Goal: Transaction & Acquisition: Purchase product/service

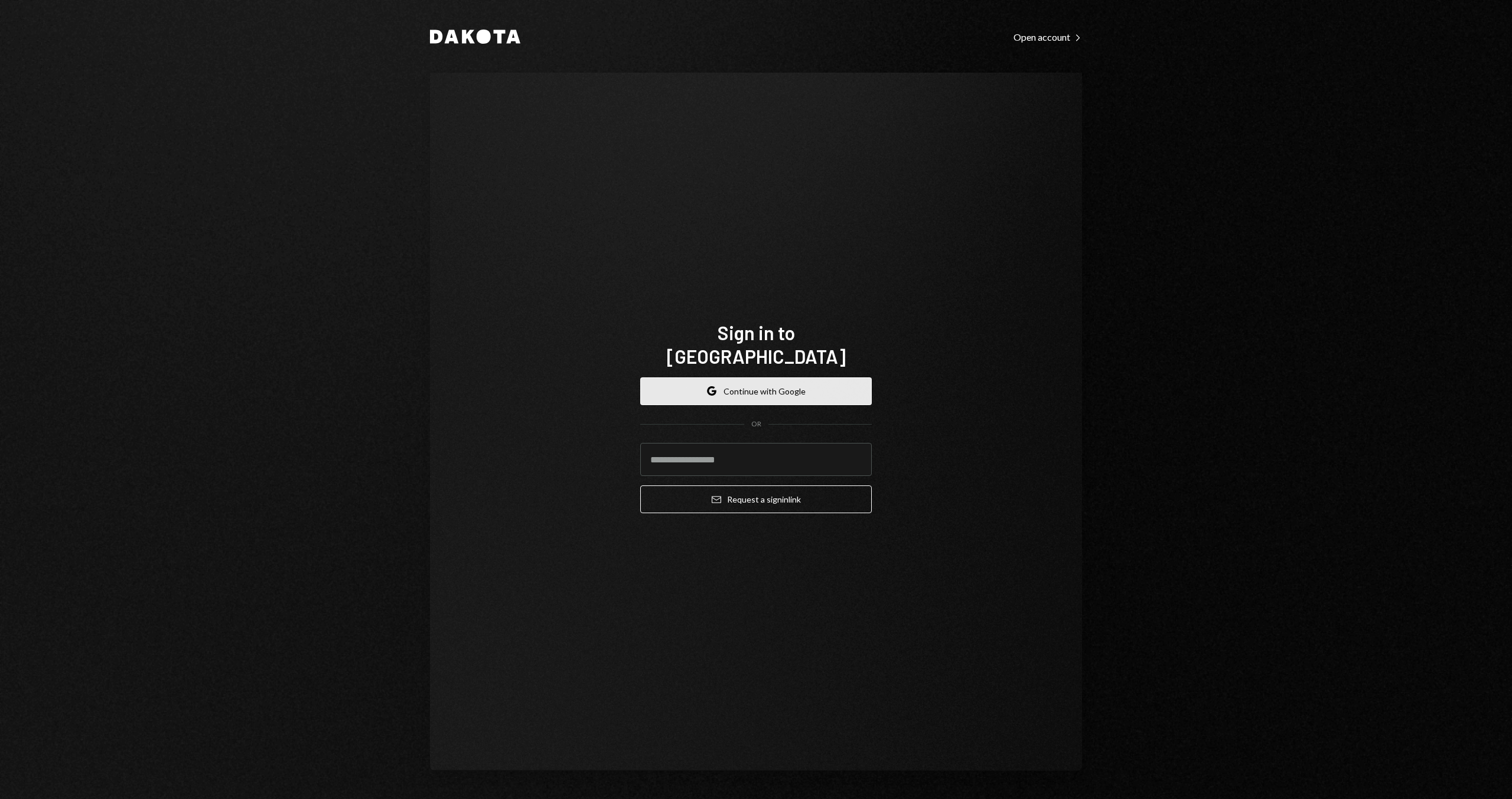
click at [818, 383] on button "Google Continue with Google" at bounding box center [756, 391] width 232 height 28
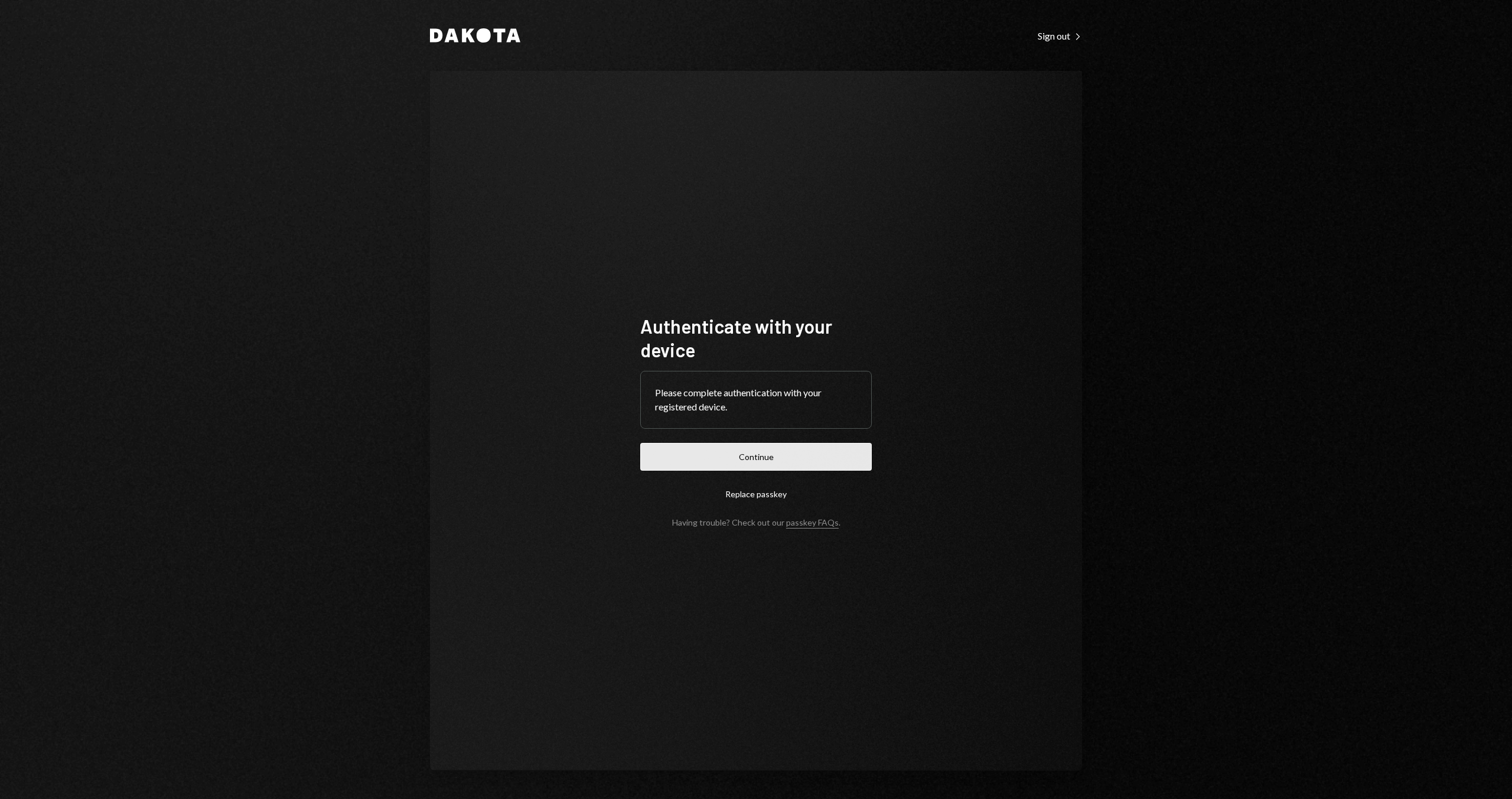
click at [730, 470] on form "Authenticate with your device Please complete authentication with your register…" at bounding box center [756, 421] width 232 height 213
click at [720, 460] on button "Continue" at bounding box center [756, 457] width 232 height 28
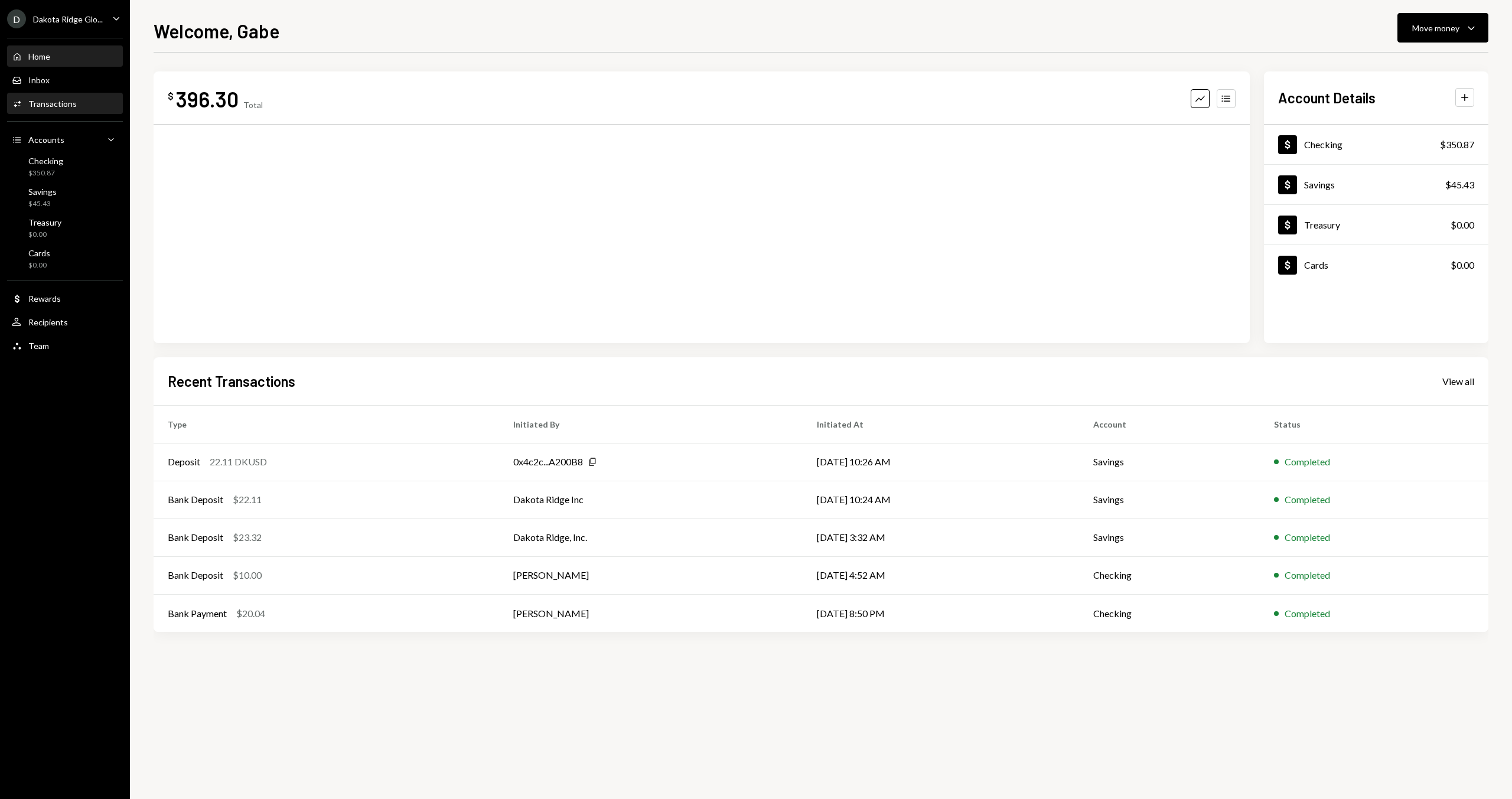
click at [31, 100] on div "Transactions" at bounding box center [52, 103] width 49 height 10
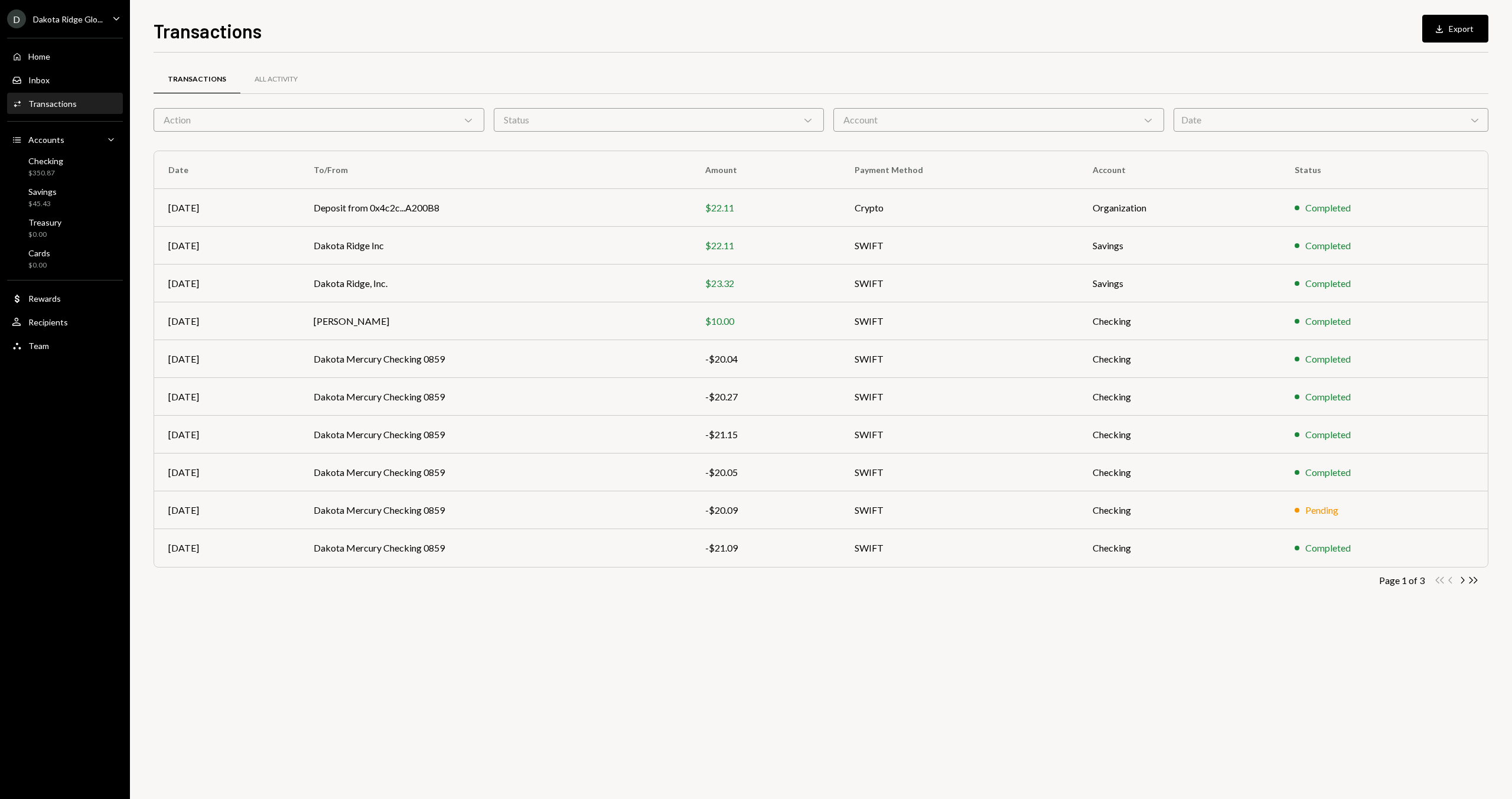
click at [62, 22] on div "Dakota Ridge Glo..." at bounding box center [68, 19] width 70 height 10
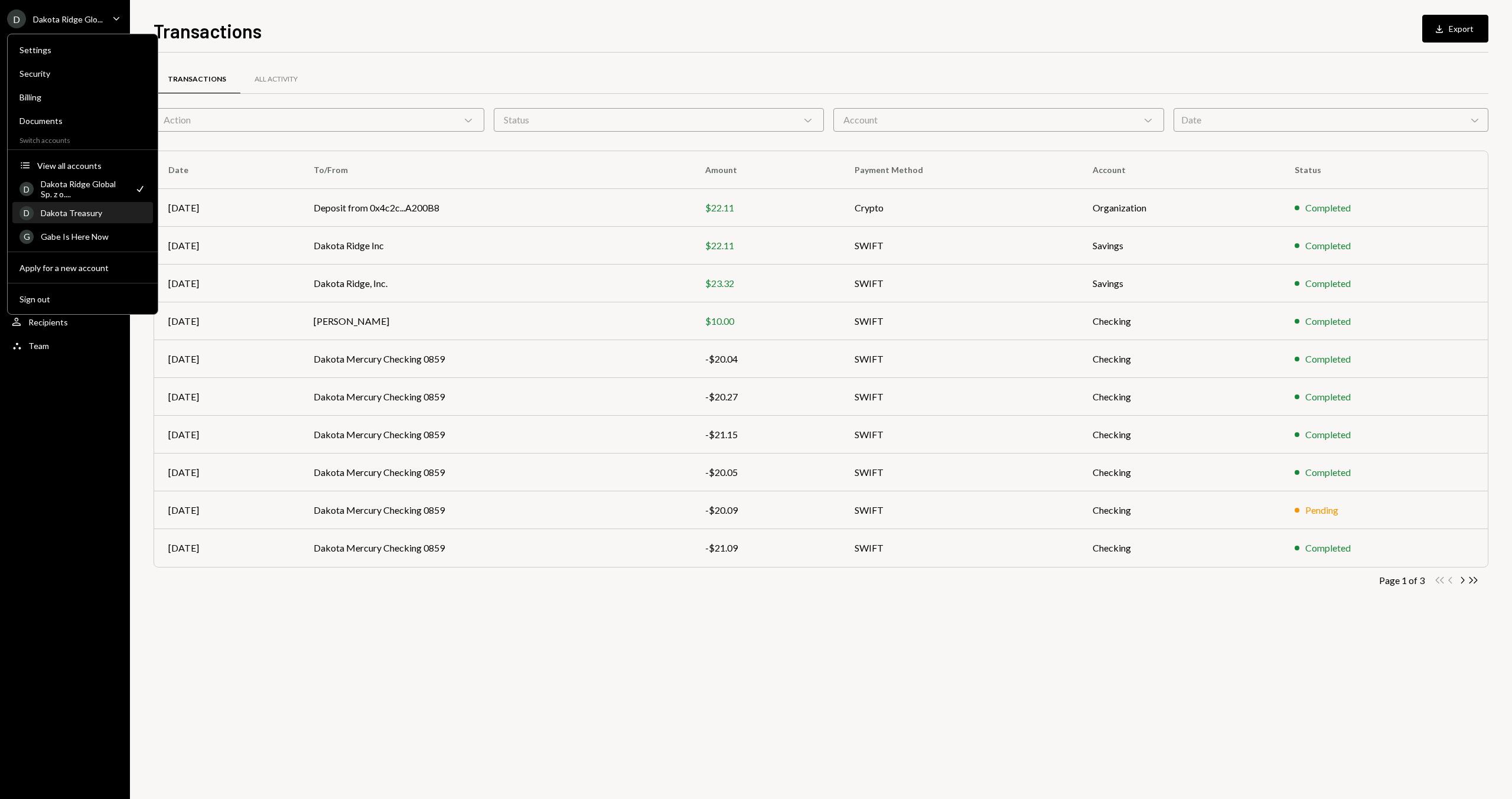
click at [87, 209] on div "Dakota Treasury" at bounding box center [93, 213] width 105 height 10
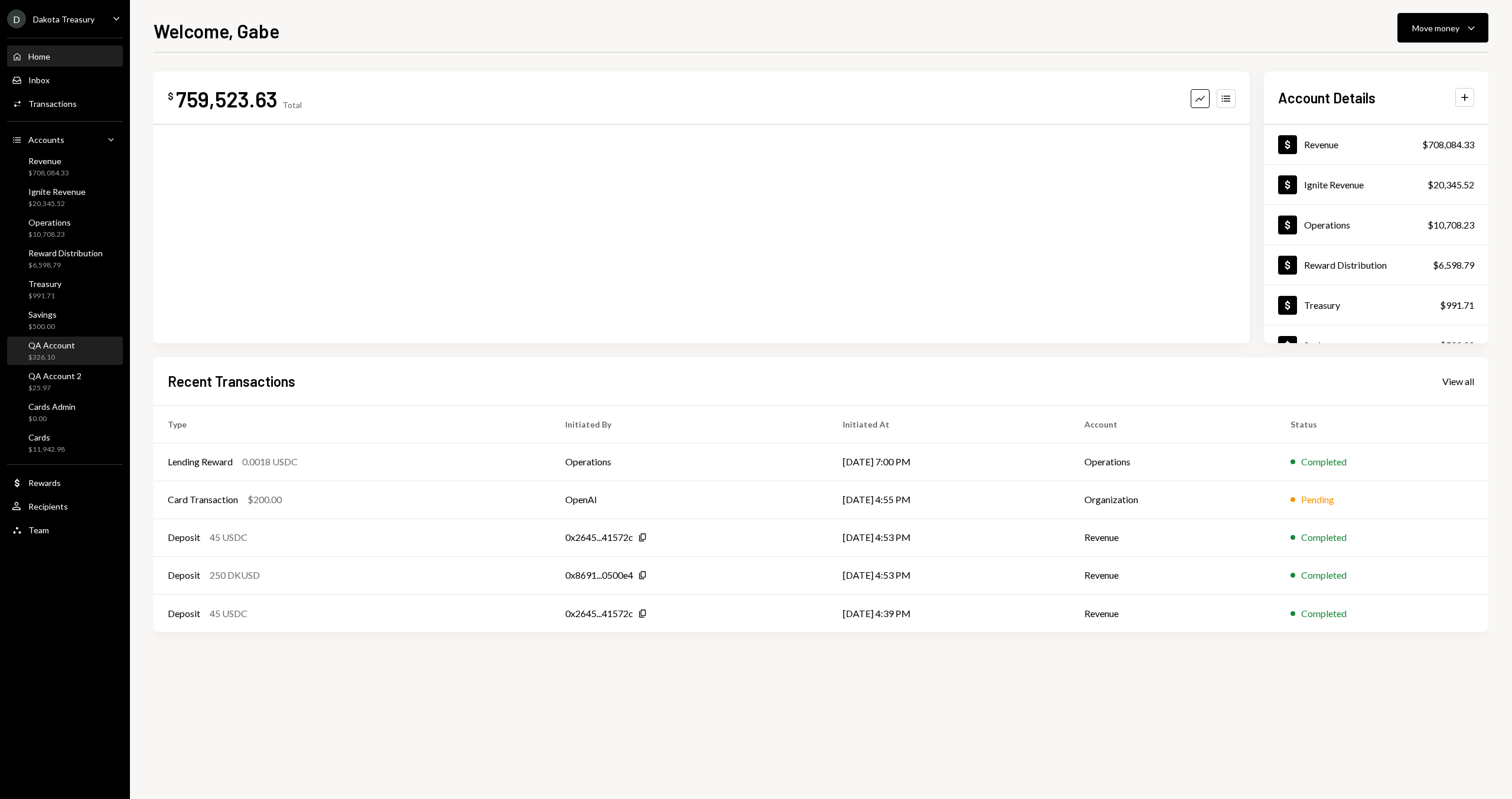
click at [80, 345] on div "QA Account $326.10" at bounding box center [65, 352] width 107 height 22
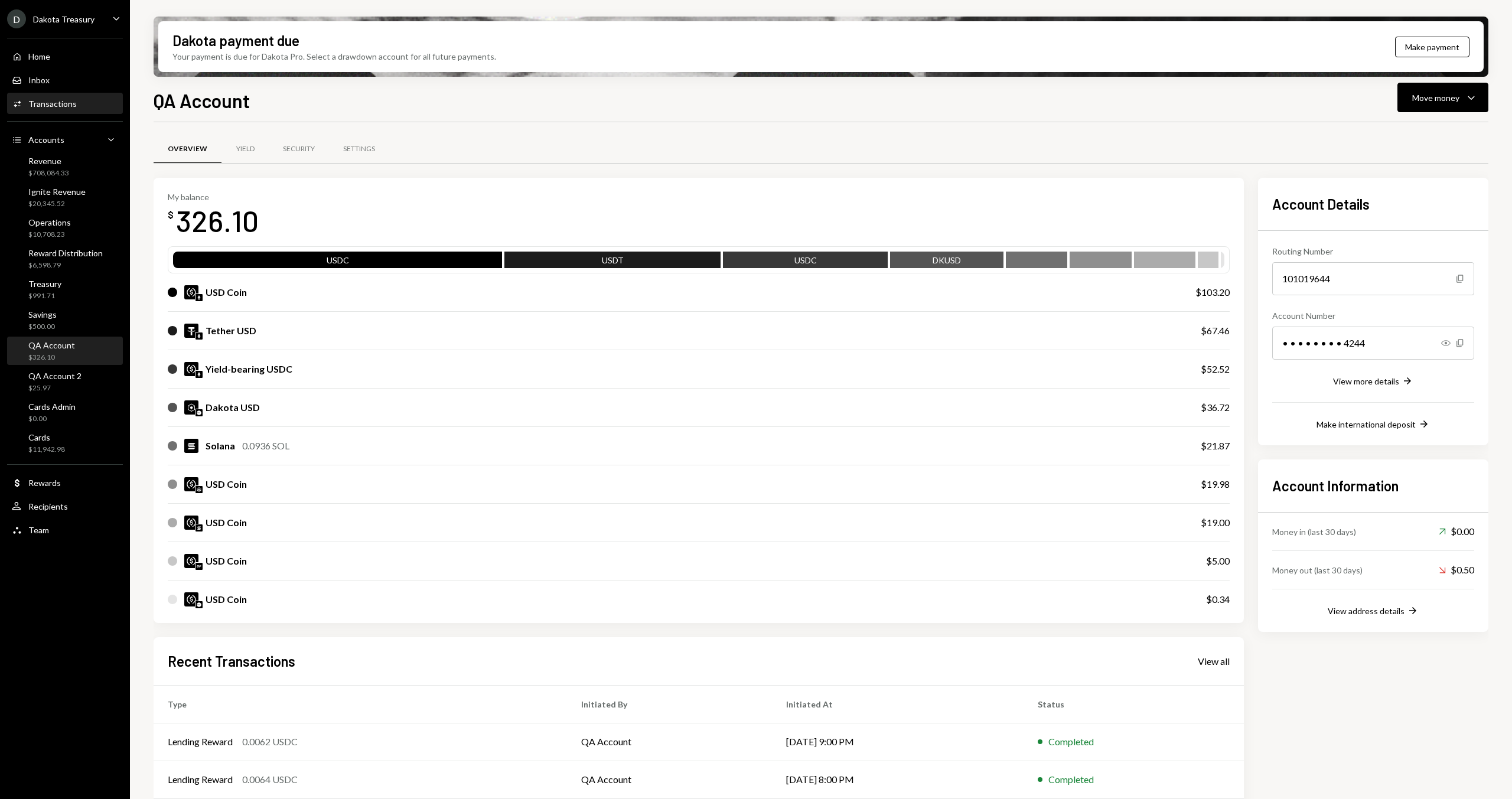
click at [53, 94] on div "Activities Transactions" at bounding box center [65, 104] width 107 height 20
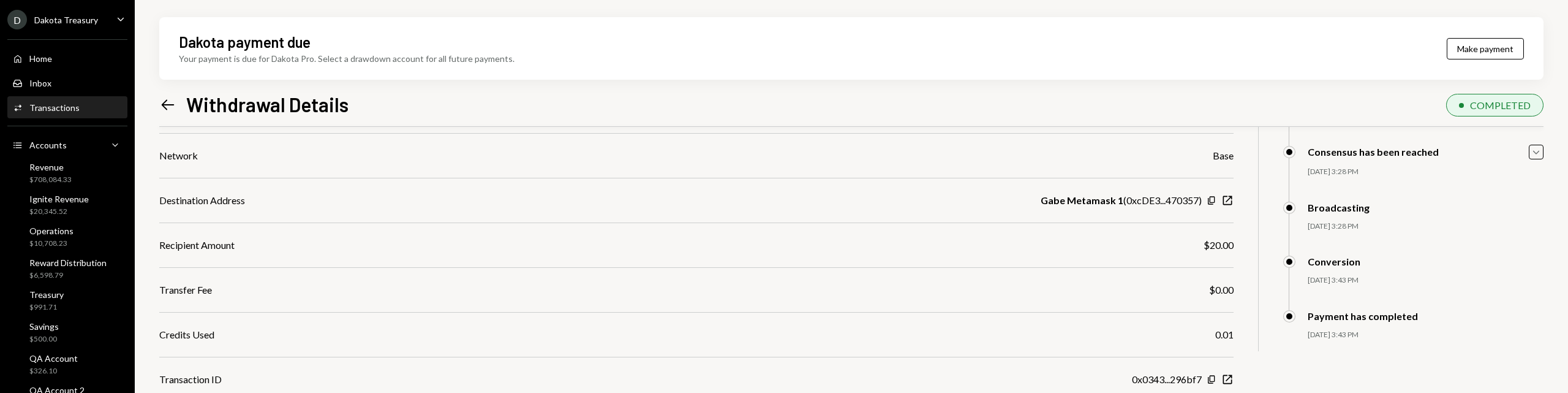
scroll to position [124, 0]
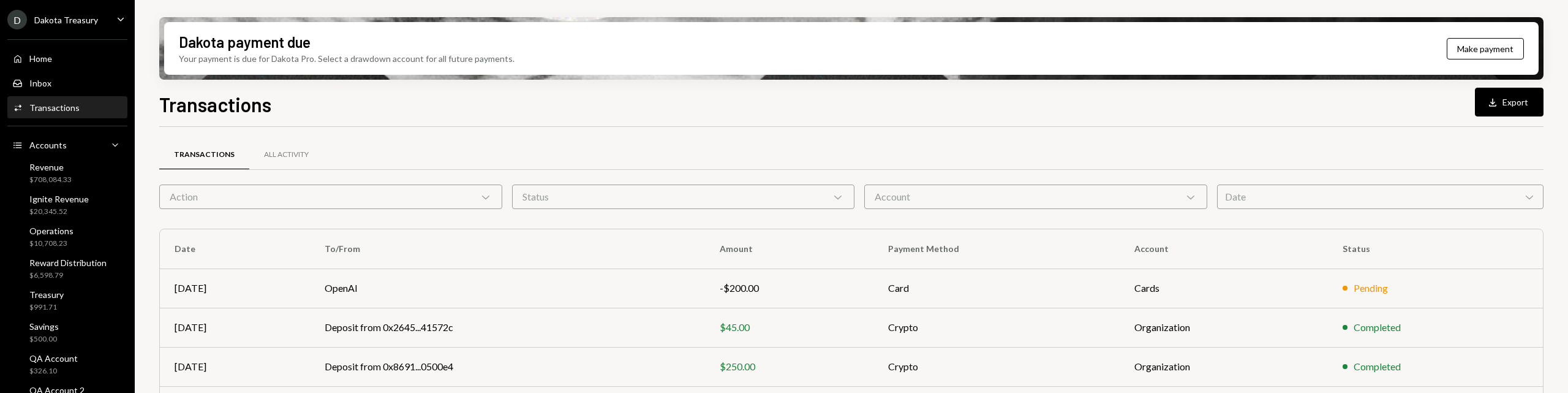
click at [281, 192] on div "Action Chevron Down" at bounding box center [330, 197] width 343 height 25
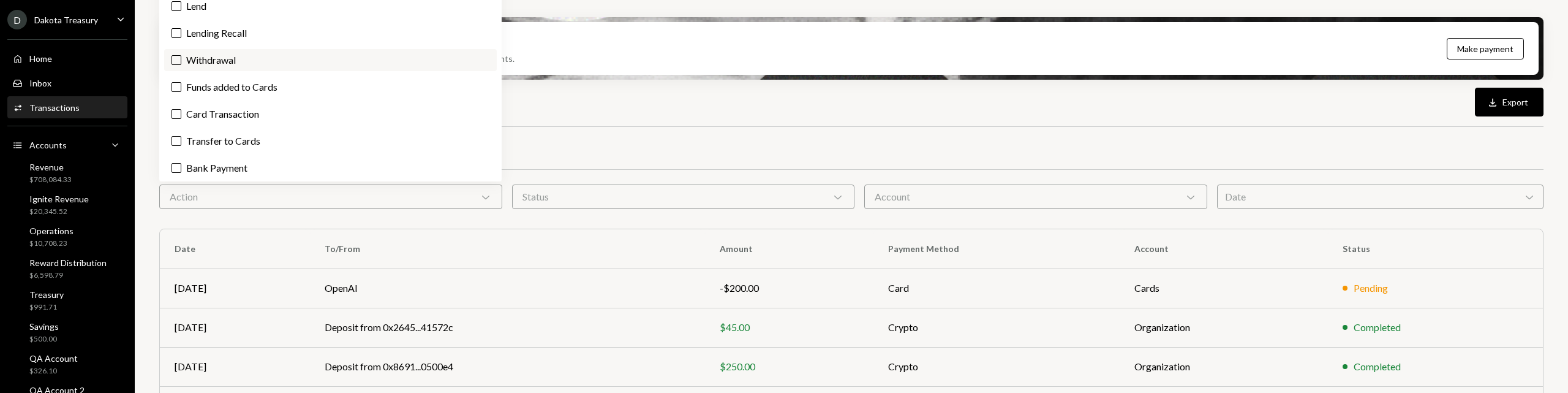
click at [259, 56] on label "Withdrawal" at bounding box center [330, 60] width 333 height 22
click at [182, 56] on button "Withdrawal" at bounding box center [176, 59] width 10 height 10
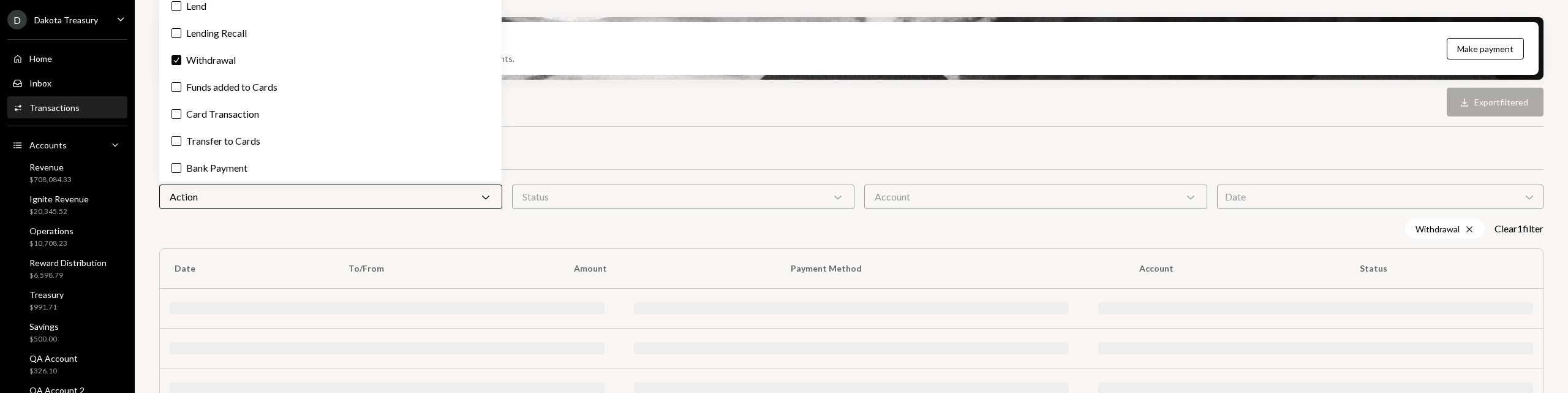
click at [1024, 203] on div "Account Chevron Down" at bounding box center [1035, 197] width 343 height 25
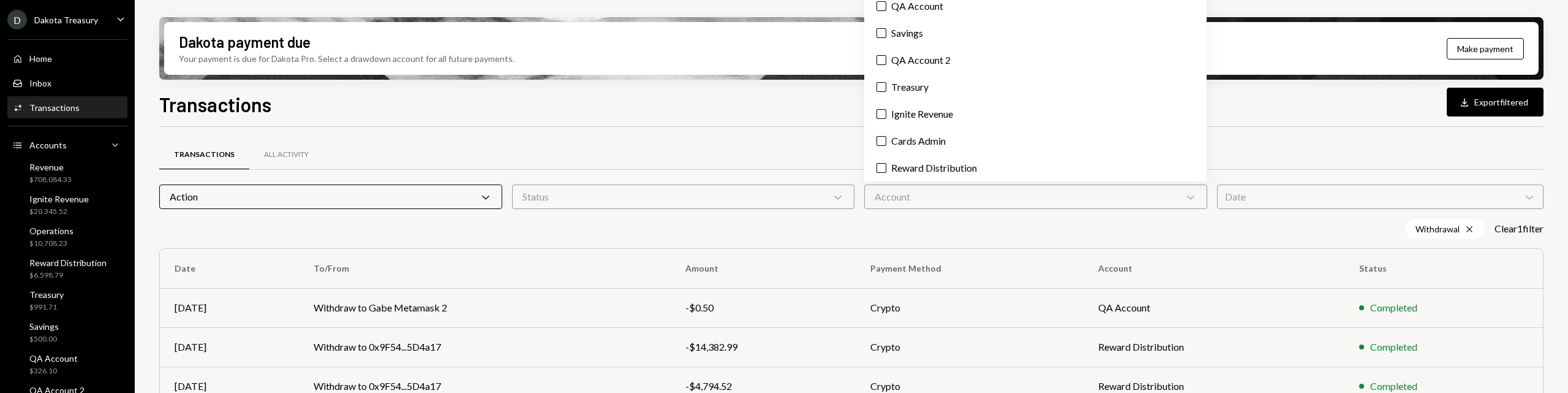
click at [924, 17] on div "Operations Revenue QA Account Savings QA Account 2 Treasury Ignite Revenue Card…" at bounding box center [1035, 58] width 343 height 245
click at [920, 6] on label "QA Account" at bounding box center [1035, 6] width 333 height 22
click at [886, 6] on button "QA Account" at bounding box center [881, 6] width 10 height 10
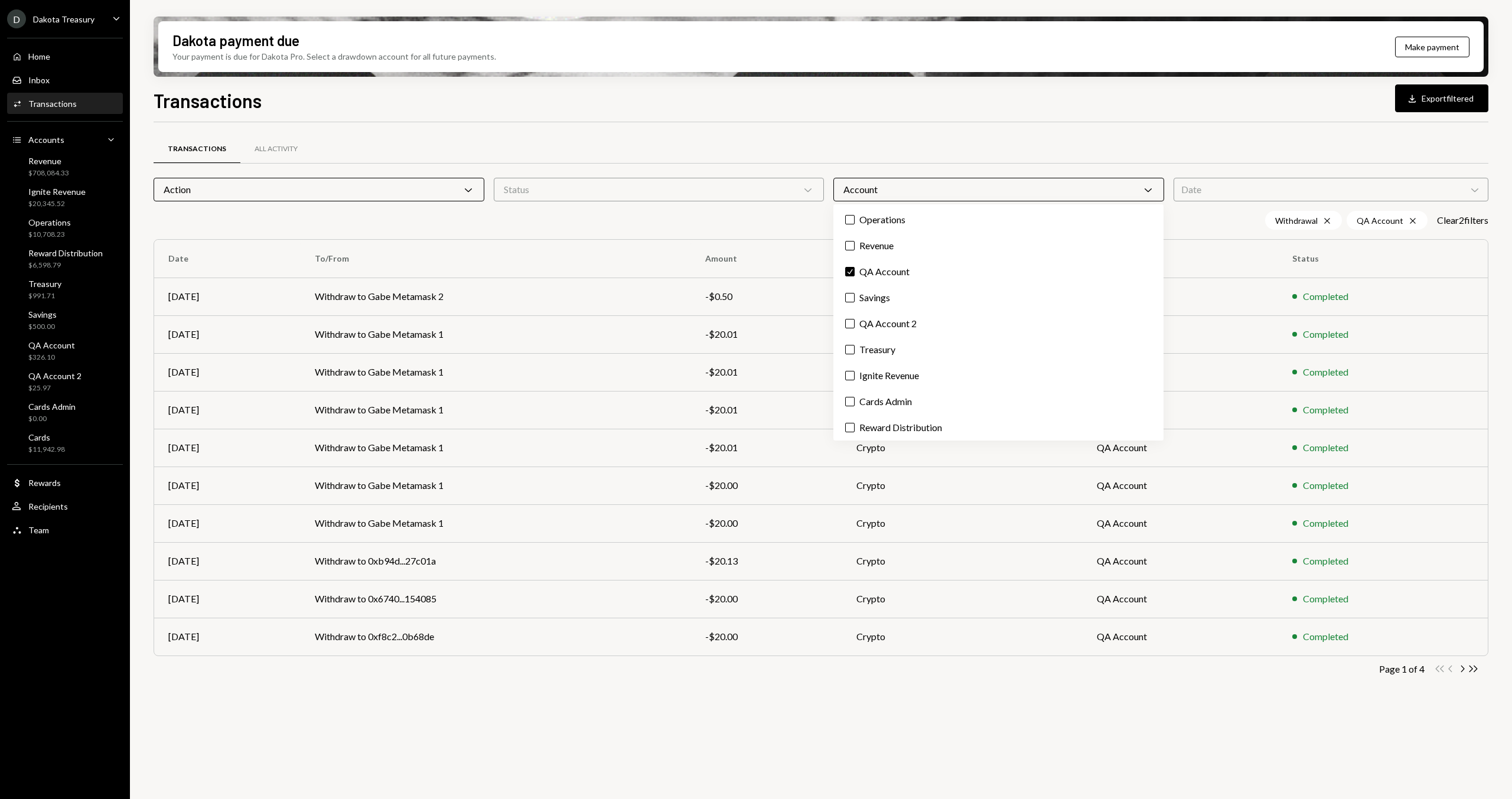
click at [607, 559] on div "Transactions All Activity Action Chevron Down Status Chevron Down Account Chevr…" at bounding box center [821, 467] width 1335 height 691
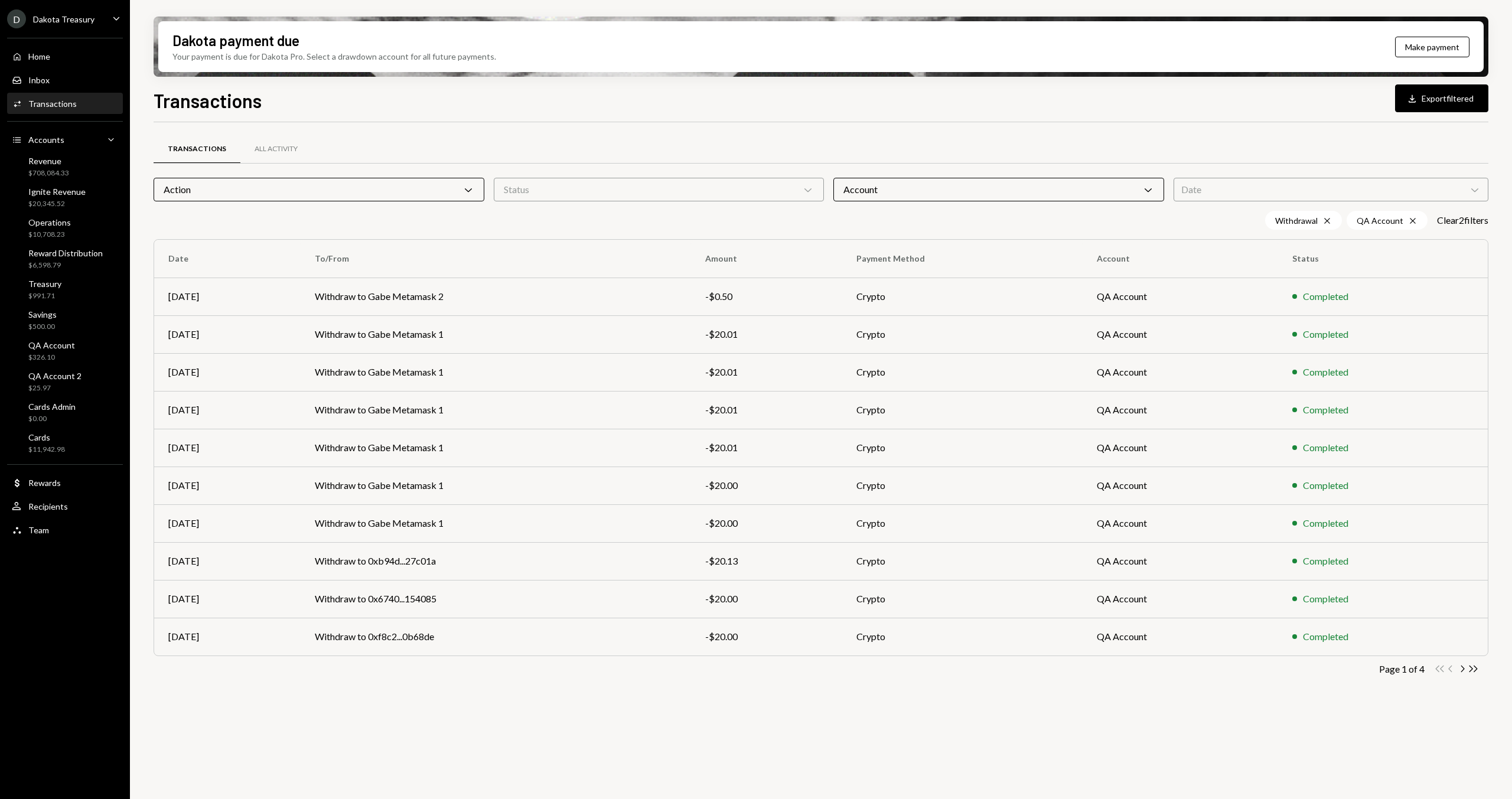
click at [935, 184] on div "Account Chevron Down" at bounding box center [998, 189] width 331 height 24
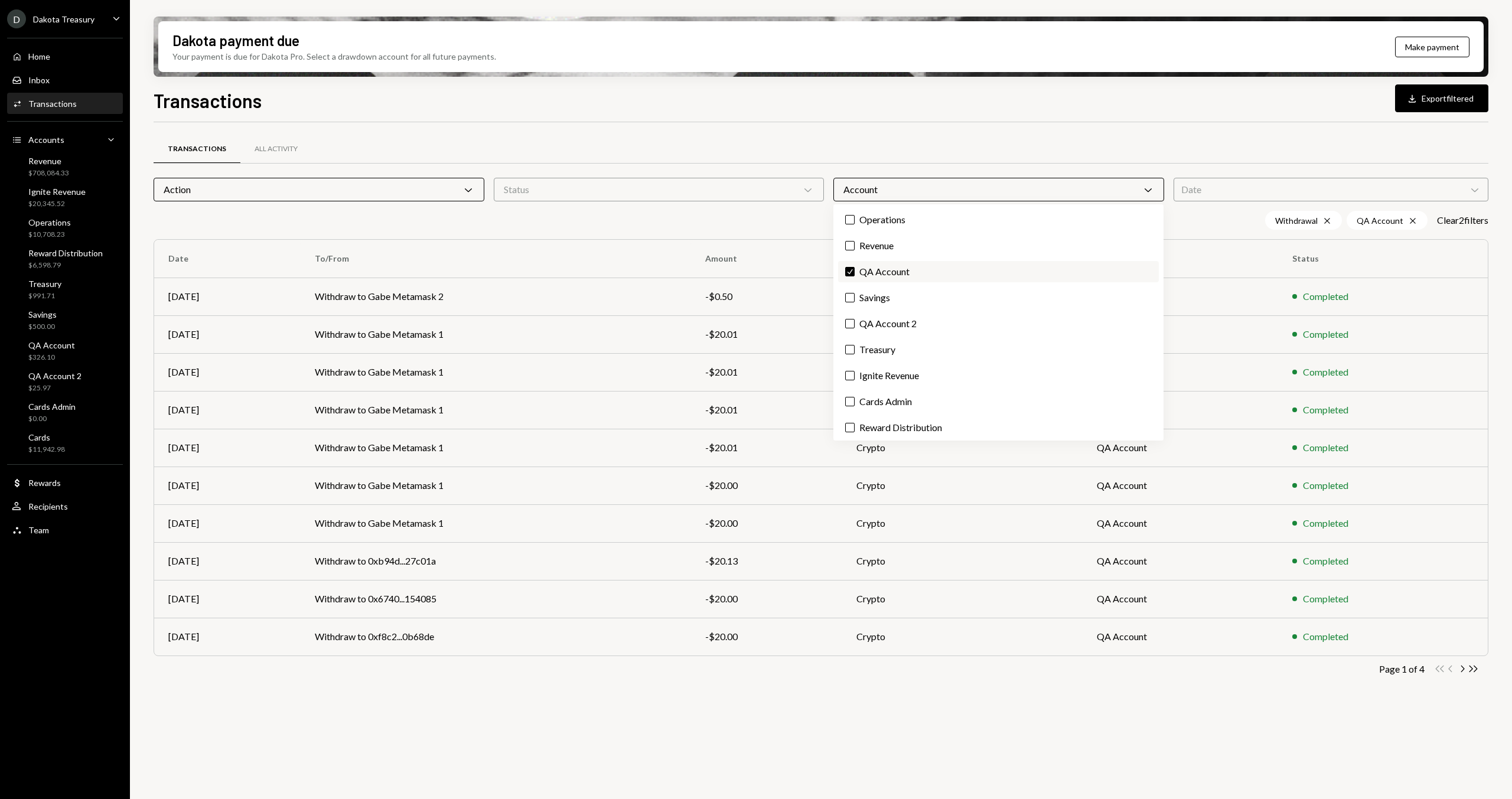
click at [880, 269] on label "Check QA Account" at bounding box center [998, 272] width 321 height 21
click at [854, 269] on button "Check" at bounding box center [849, 271] width 9 height 9
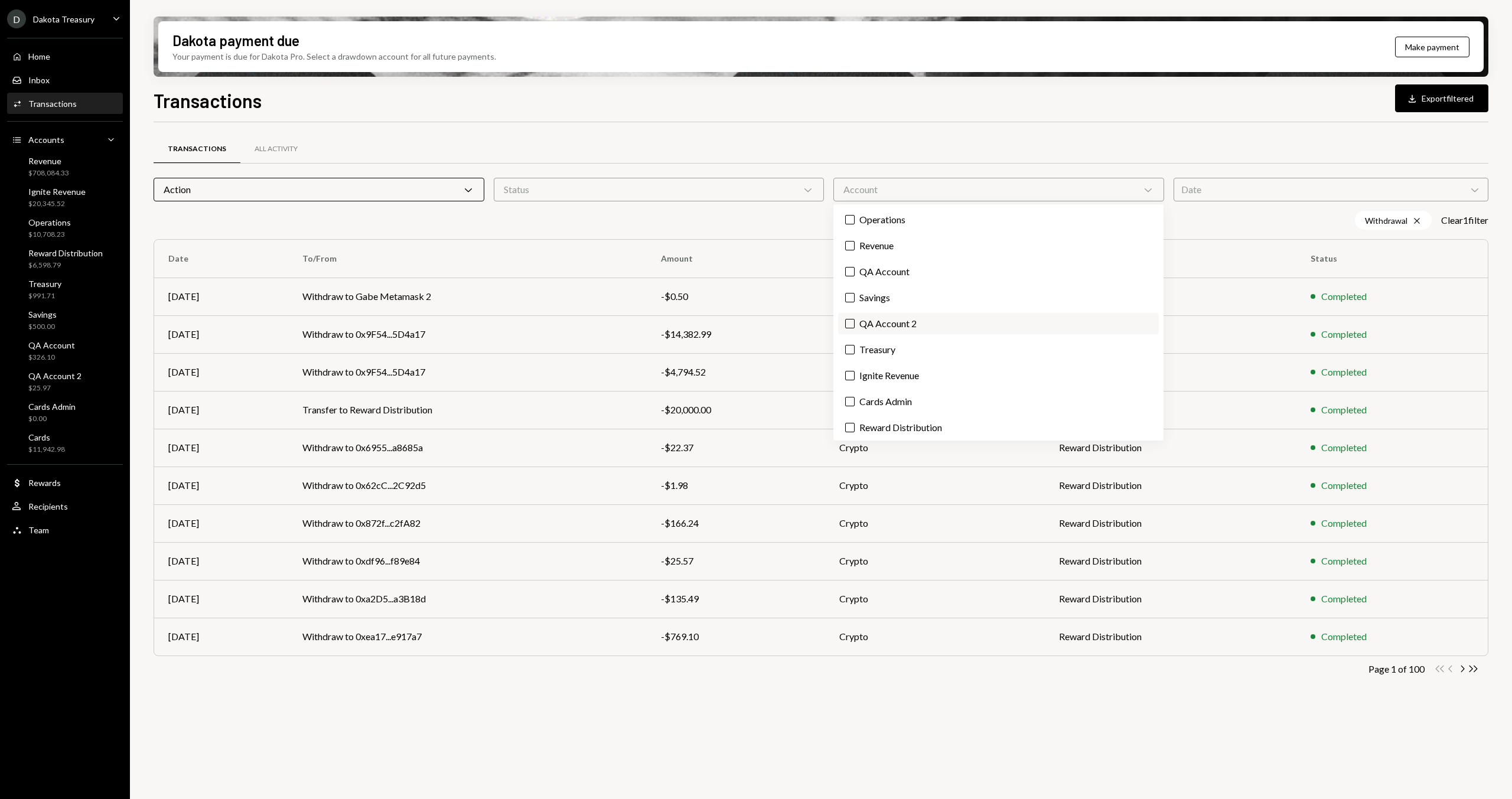
click at [882, 318] on label "QA Account 2" at bounding box center [998, 323] width 321 height 21
click at [854, 319] on button "QA Account 2" at bounding box center [849, 323] width 9 height 9
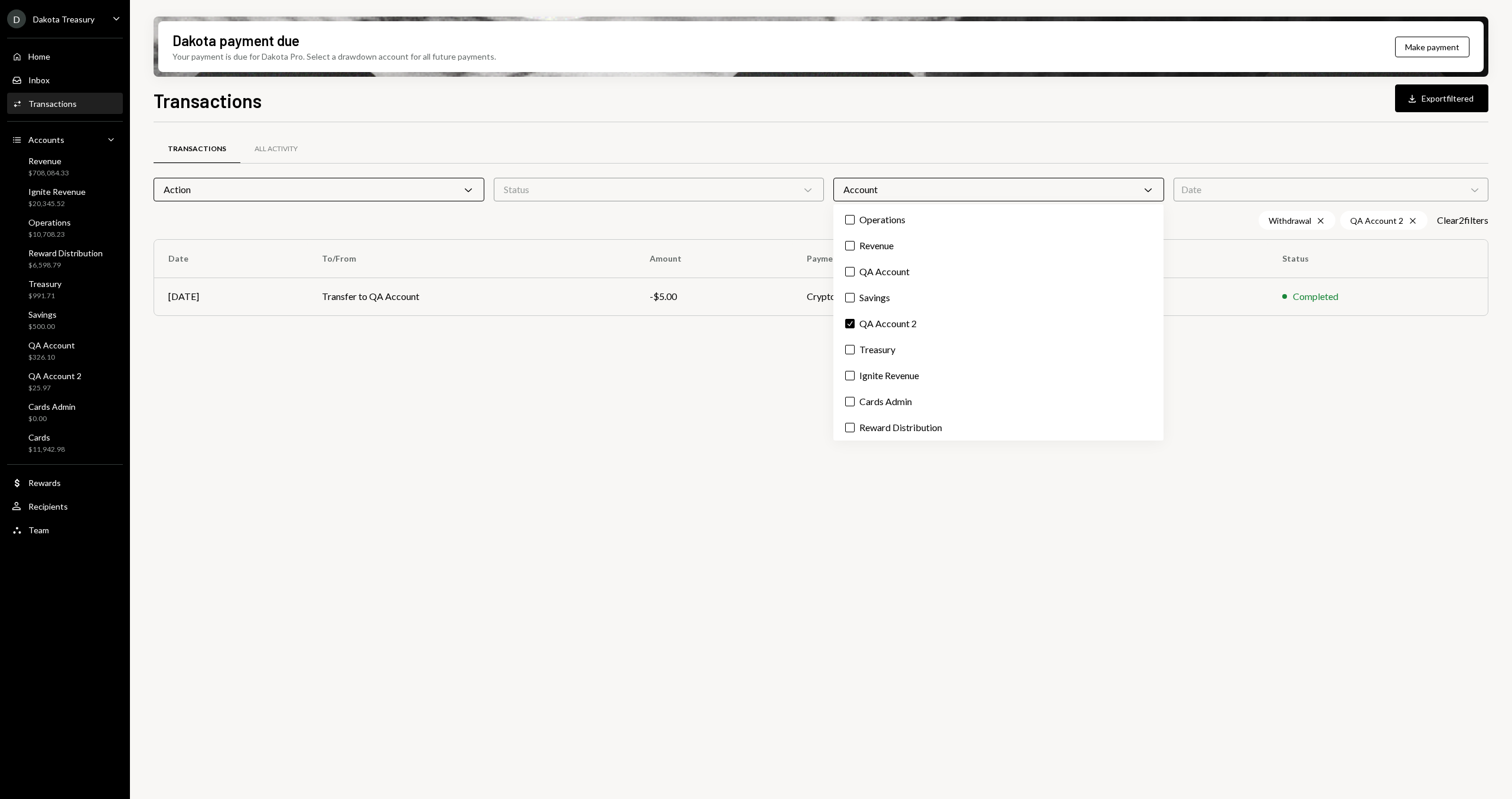
drag, startPoint x: 899, startPoint y: 322, endPoint x: 893, endPoint y: 284, distance: 38.5
click at [899, 321] on label "Check QA Account 2" at bounding box center [998, 323] width 321 height 21
click at [854, 321] on button "Check" at bounding box center [849, 323] width 9 height 9
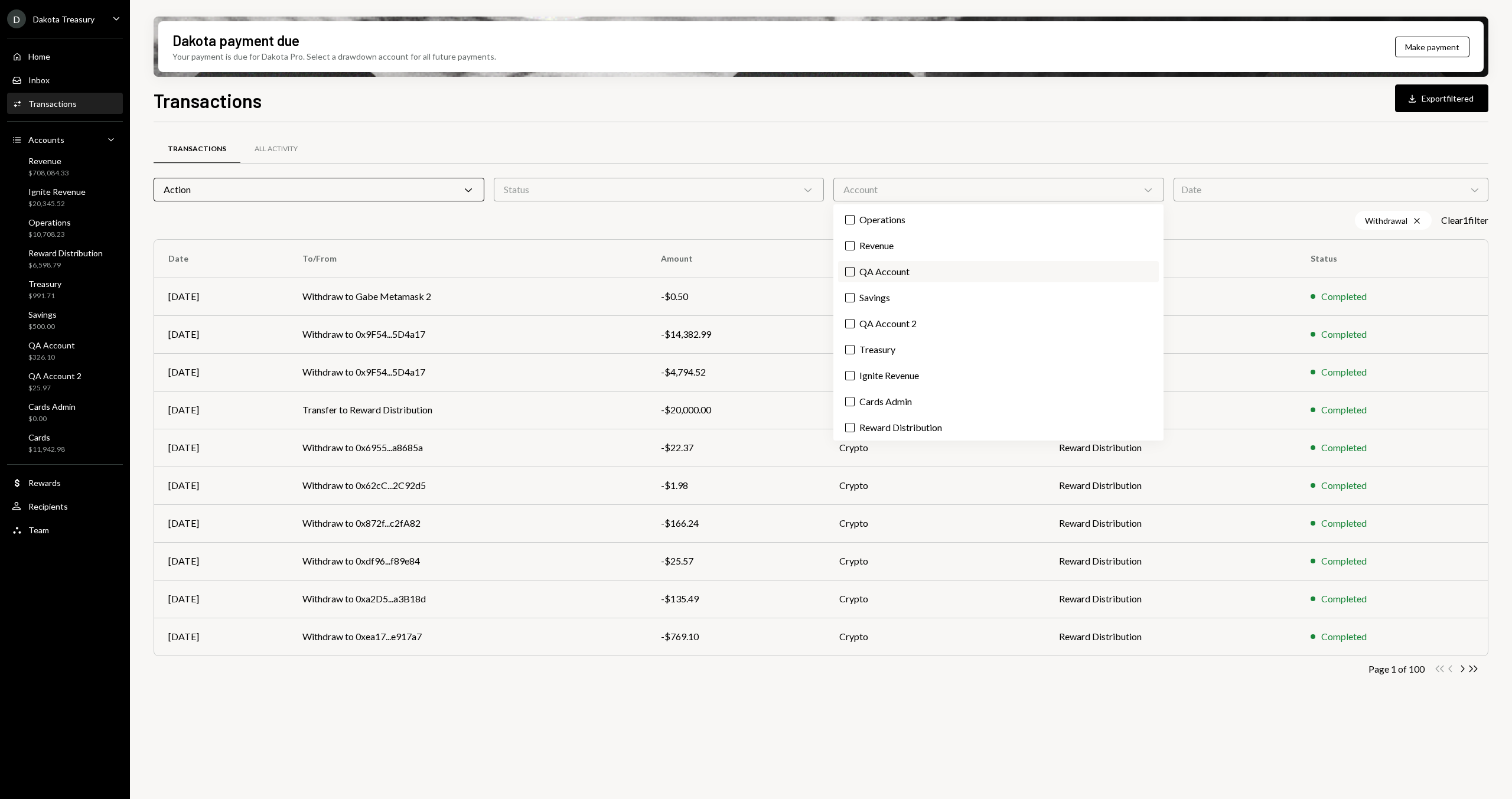
click at [889, 266] on label "QA Account" at bounding box center [998, 272] width 321 height 21
click at [854, 267] on button "QA Account" at bounding box center [849, 271] width 9 height 9
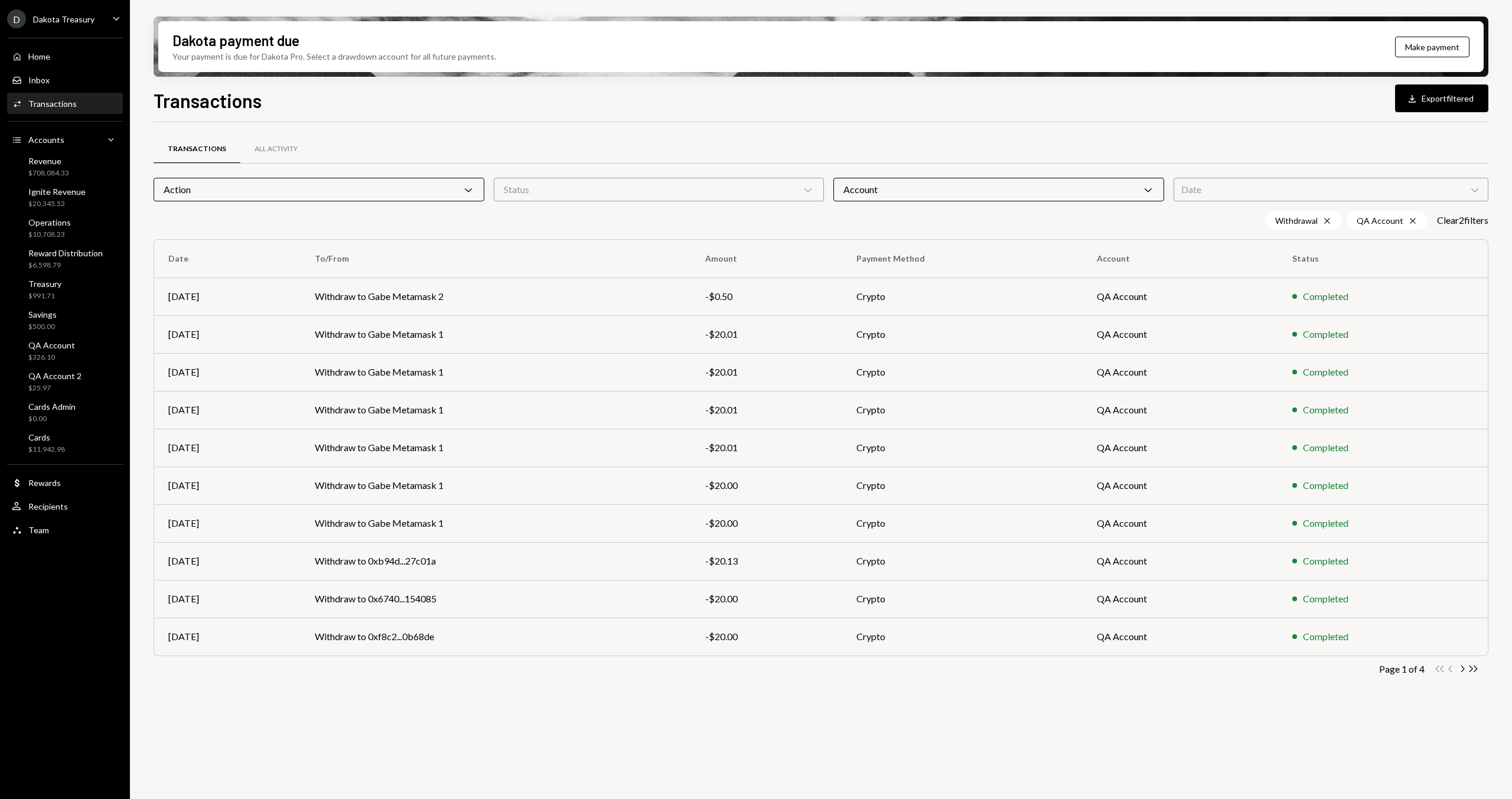
click at [820, 155] on div "Transactions All Activity" at bounding box center [821, 149] width 1335 height 30
click at [514, 451] on td "Withdraw to Gabe Metamask 1" at bounding box center [495, 447] width 391 height 38
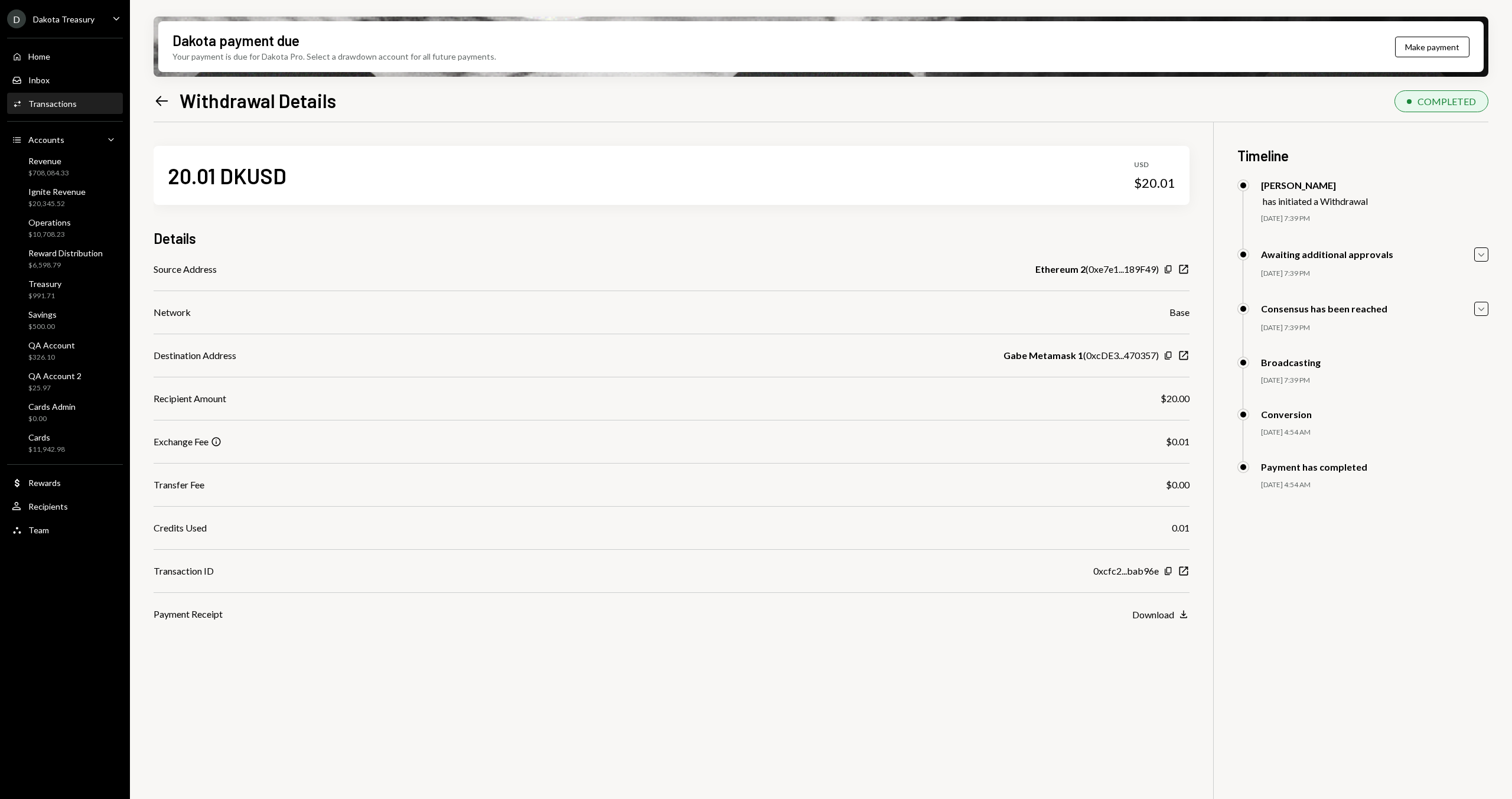
click at [720, 255] on div "20.01 DKUSD USD $20.01 Details Source Address Ethereum 2 ( 0xe7e1...189F49 ) Co…" at bounding box center [671, 371] width 1036 height 499
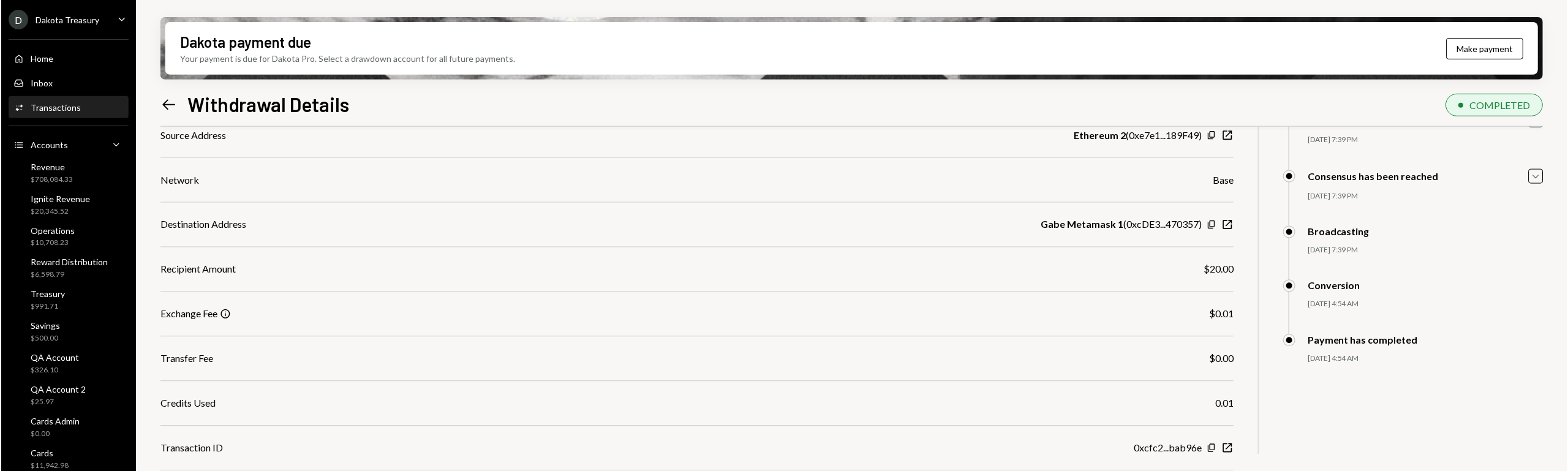
scroll to position [145, 0]
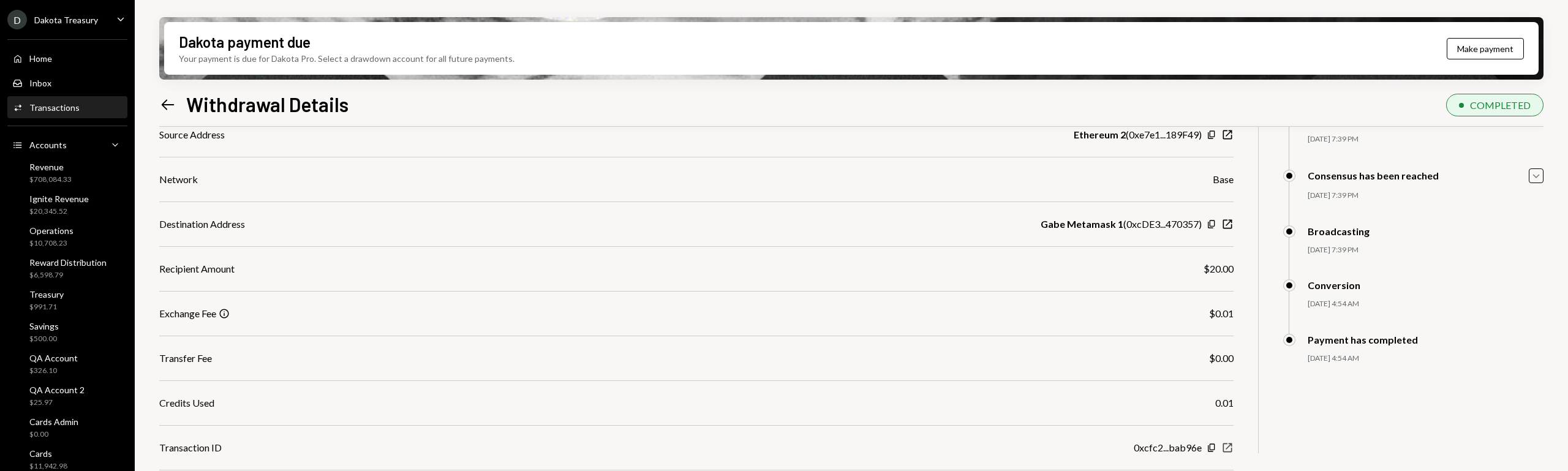
click at [1231, 445] on icon "New Window" at bounding box center [1227, 447] width 12 height 12
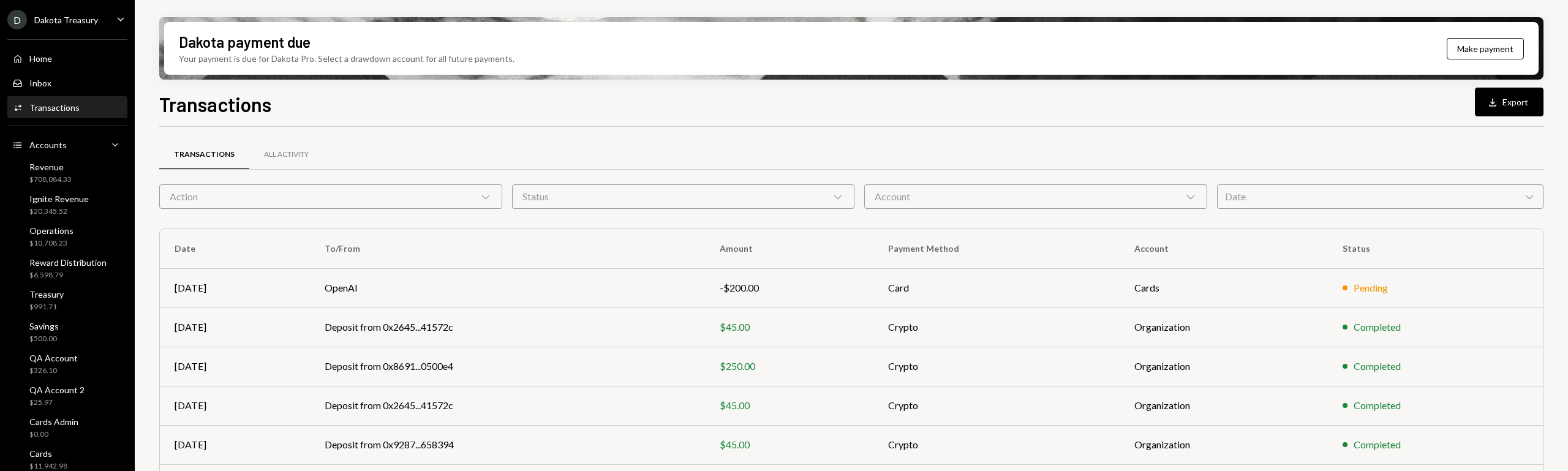
click at [333, 191] on div "Action Chevron Down" at bounding box center [330, 196] width 343 height 25
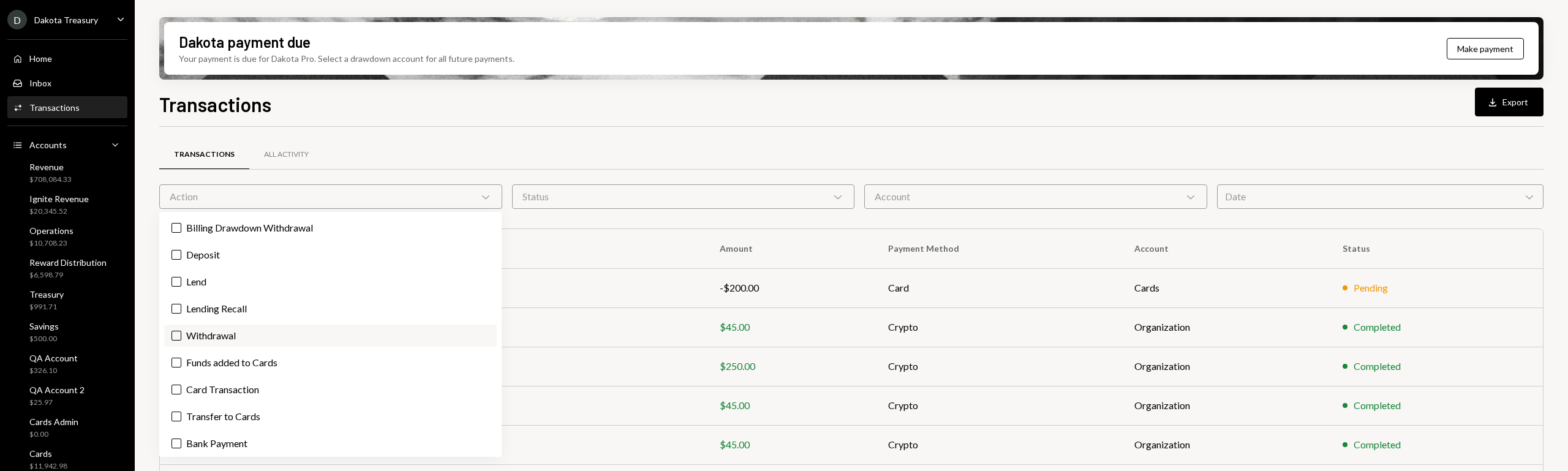
click at [326, 326] on label "Withdrawal" at bounding box center [330, 335] width 333 height 22
click at [182, 331] on button "Withdrawal" at bounding box center [176, 335] width 10 height 10
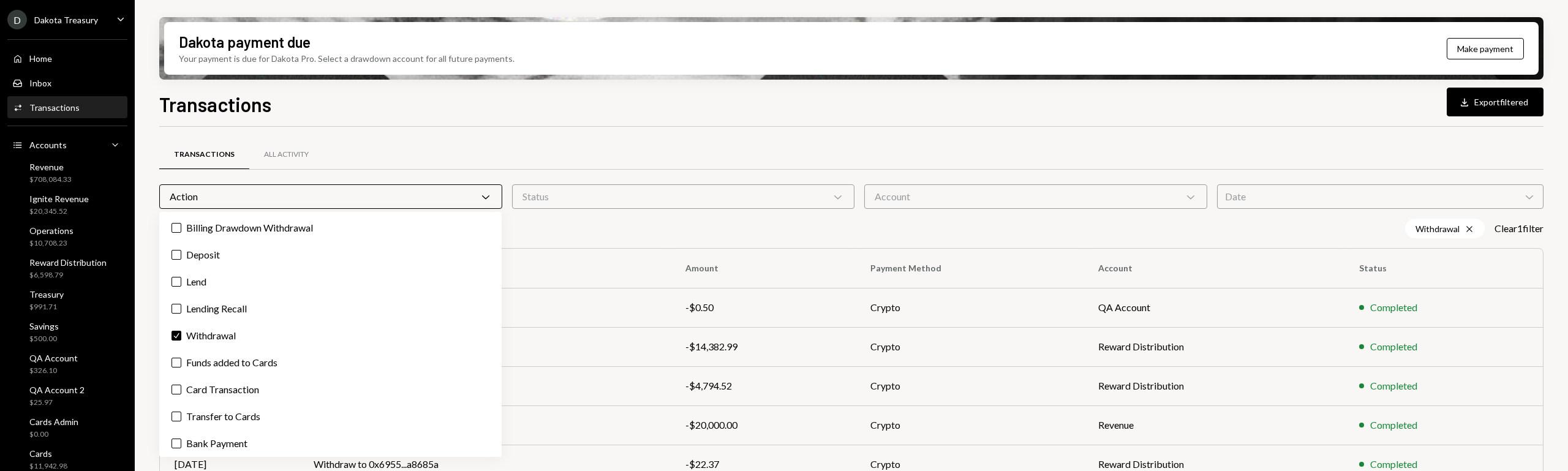
click at [975, 191] on div "Account Chevron Down" at bounding box center [1035, 196] width 343 height 25
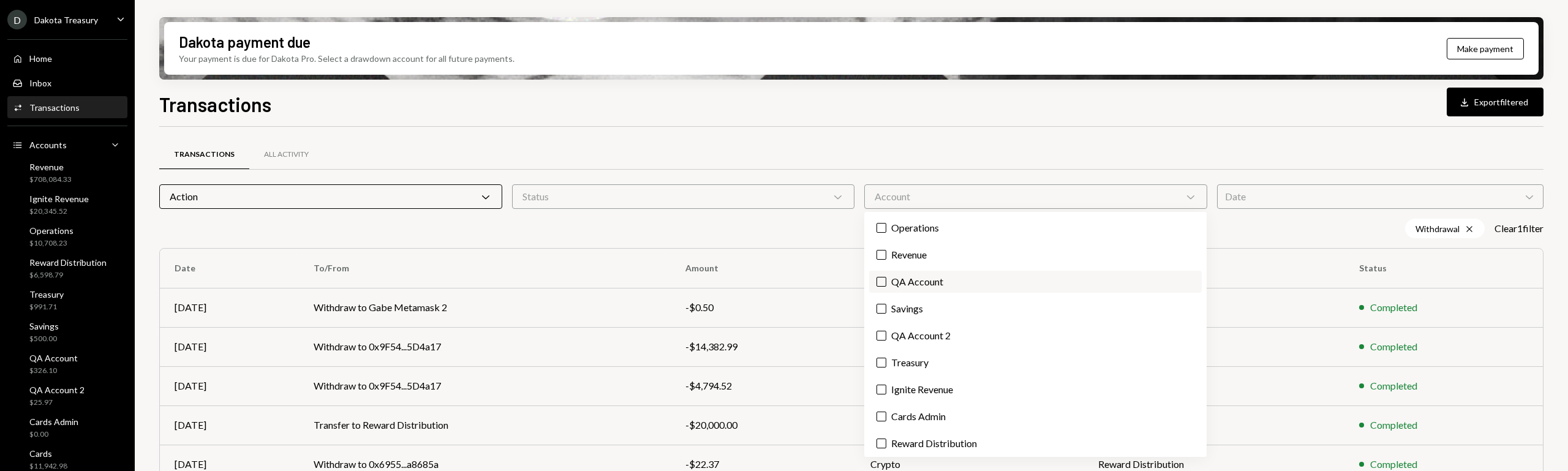
click at [958, 286] on label "QA Account" at bounding box center [1035, 282] width 333 height 22
click at [886, 286] on button "QA Account" at bounding box center [881, 281] width 10 height 10
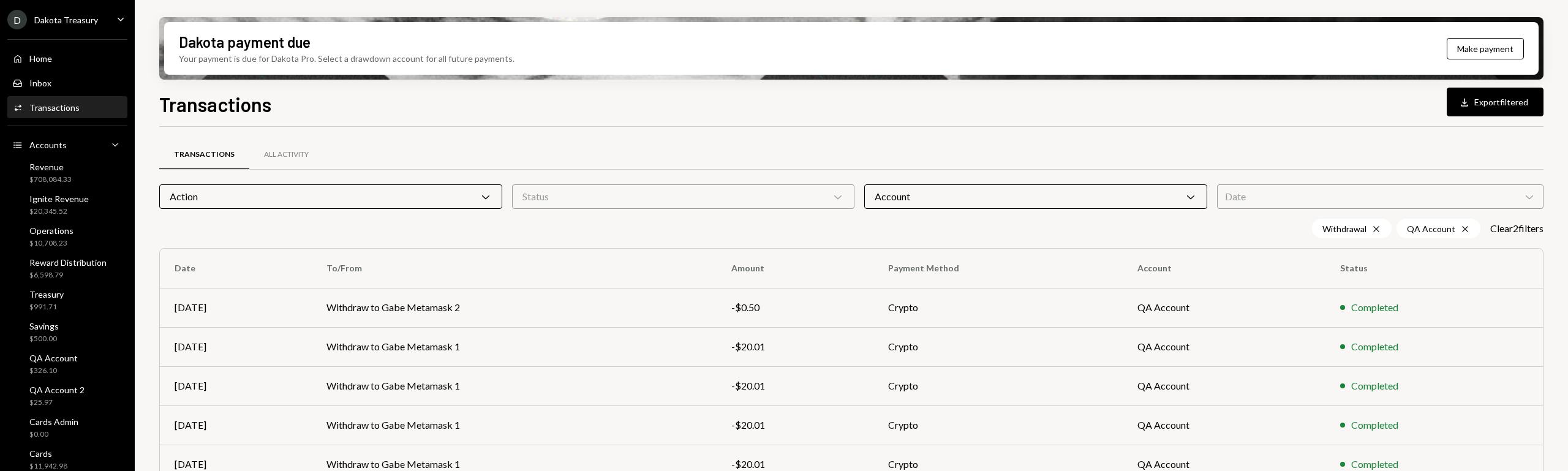
click at [920, 142] on div "Transactions All Activity" at bounding box center [851, 154] width 1384 height 31
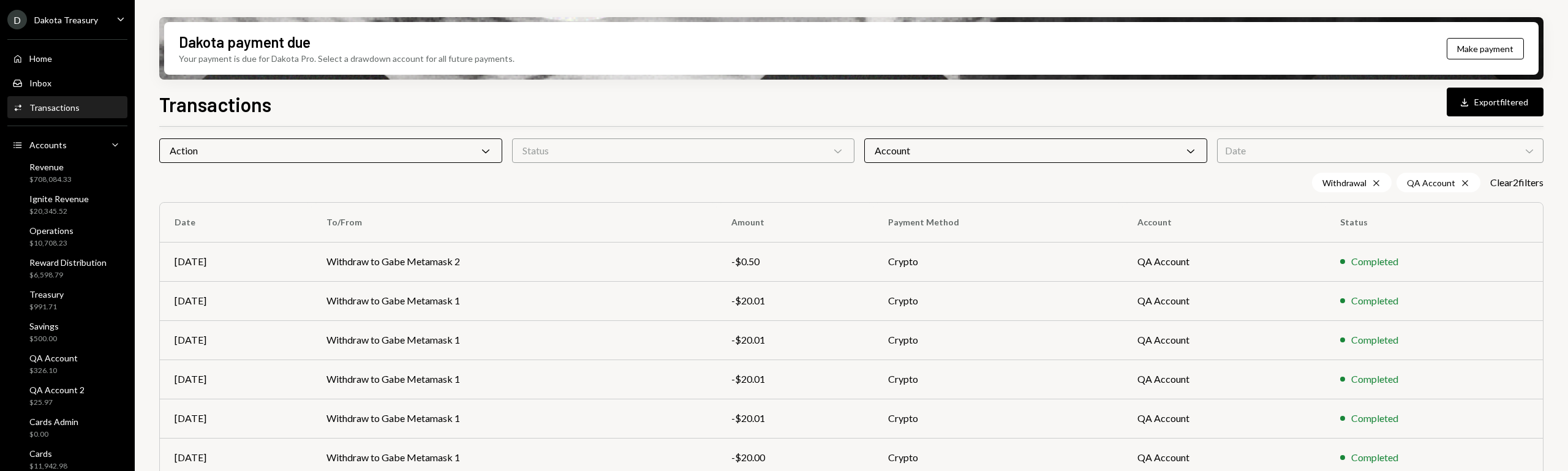
scroll to position [99, 0]
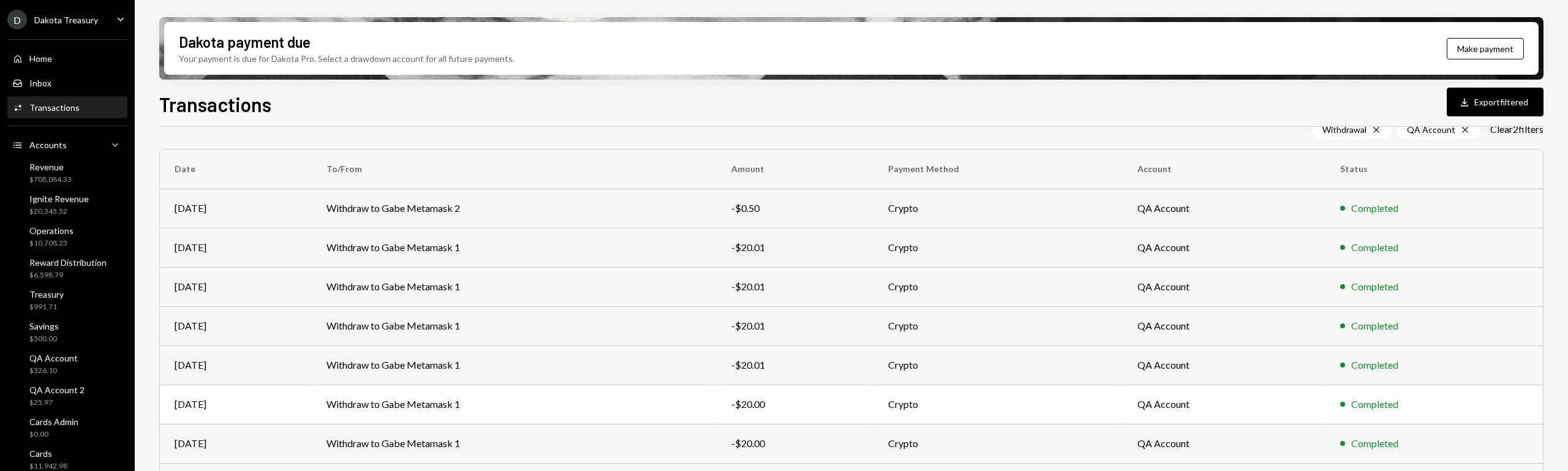
click at [547, 413] on td "Withdraw to Gabe Metamask 1" at bounding box center [514, 404] width 405 height 39
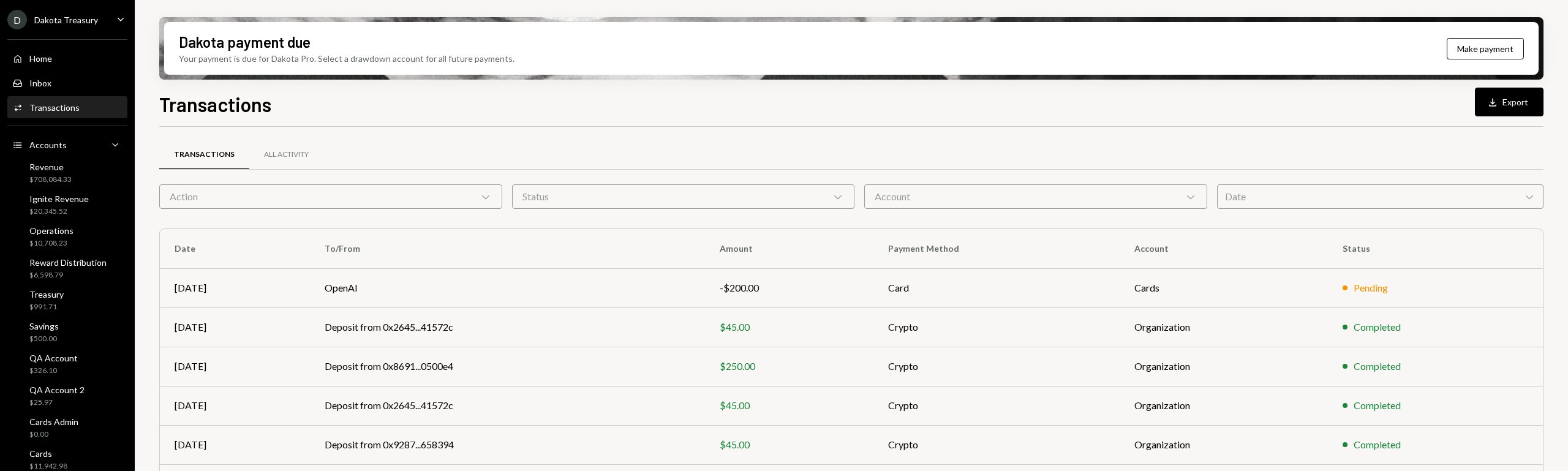
click at [254, 181] on div "Transactions All Activity" at bounding box center [851, 162] width 1384 height 45
click at [259, 191] on div "Action Chevron Down" at bounding box center [330, 196] width 343 height 25
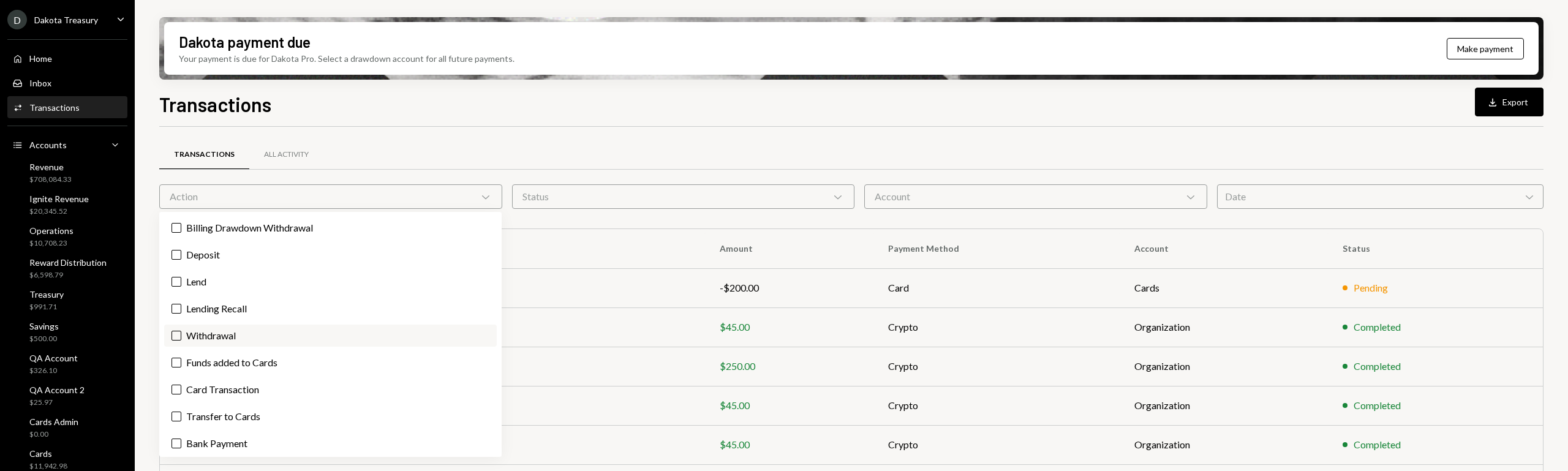
click at [264, 336] on label "Withdrawal" at bounding box center [330, 335] width 333 height 22
click at [182, 336] on button "Withdrawal" at bounding box center [176, 335] width 10 height 10
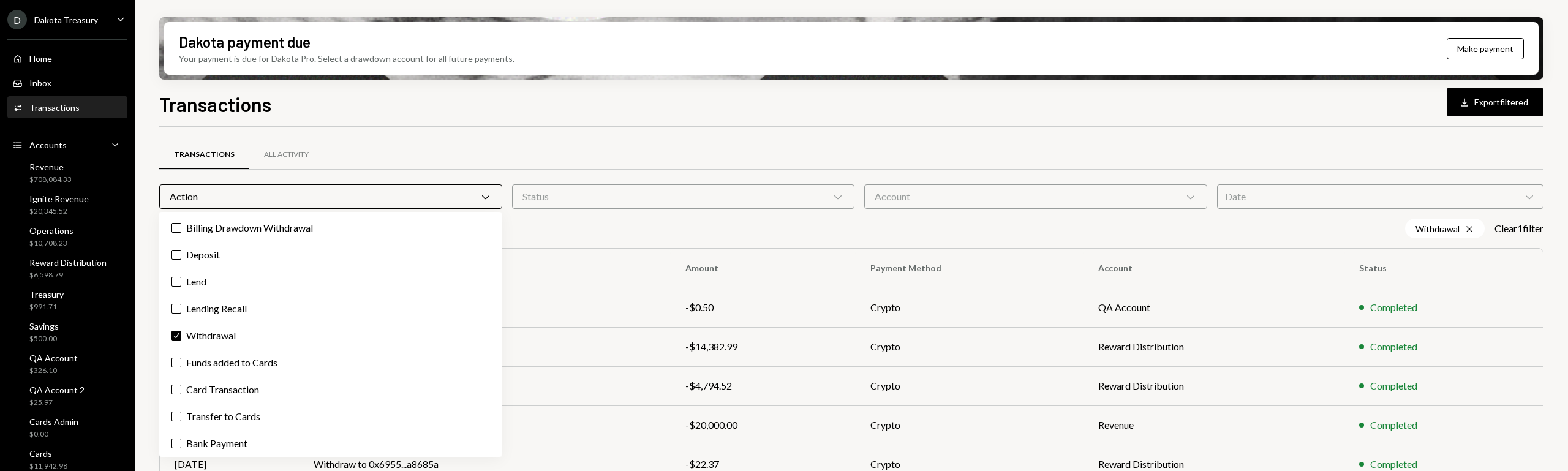
click at [982, 180] on div "Transactions All Activity" at bounding box center [851, 162] width 1384 height 45
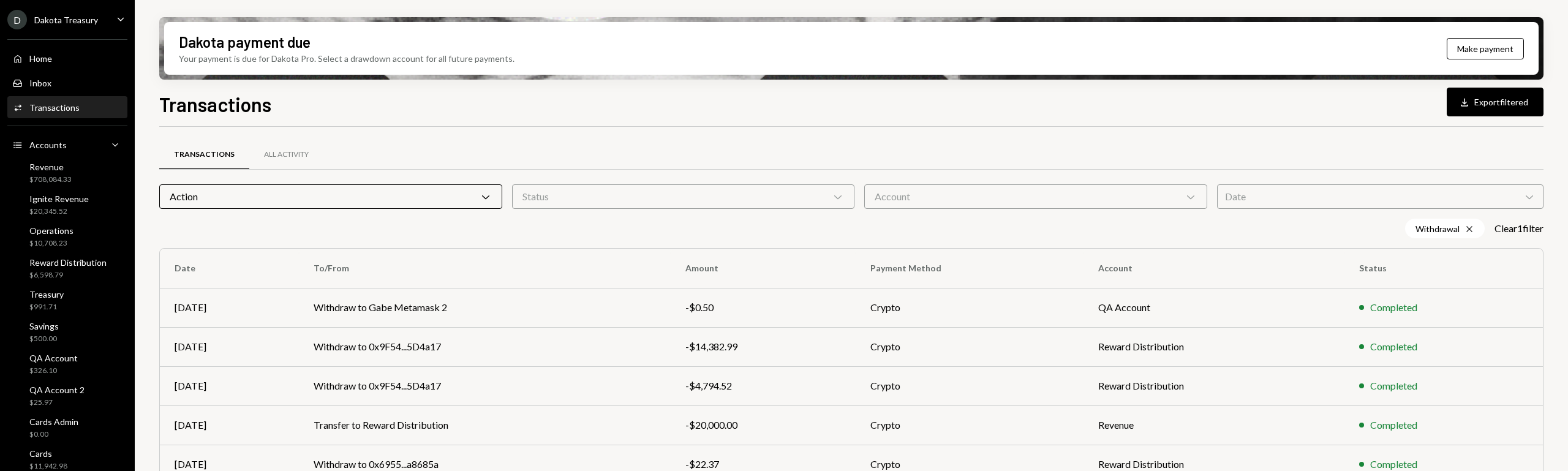
click at [983, 203] on div "Account Chevron Down" at bounding box center [1035, 196] width 343 height 25
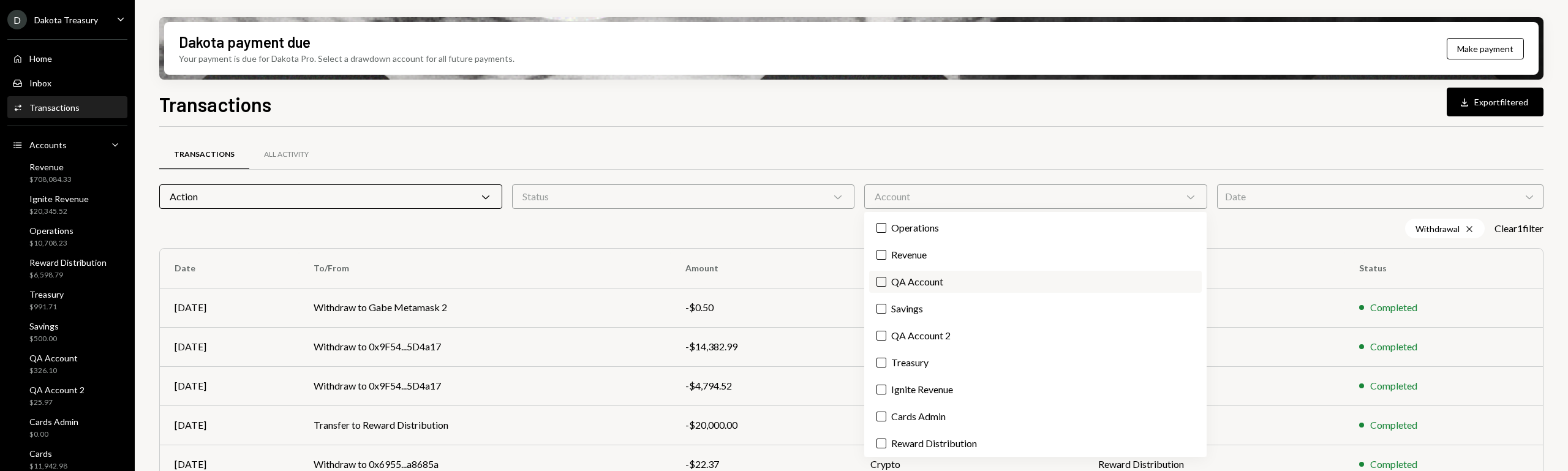
click at [945, 286] on label "QA Account" at bounding box center [1035, 282] width 333 height 22
click at [886, 286] on button "QA Account" at bounding box center [881, 281] width 10 height 10
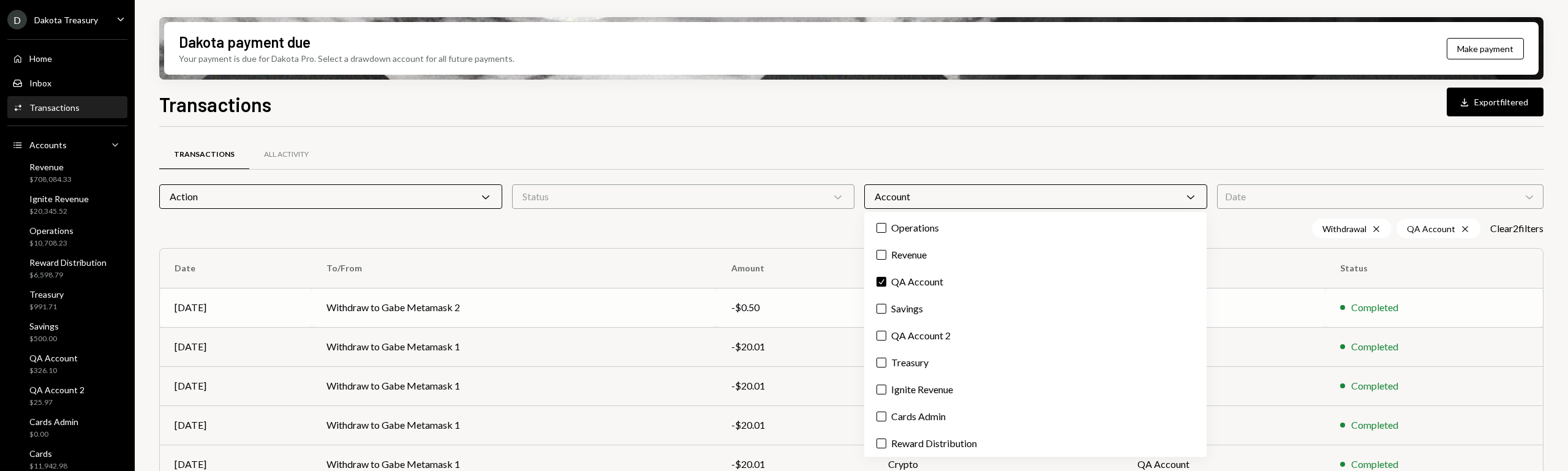
drag, startPoint x: 626, startPoint y: 226, endPoint x: 525, endPoint y: 316, distance: 135.3
click at [627, 229] on div "Withdrawal Cross QA Account Cross Clear 2 filter s" at bounding box center [851, 228] width 1384 height 19
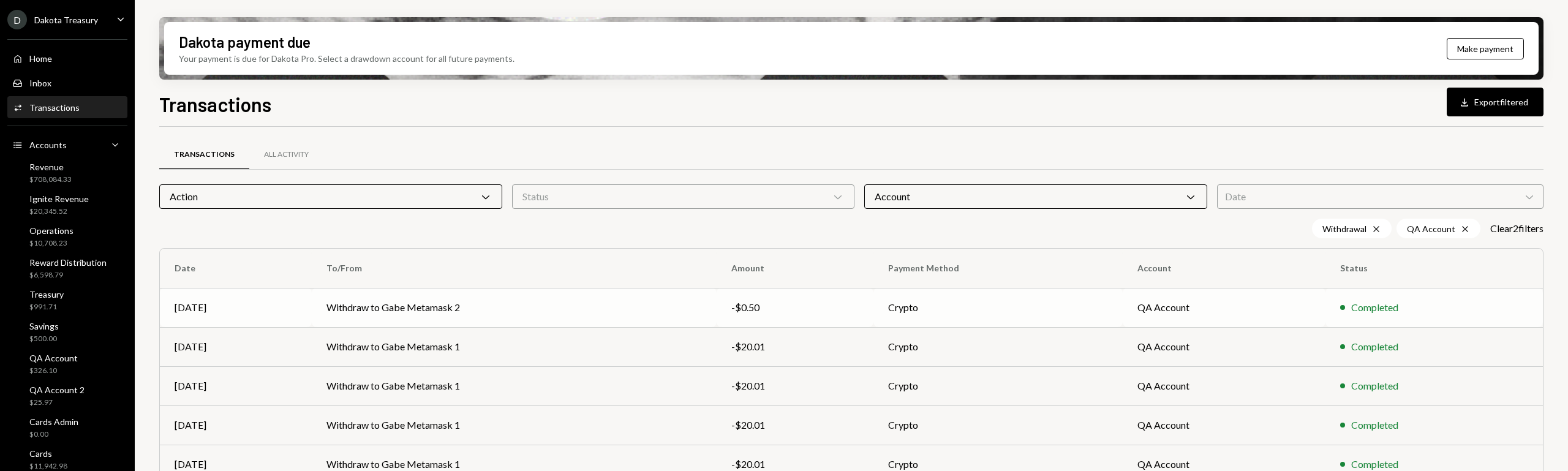
click at [520, 300] on td "Withdraw to Gabe Metamask 2" at bounding box center [514, 307] width 405 height 39
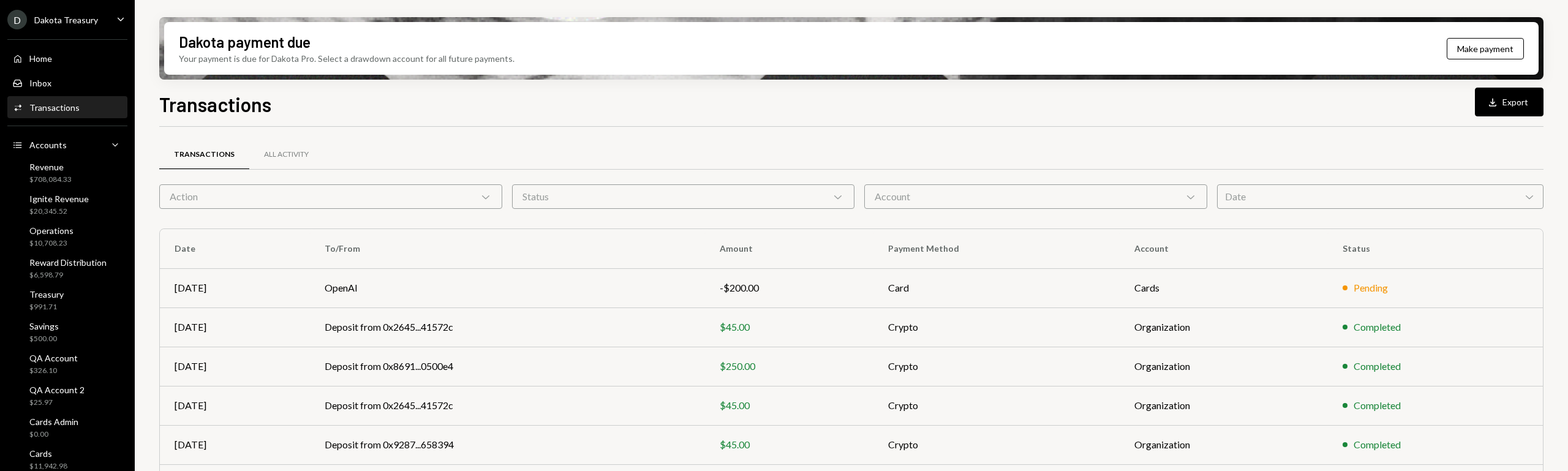
click at [397, 199] on div "Action Chevron Down" at bounding box center [330, 196] width 343 height 25
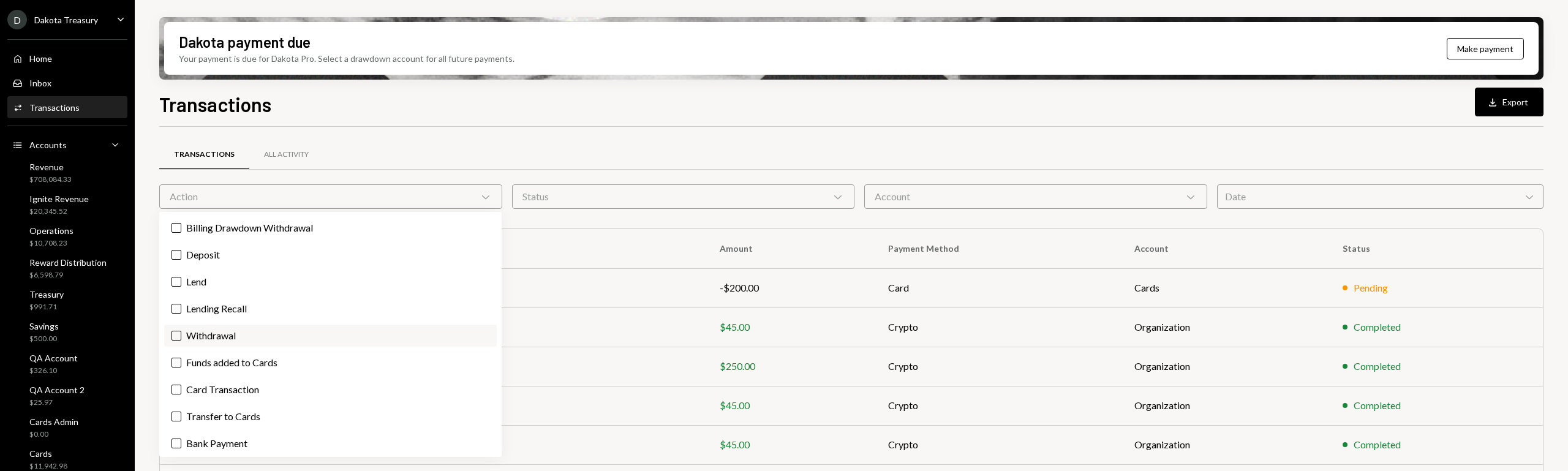
click at [350, 330] on label "Withdrawal" at bounding box center [330, 335] width 333 height 22
click at [182, 331] on button "Withdrawal" at bounding box center [176, 335] width 10 height 10
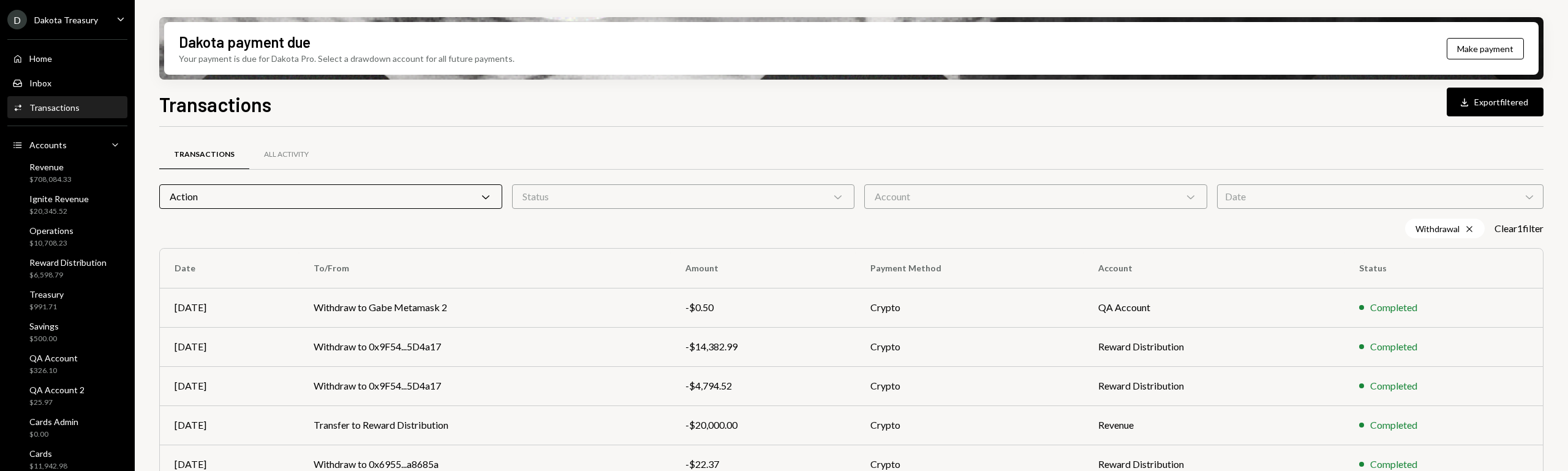
click at [978, 208] on div "Account Chevron Down" at bounding box center [1035, 196] width 343 height 25
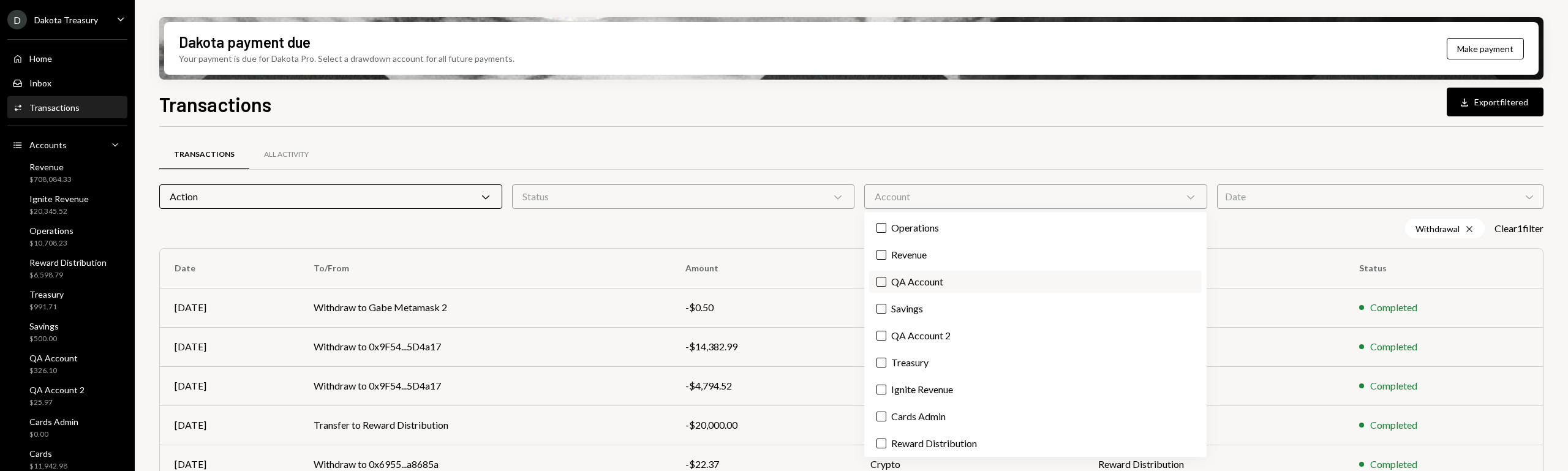
click at [933, 286] on label "QA Account" at bounding box center [1035, 282] width 333 height 22
click at [886, 286] on button "QA Account" at bounding box center [881, 281] width 10 height 10
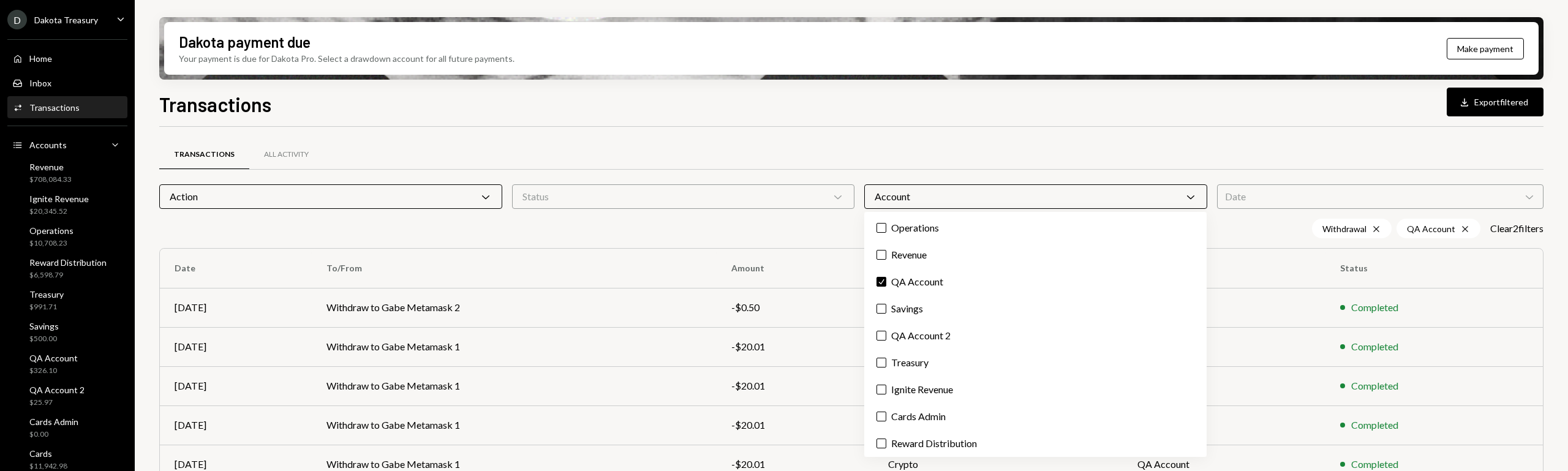
click at [655, 107] on div "Transactions Download Export filtered" at bounding box center [851, 103] width 1384 height 27
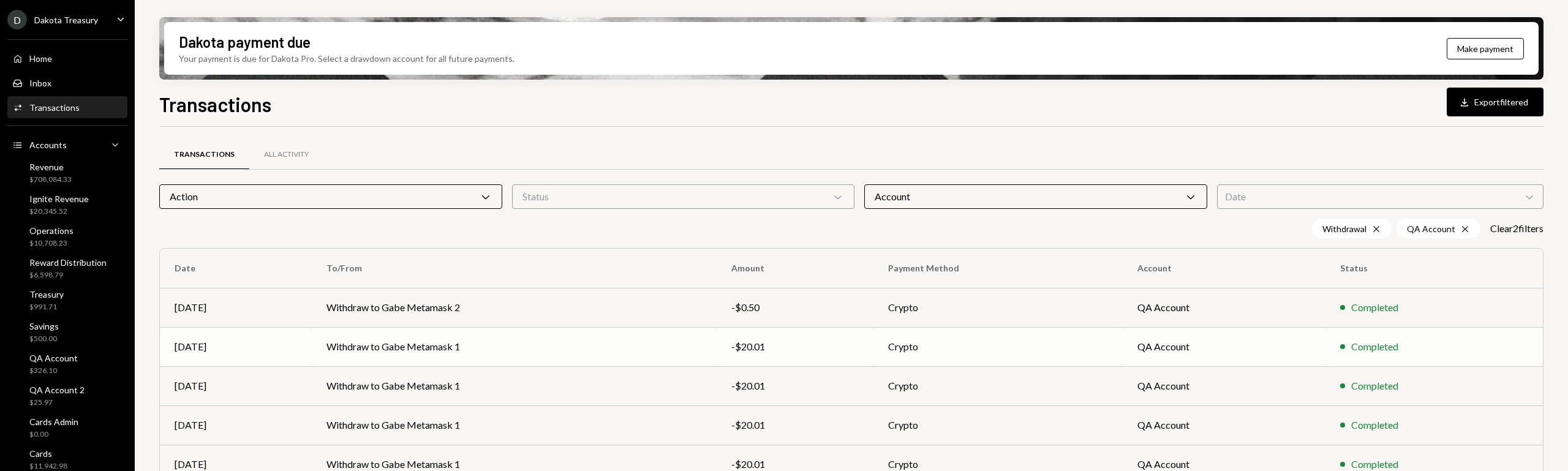
click at [525, 348] on td "Withdraw to Gabe Metamask 1" at bounding box center [514, 346] width 405 height 39
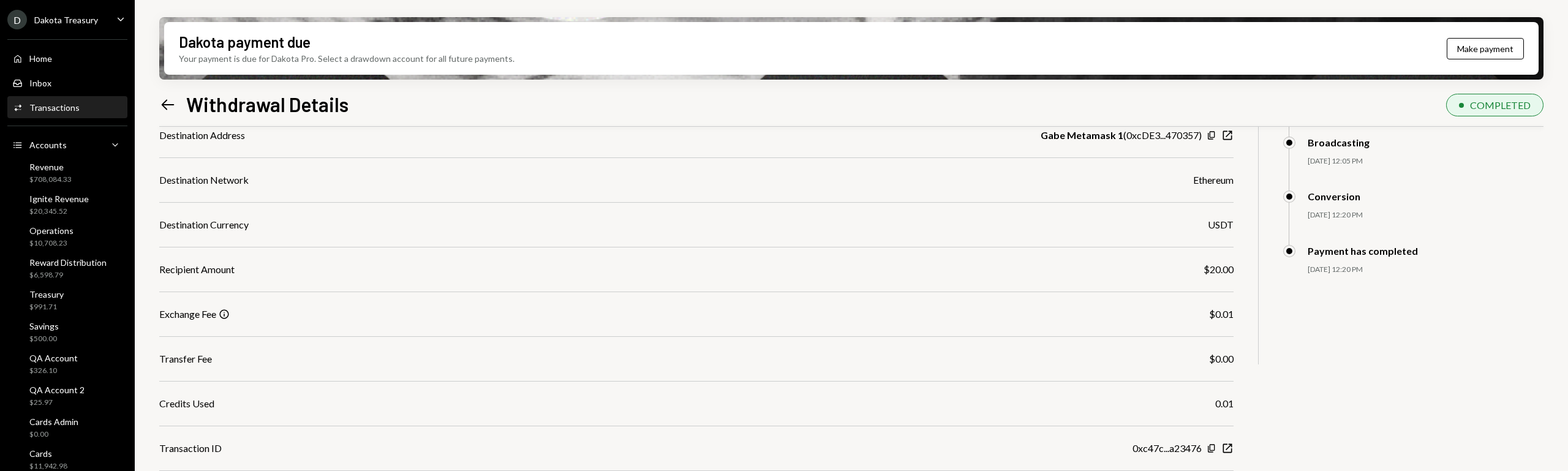
scroll to position [234, 0]
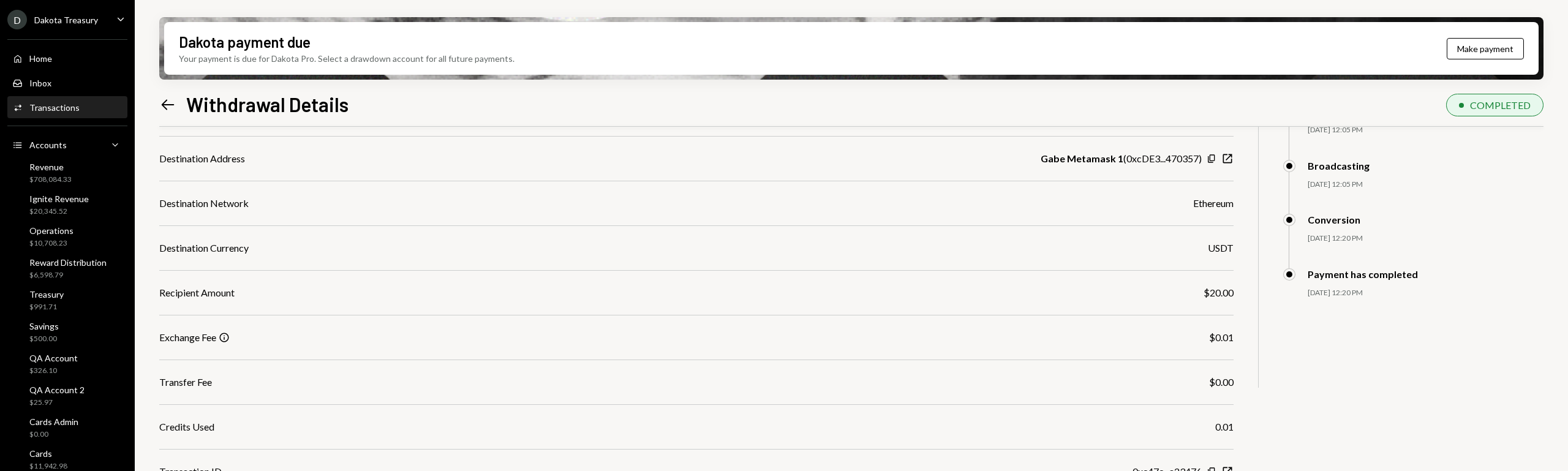
scroll to position [234, 0]
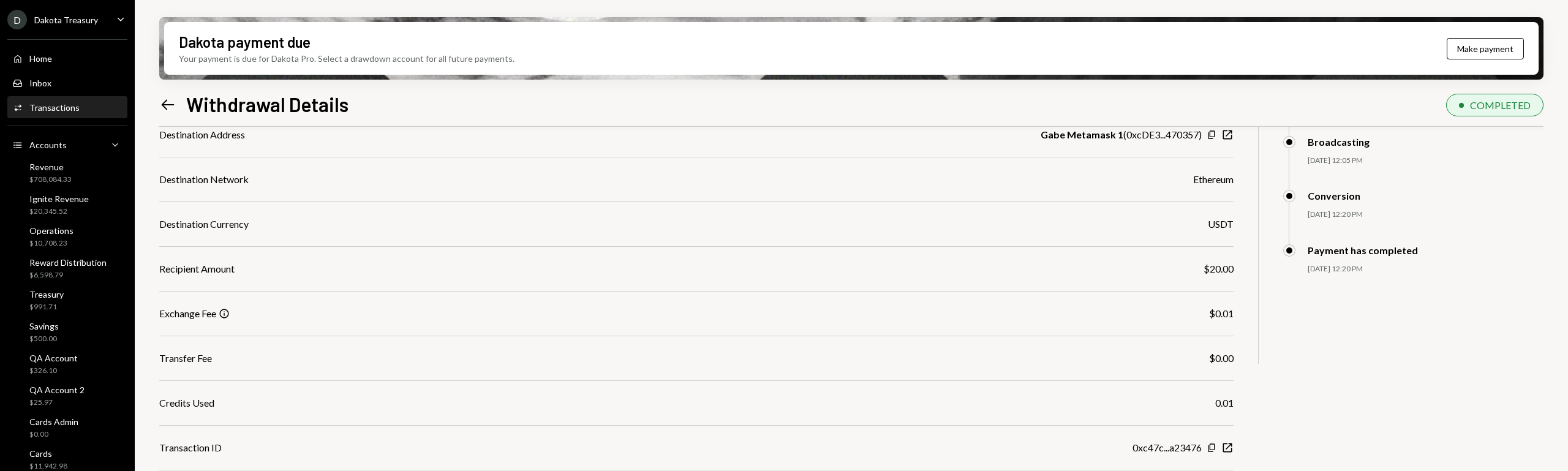
click at [604, 222] on div "Destination Currency USDT" at bounding box center [696, 224] width 1074 height 15
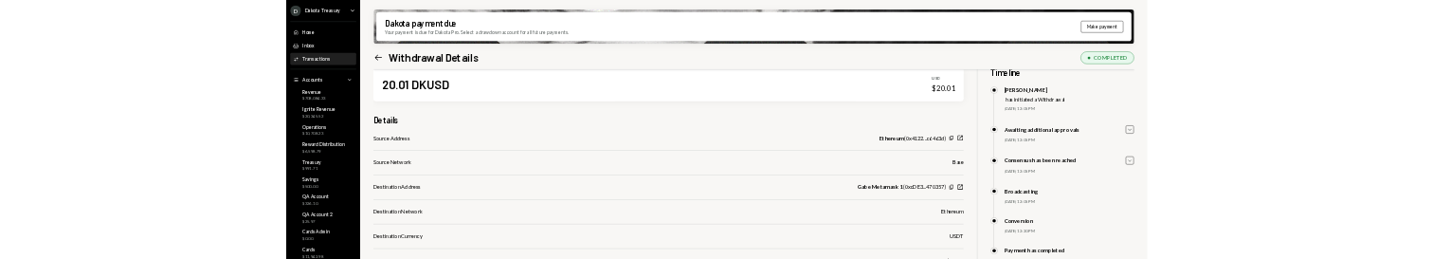
scroll to position [36, 0]
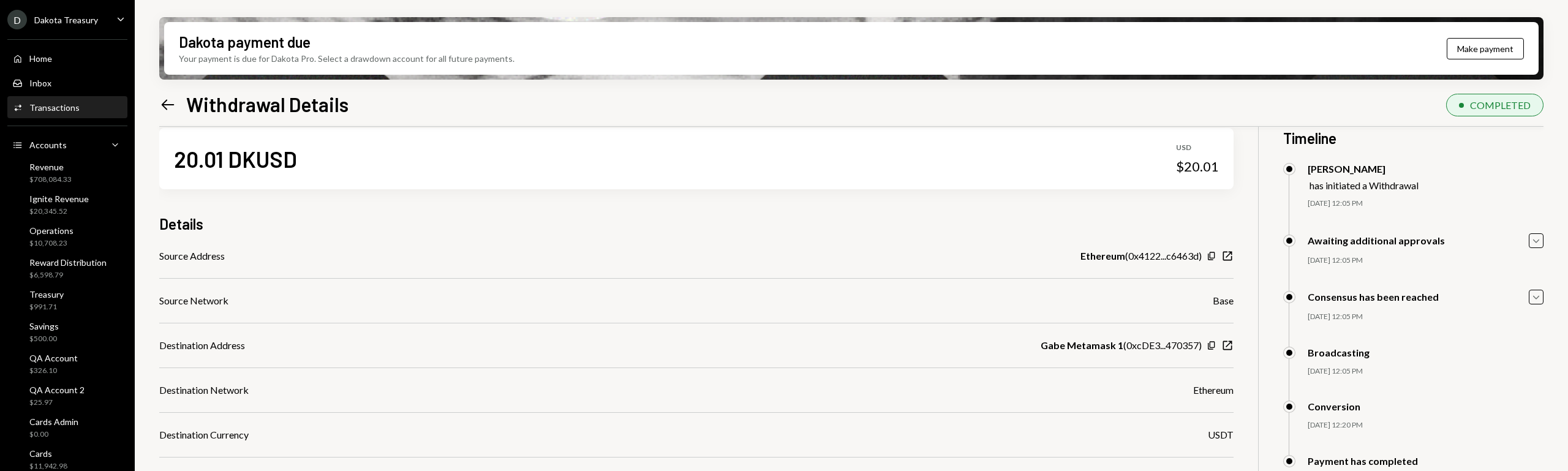
click at [520, 250] on div "Source Address Ethereum ( 0x4122...c6463d ) Copy New Window" at bounding box center [696, 256] width 1074 height 15
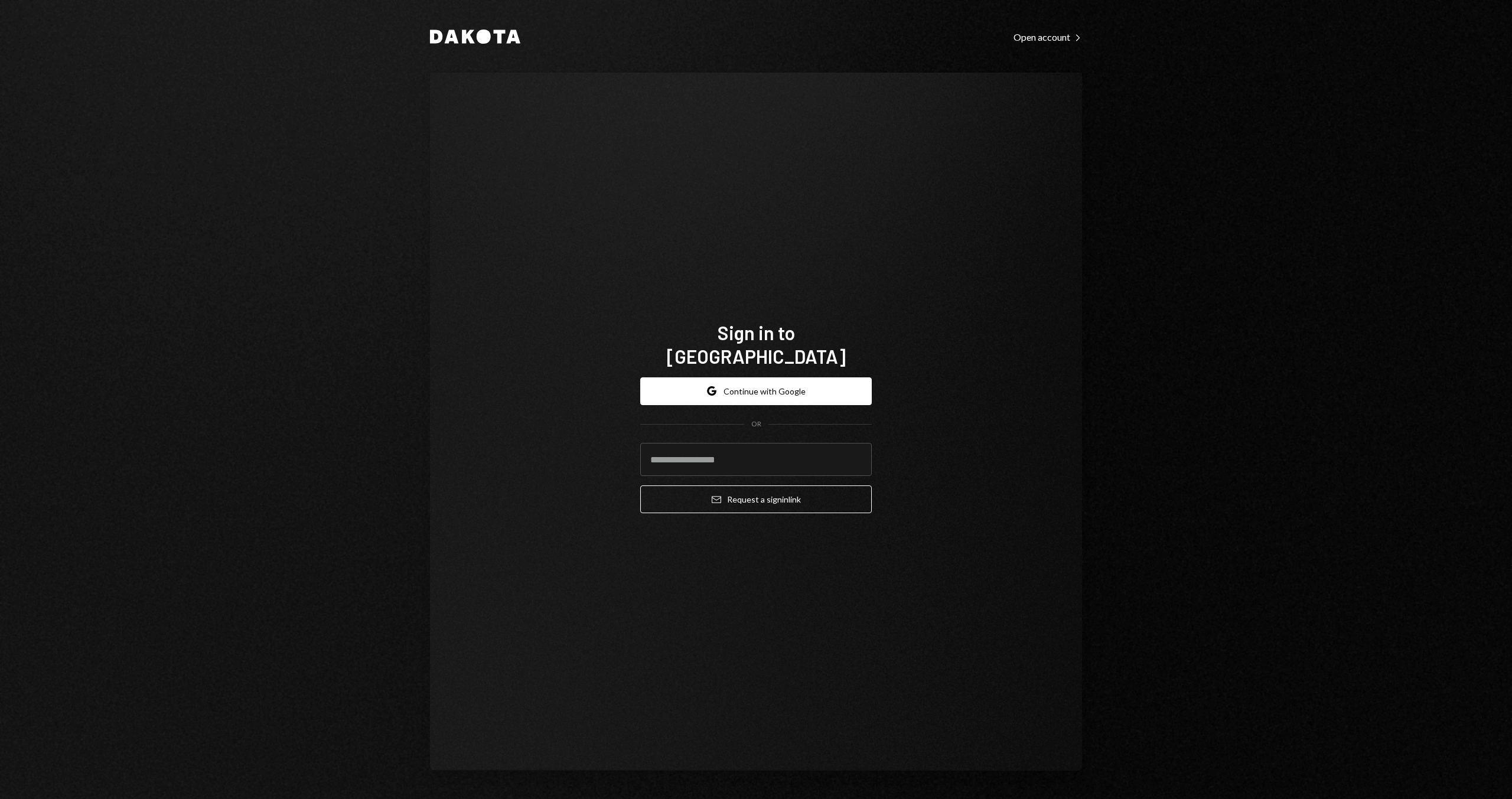
click at [793, 406] on form "Google Continue with Google OR Email Request a sign in link" at bounding box center [756, 446] width 232 height 136
click at [807, 381] on button "Google Continue with Google" at bounding box center [756, 391] width 232 height 28
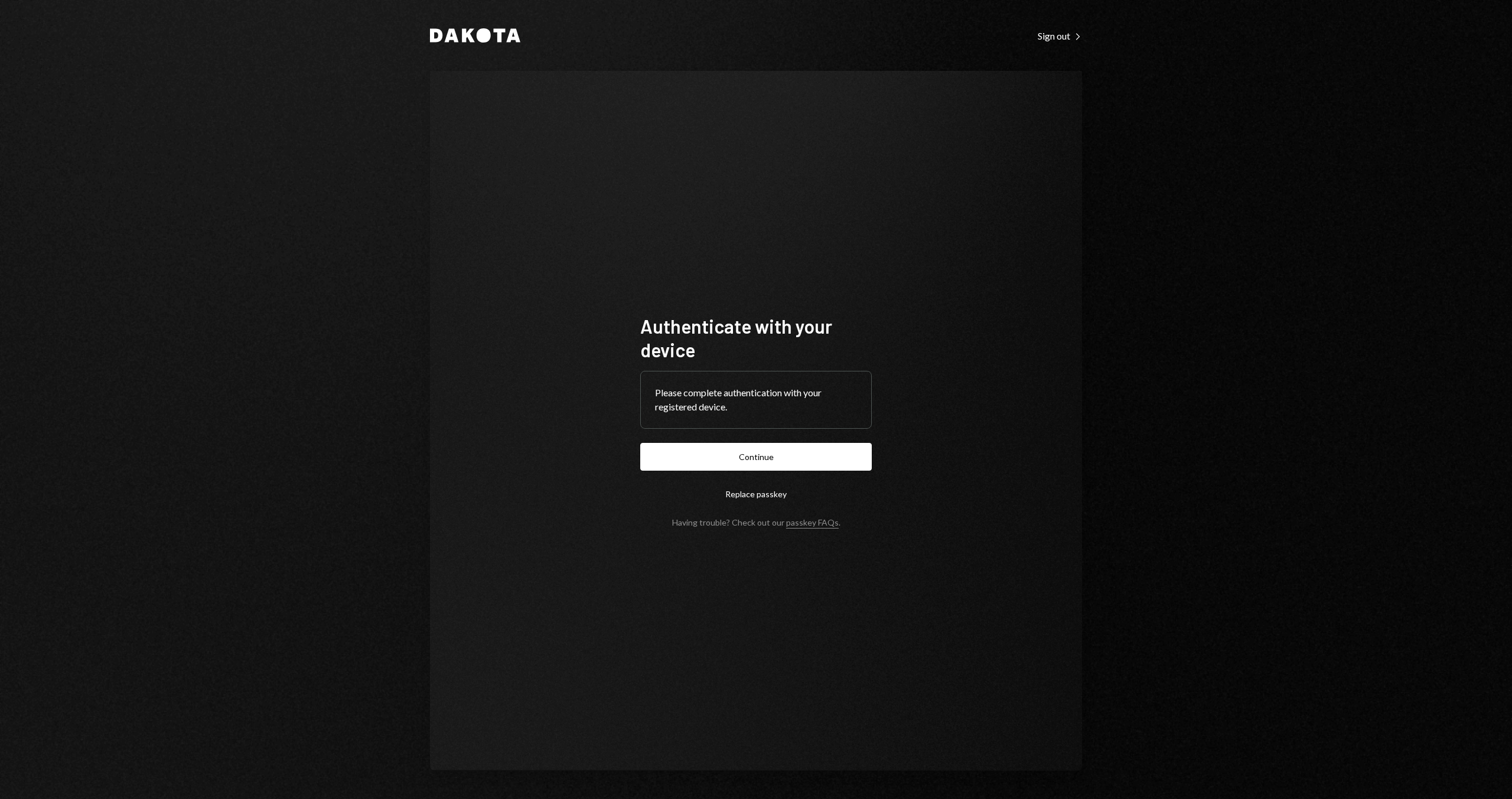
click at [636, 447] on div "Authenticate with your device Please complete authentication with your register…" at bounding box center [756, 421] width 260 height 308
click at [653, 452] on button "Continue" at bounding box center [756, 457] width 232 height 28
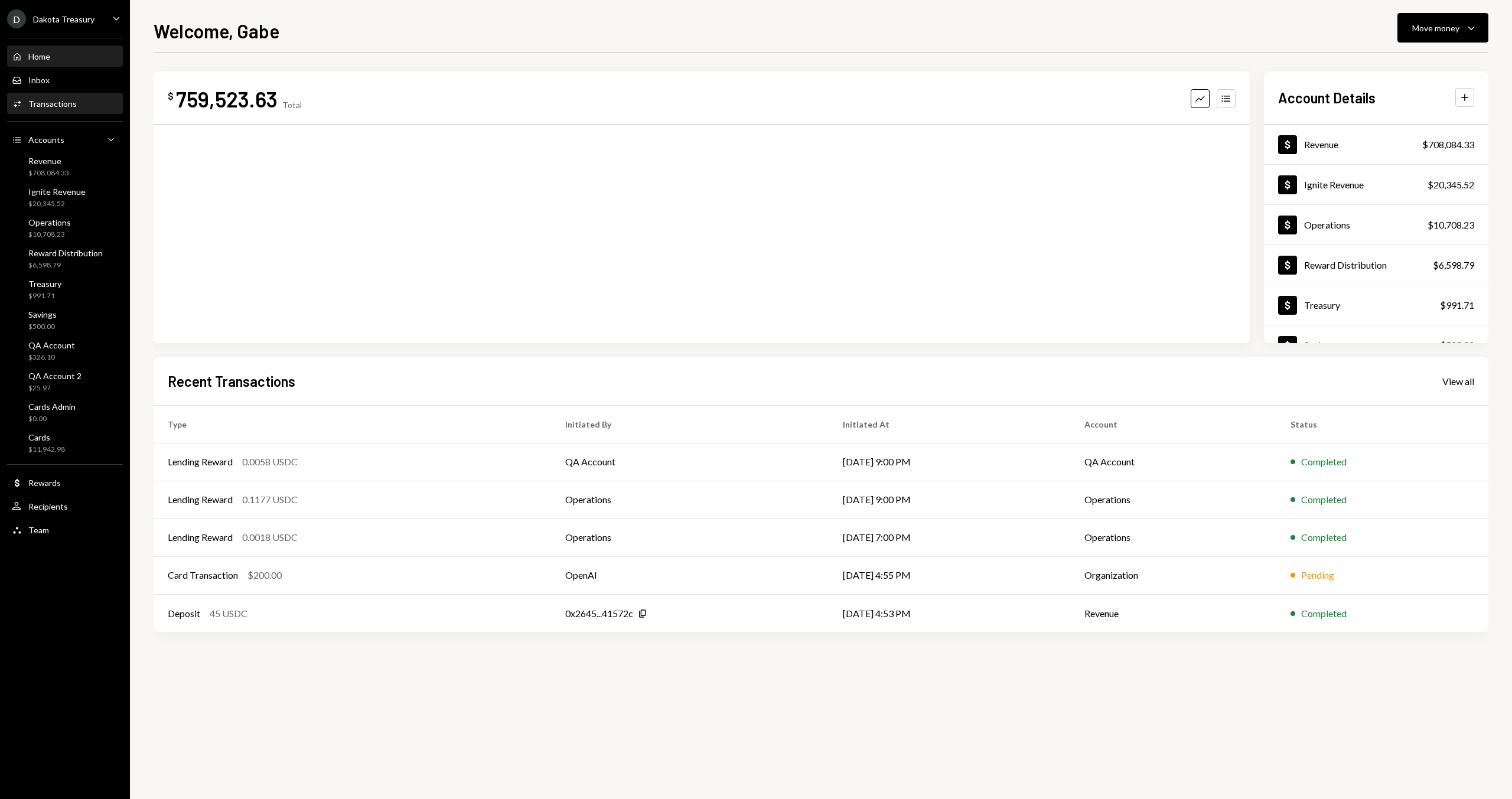
click at [59, 109] on div "Activities Transactions" at bounding box center [65, 104] width 107 height 20
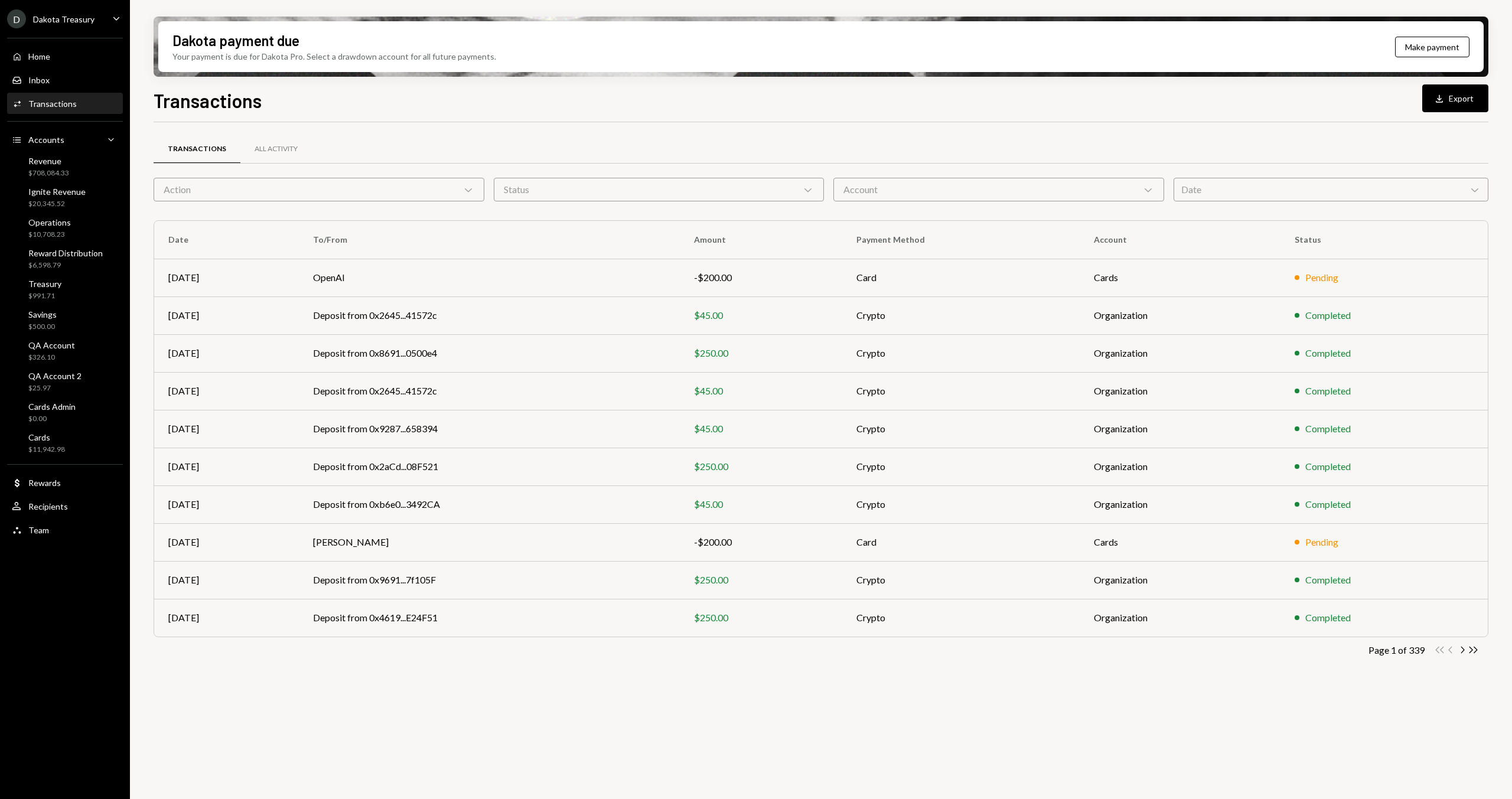
click at [382, 192] on div "Action Chevron Down" at bounding box center [318, 189] width 331 height 24
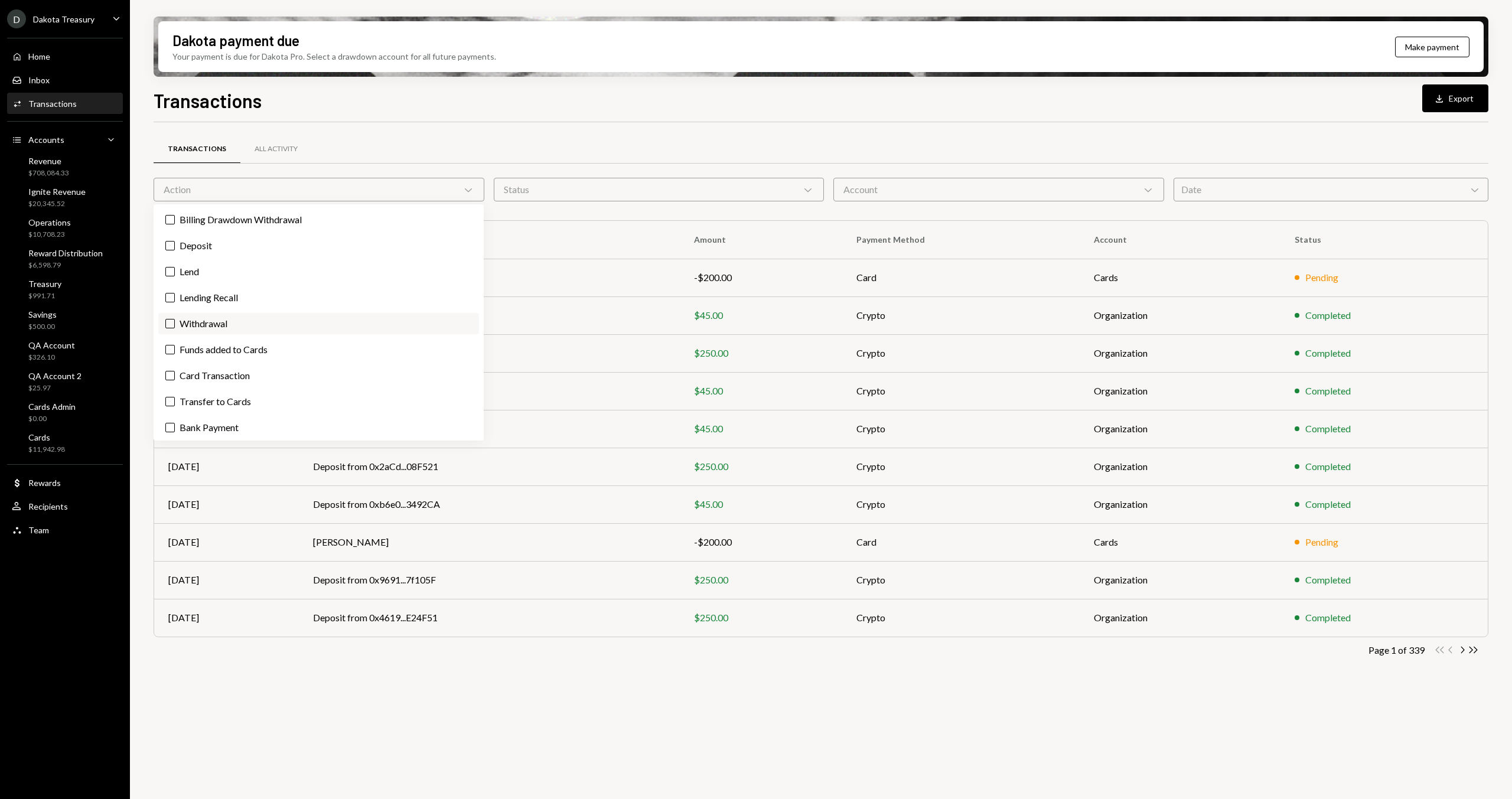
click at [272, 327] on label "Withdrawal" at bounding box center [318, 323] width 321 height 21
click at [175, 327] on button "Withdrawal" at bounding box center [170, 323] width 9 height 9
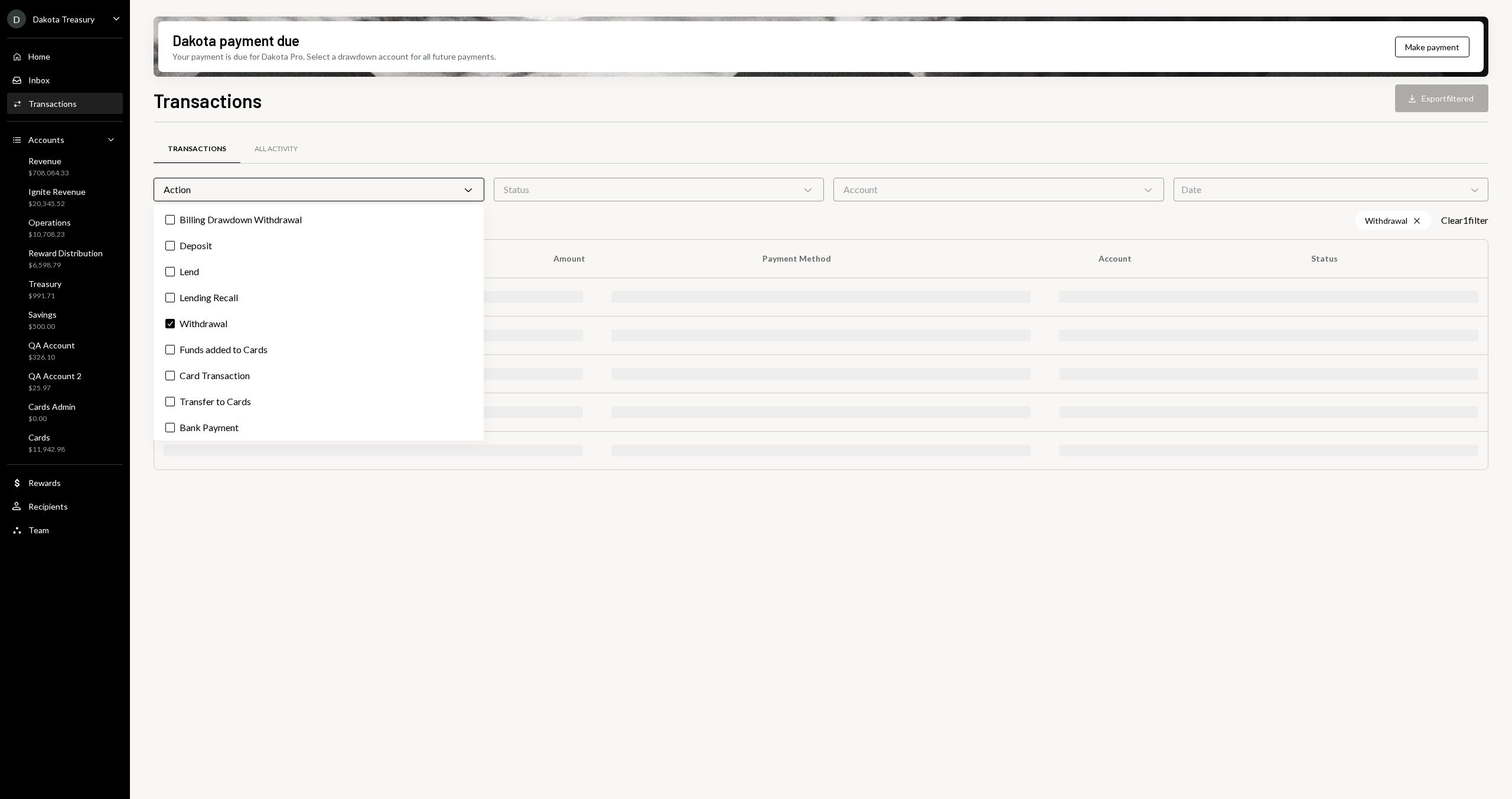
click at [962, 156] on div "Transactions All Activity" at bounding box center [821, 149] width 1335 height 30
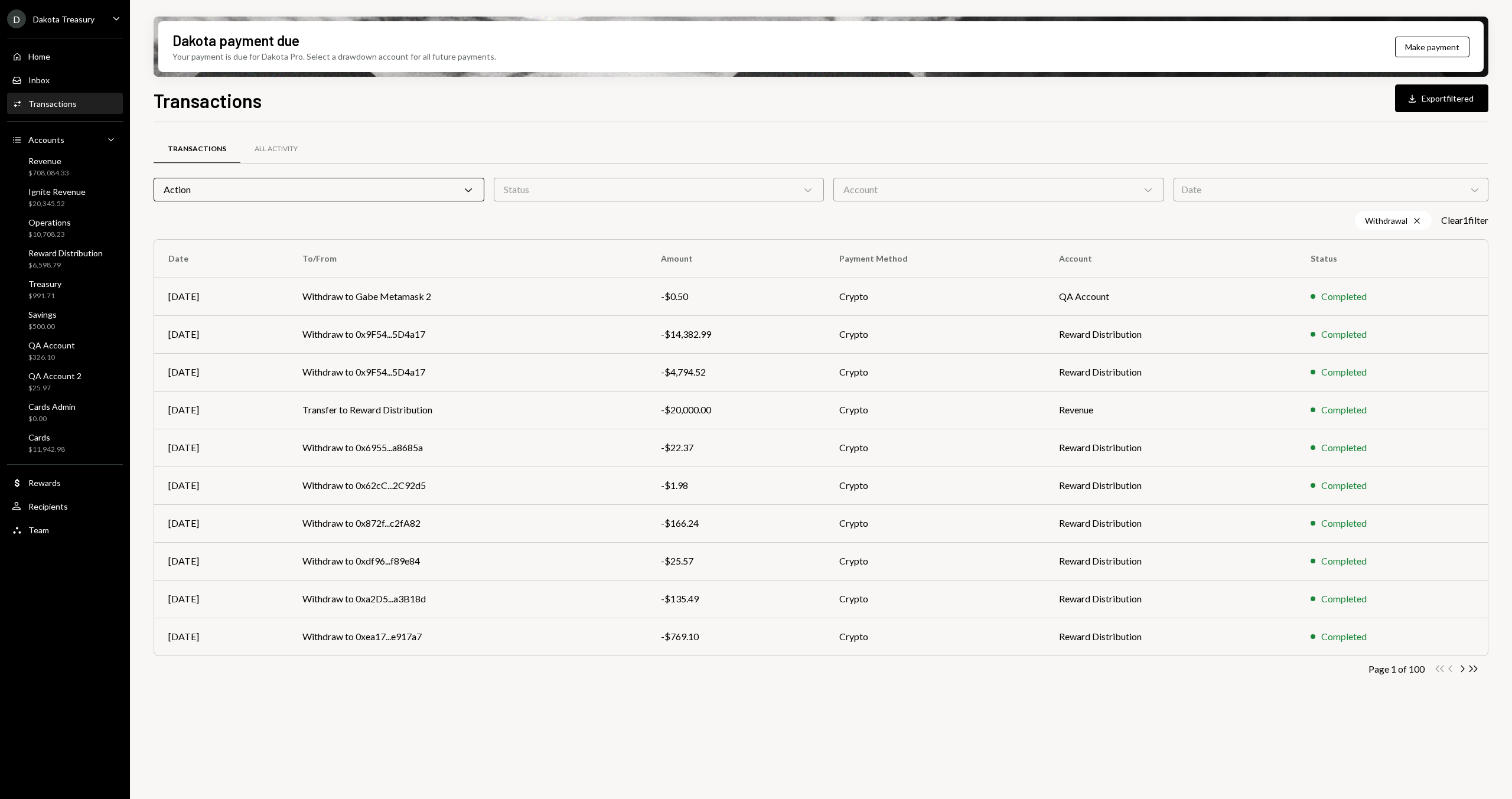
click at [937, 184] on div "Account Chevron Down" at bounding box center [998, 189] width 331 height 24
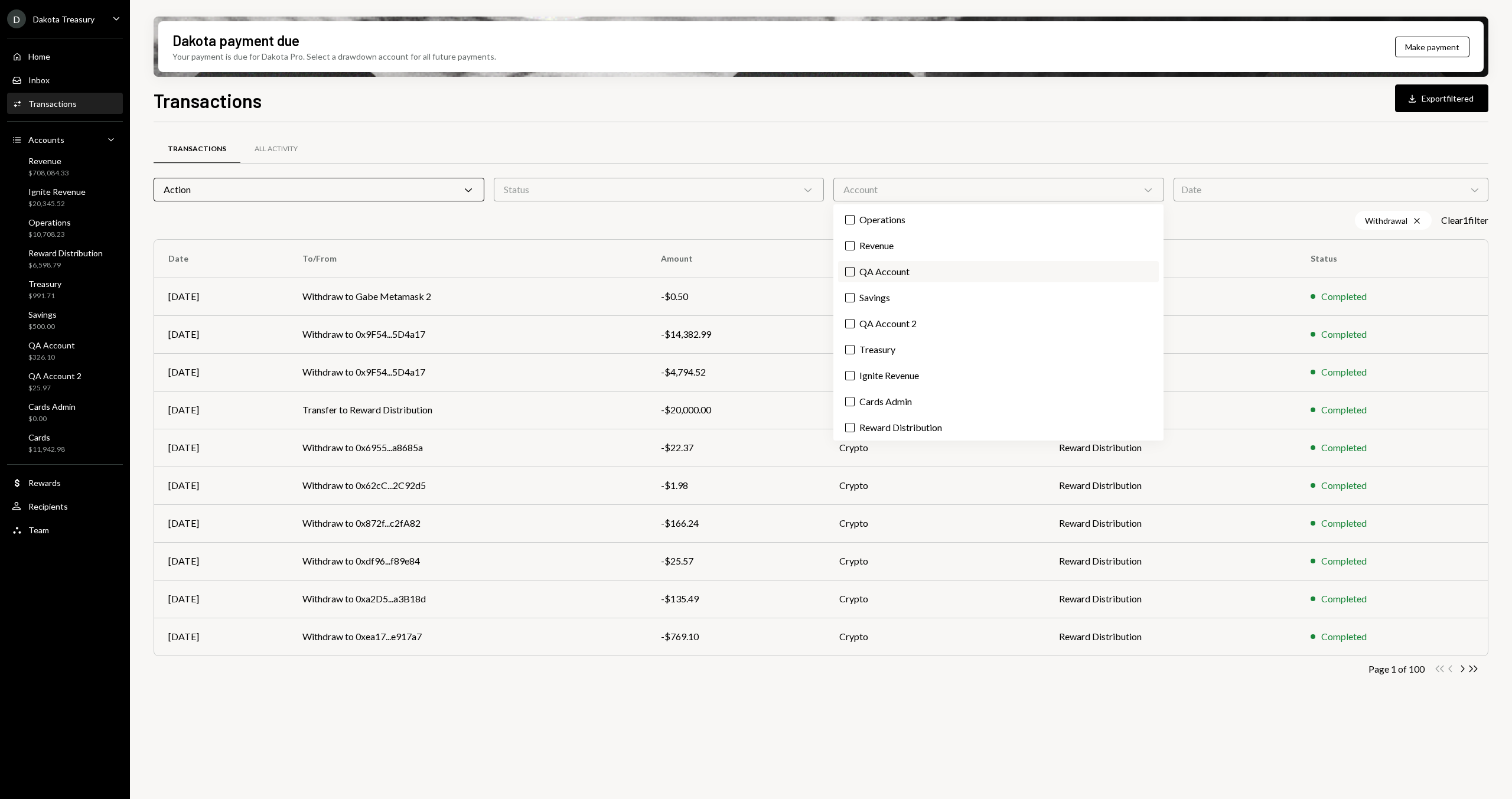
click at [902, 274] on label "QA Account" at bounding box center [998, 272] width 321 height 21
click at [854, 274] on button "QA Account" at bounding box center [849, 271] width 9 height 9
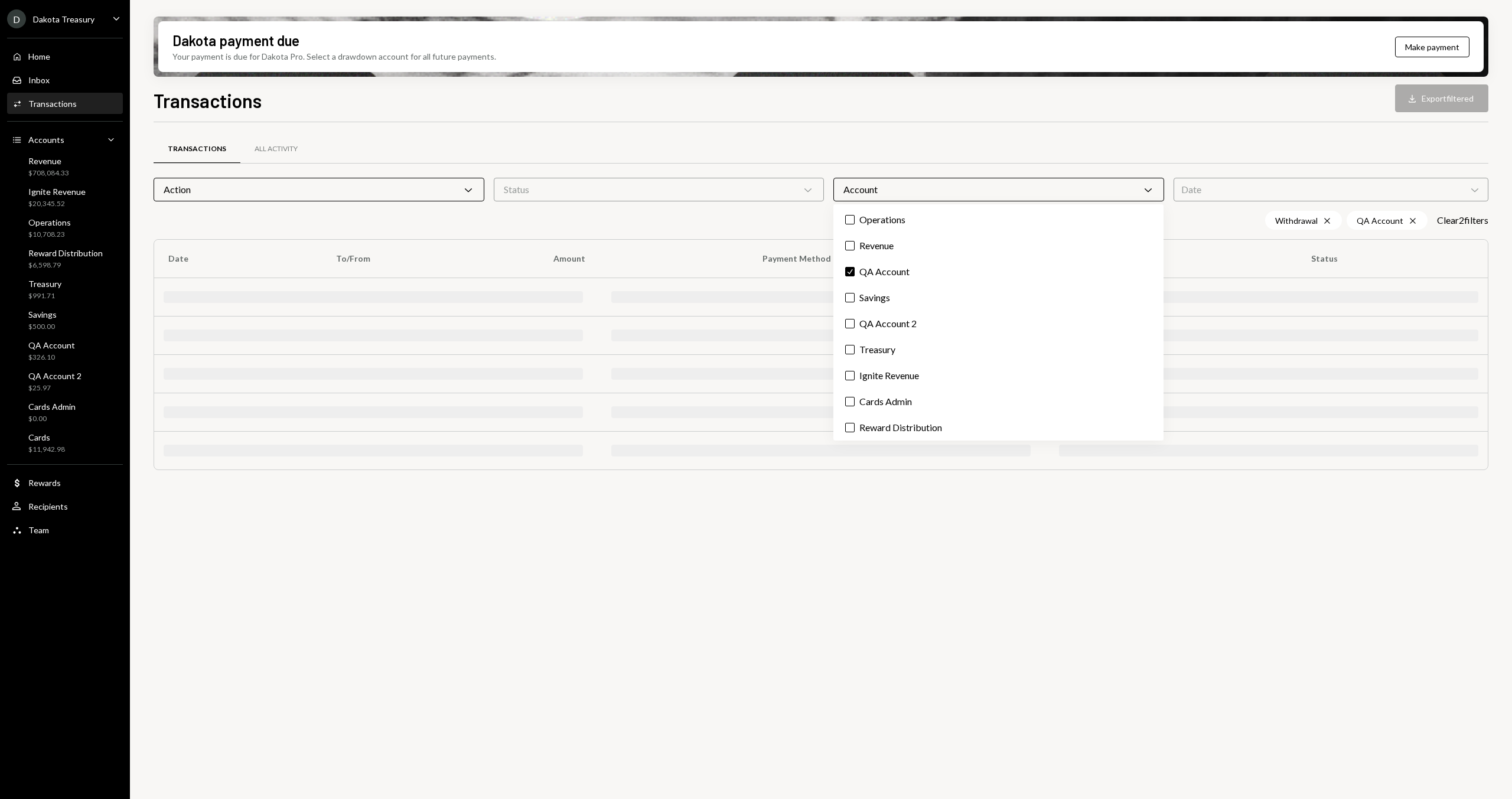
click at [775, 116] on div "Transactions Download Export filtered Transactions All Activity Action Chevron …" at bounding box center [821, 477] width 1335 height 783
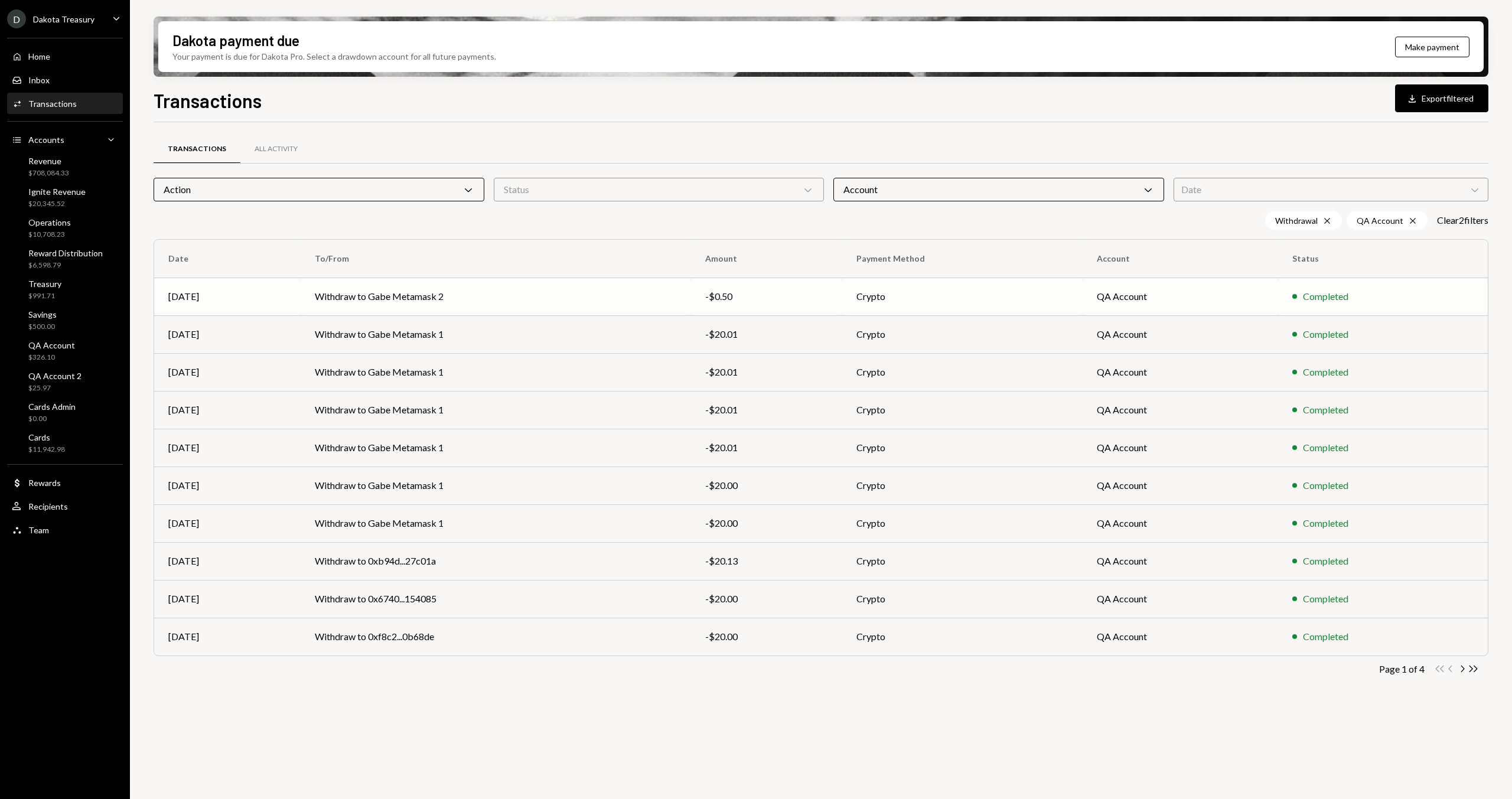
click at [325, 288] on td "Withdraw to Gabe Metamask 2" at bounding box center [495, 296] width 391 height 38
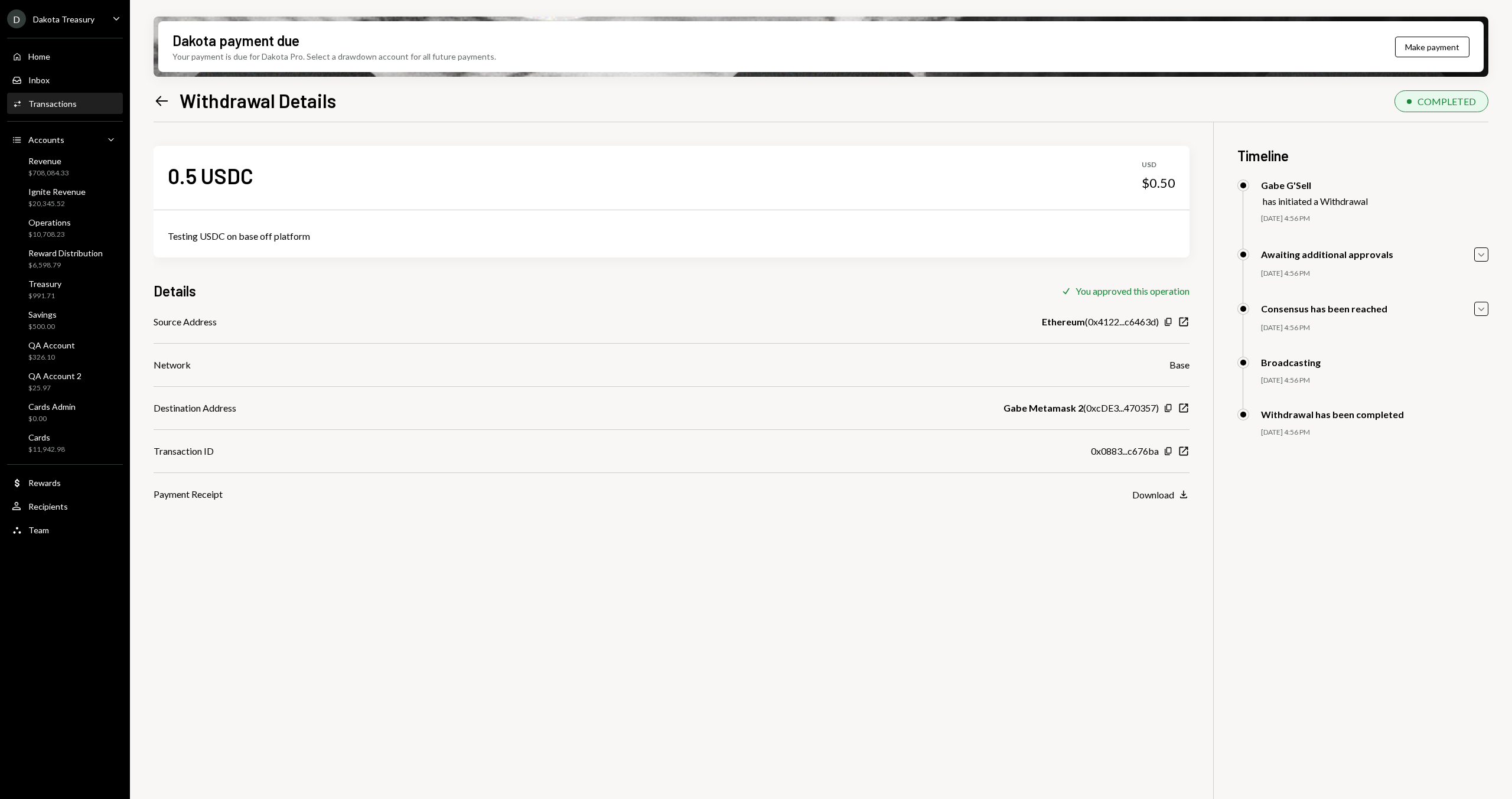
click at [562, 281] on div "Details Check You approved this operation" at bounding box center [671, 290] width 1036 height 19
click at [390, 278] on div "0.5 USDC USD $0.50 Testing USDC on base off platform Details Check You approved…" at bounding box center [671, 312] width 1036 height 379
click at [181, 236] on div "Testing USDC on base off platform" at bounding box center [671, 236] width 1008 height 14
click at [281, 279] on div "0.5 USDC USD $0.50 Testing USDC on base off platform Details Check You approved…" at bounding box center [671, 312] width 1036 height 379
click at [184, 229] on div "Testing USDC on base off platform" at bounding box center [671, 236] width 1008 height 14
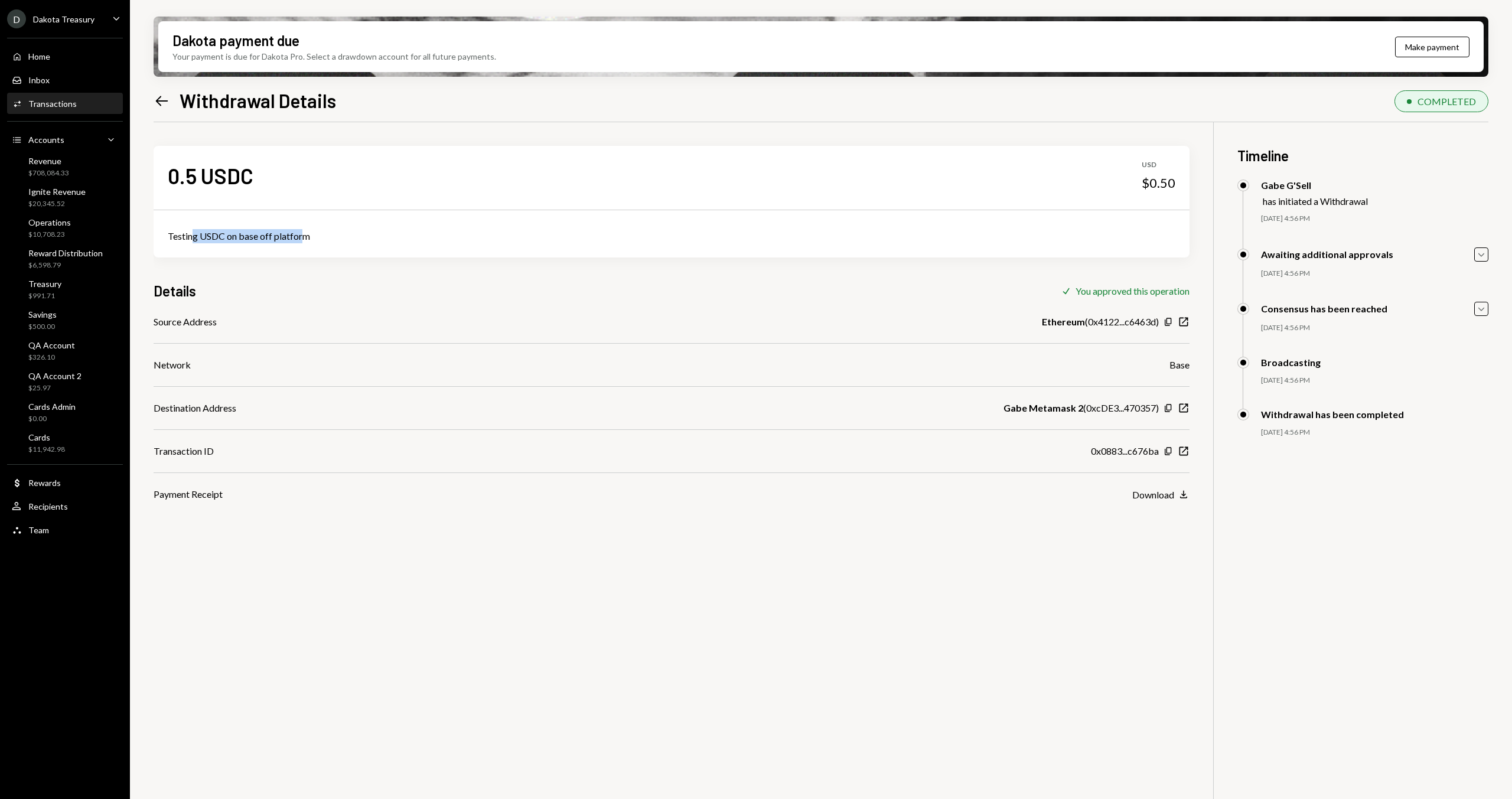
drag, startPoint x: 213, startPoint y: 235, endPoint x: 359, endPoint y: 239, distance: 146.1
click at [359, 239] on div "Testing USDC on base off platform" at bounding box center [671, 236] width 1008 height 14
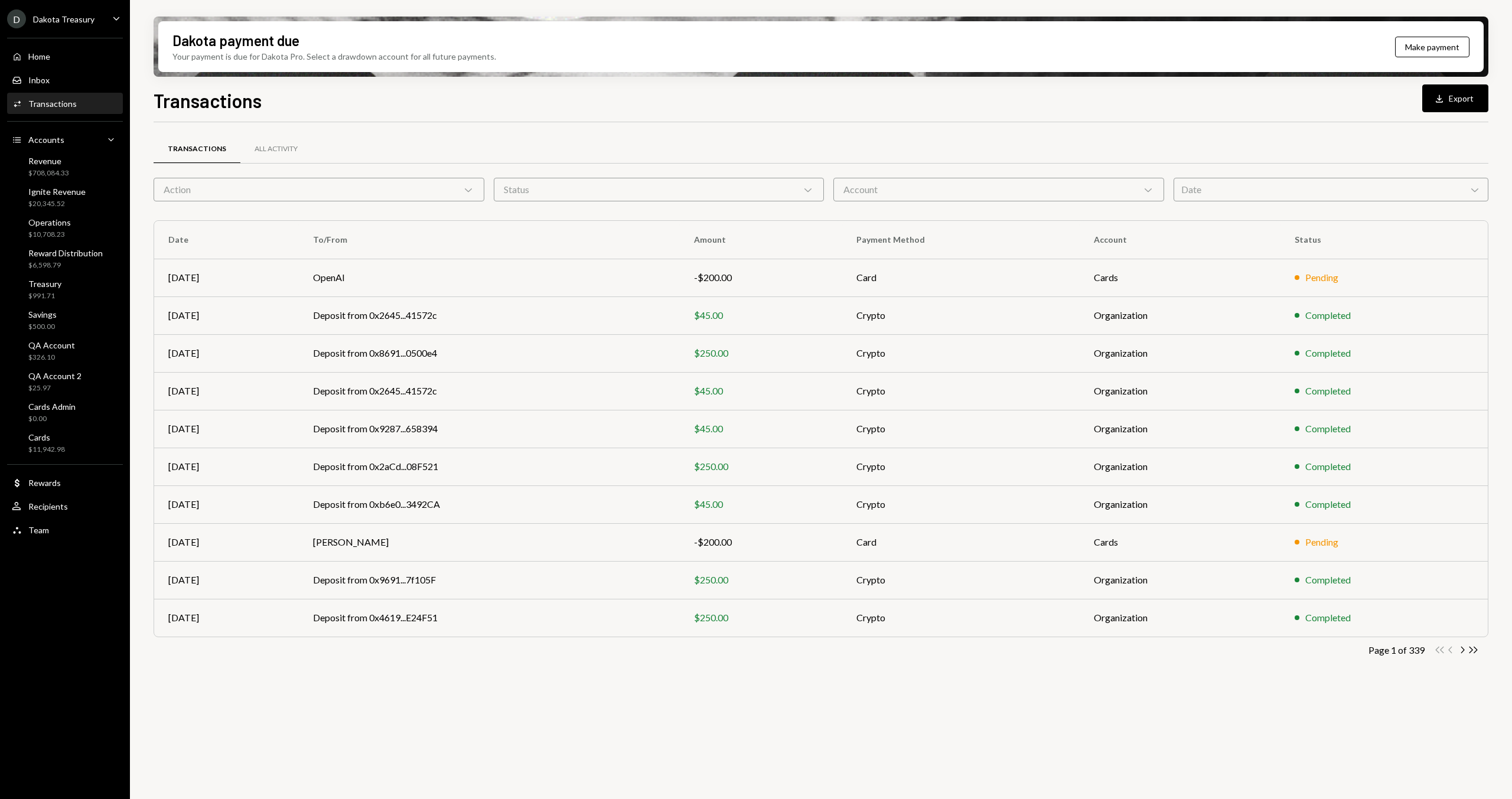
click at [402, 190] on div "Action Chevron Down" at bounding box center [318, 189] width 331 height 24
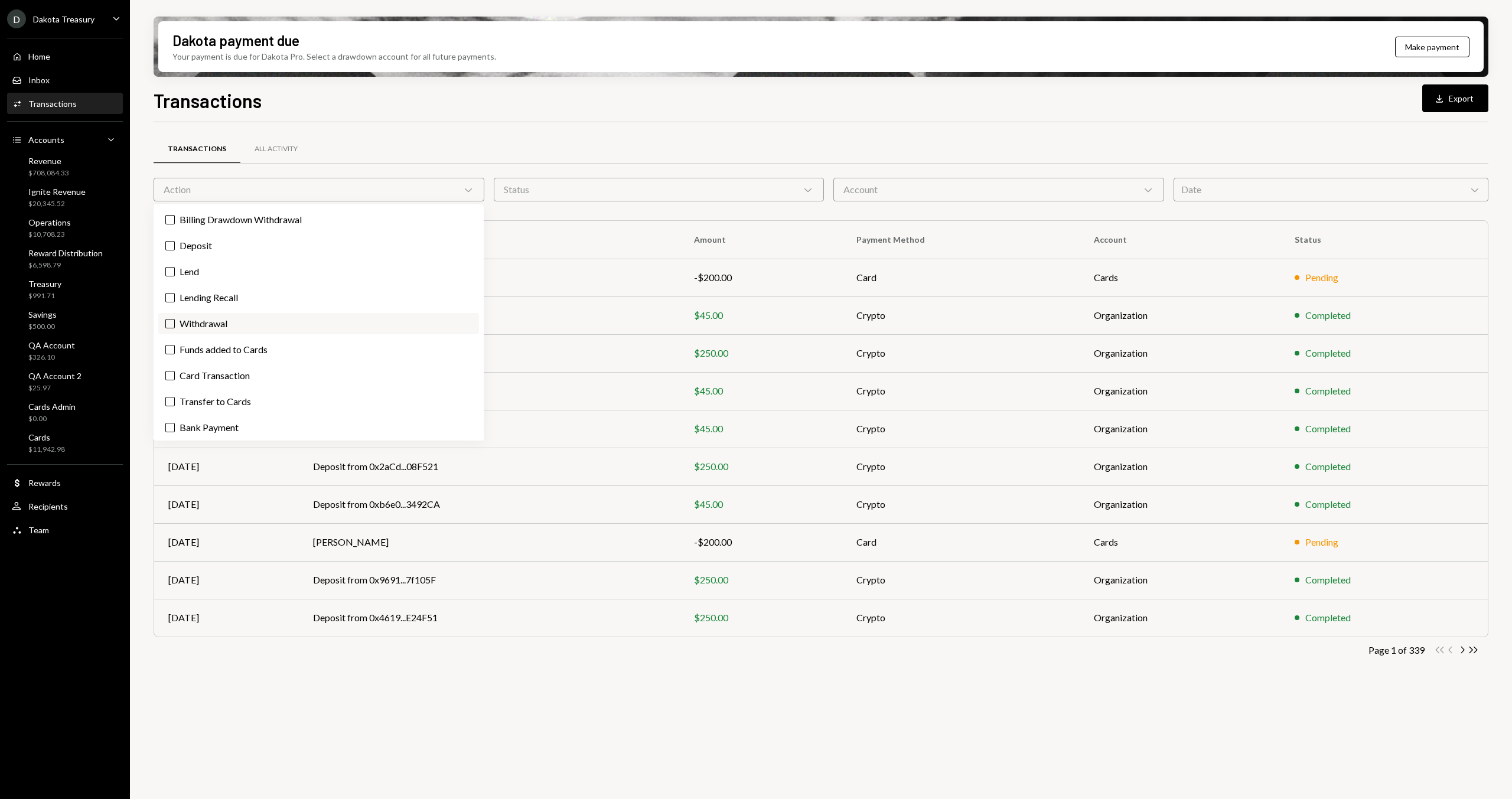
click at [312, 313] on label "Withdrawal" at bounding box center [318, 323] width 321 height 21
click at [175, 319] on button "Withdrawal" at bounding box center [170, 323] width 9 height 9
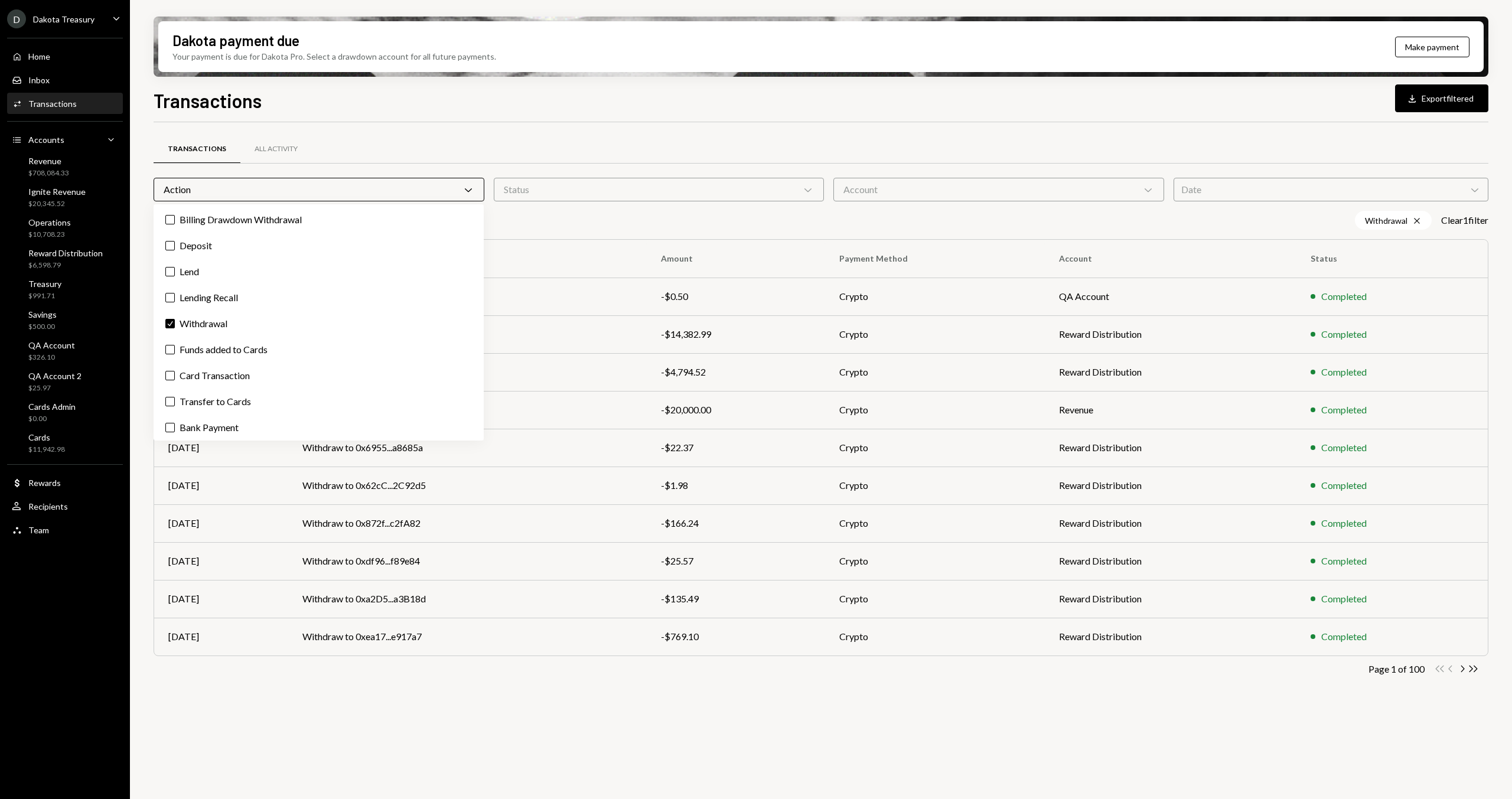
click at [990, 166] on div "Transactions All Activity" at bounding box center [821, 156] width 1335 height 44
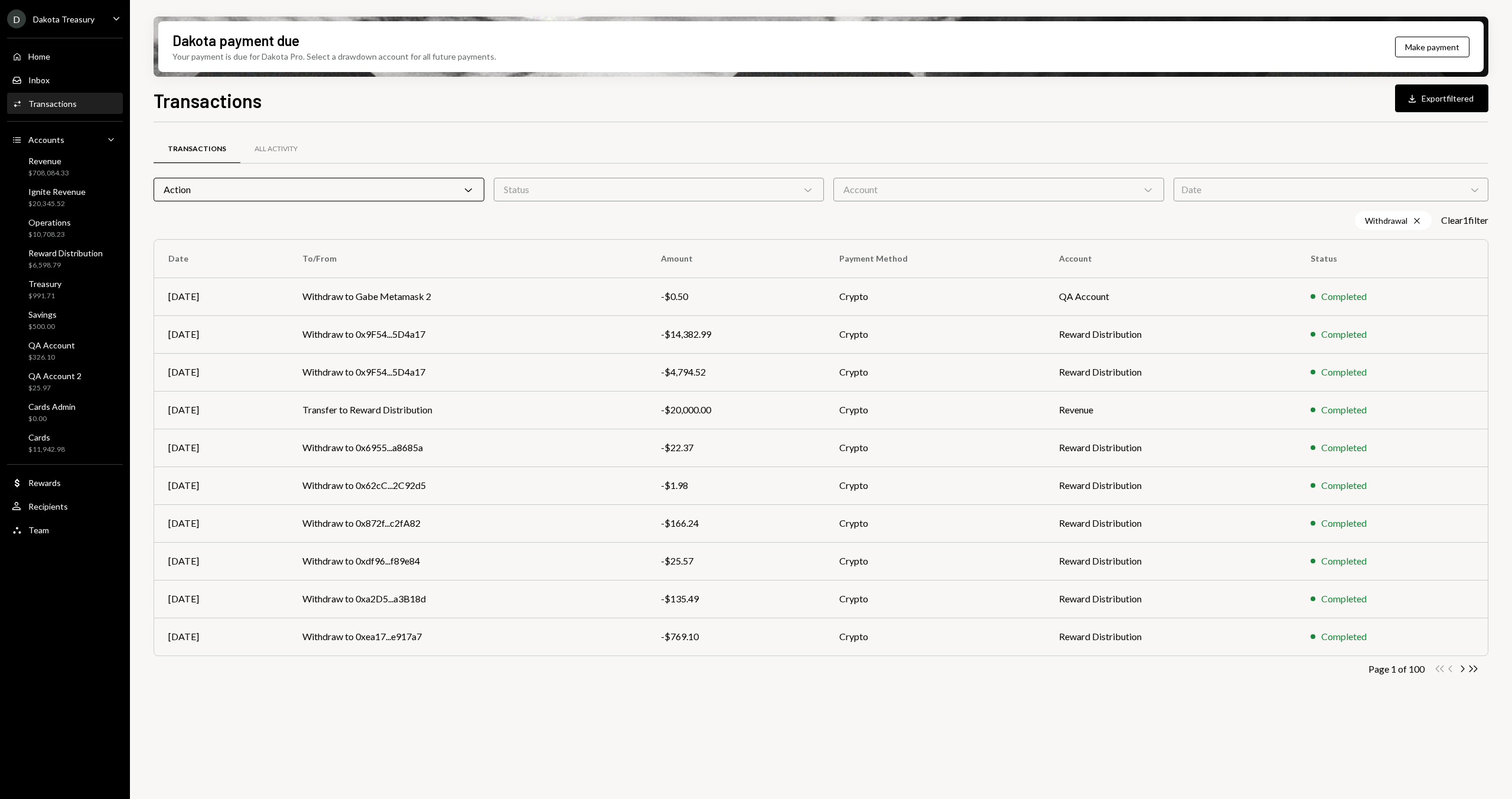
click at [968, 190] on div "Account Chevron Down" at bounding box center [998, 189] width 331 height 24
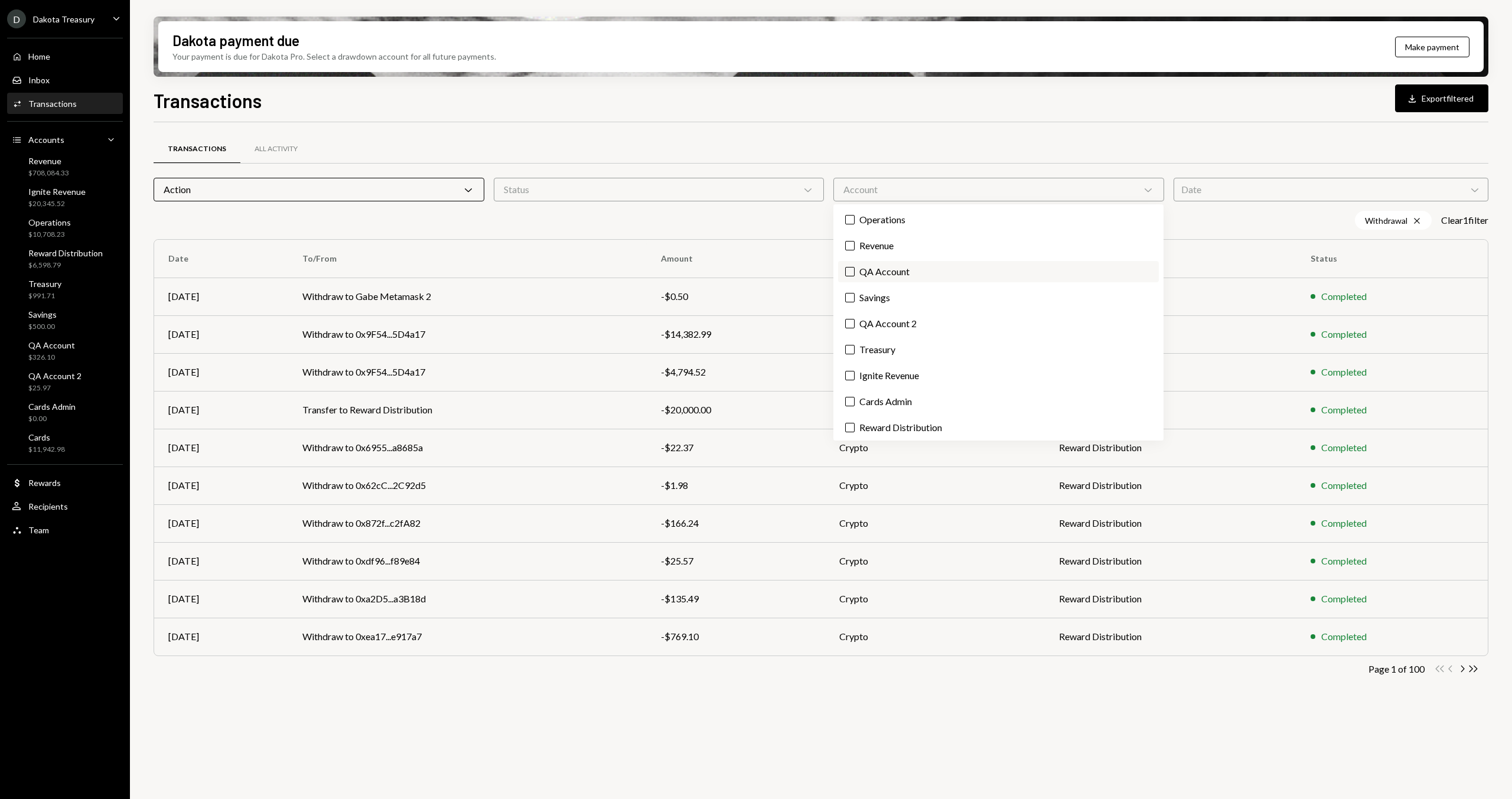
click at [897, 277] on label "QA Account" at bounding box center [998, 272] width 321 height 21
click at [854, 277] on button "QA Account" at bounding box center [849, 271] width 9 height 9
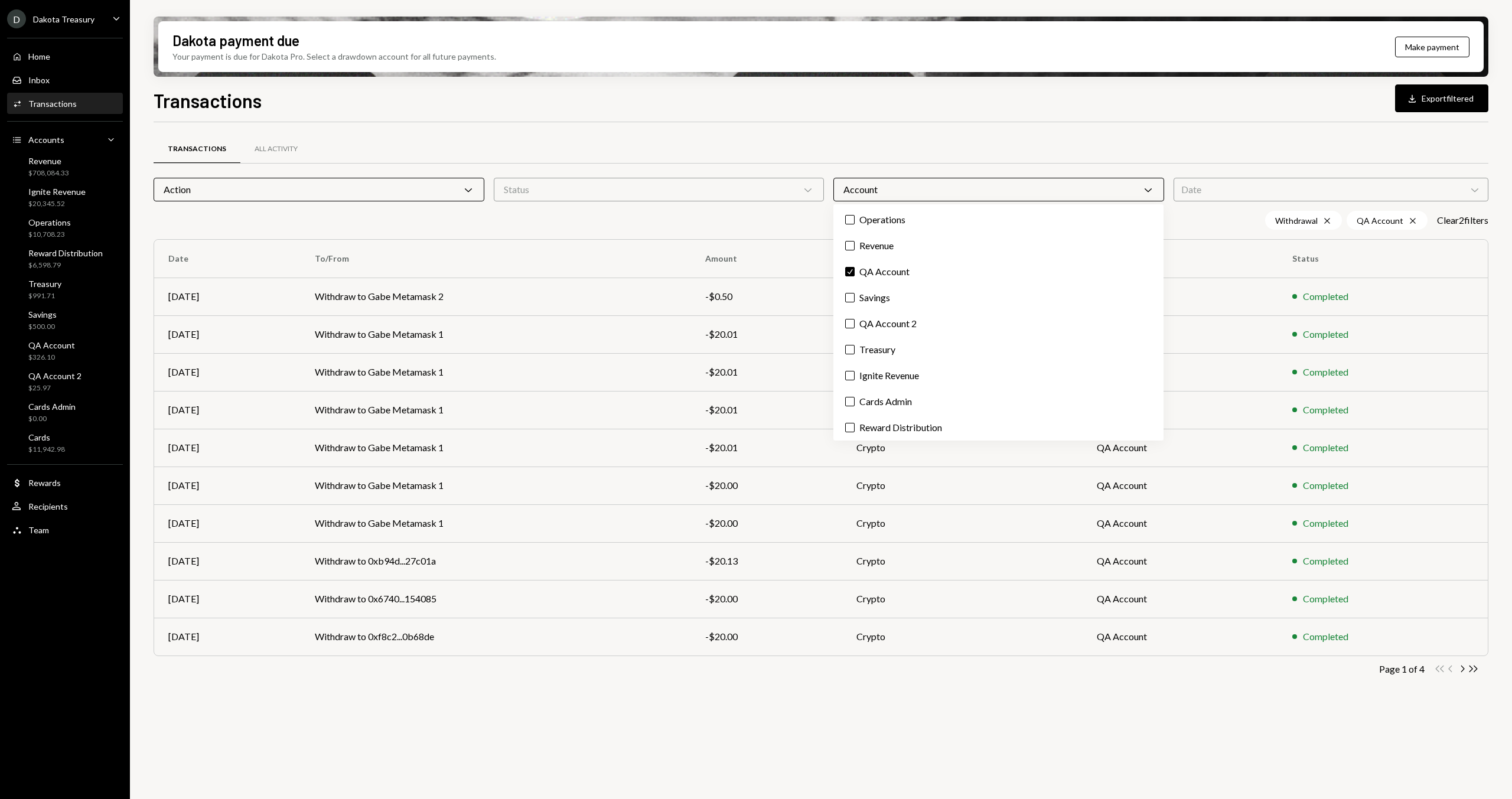
click at [673, 117] on div "Transactions Download Export filtered Transactions All Activity Action Chevron …" at bounding box center [821, 477] width 1335 height 783
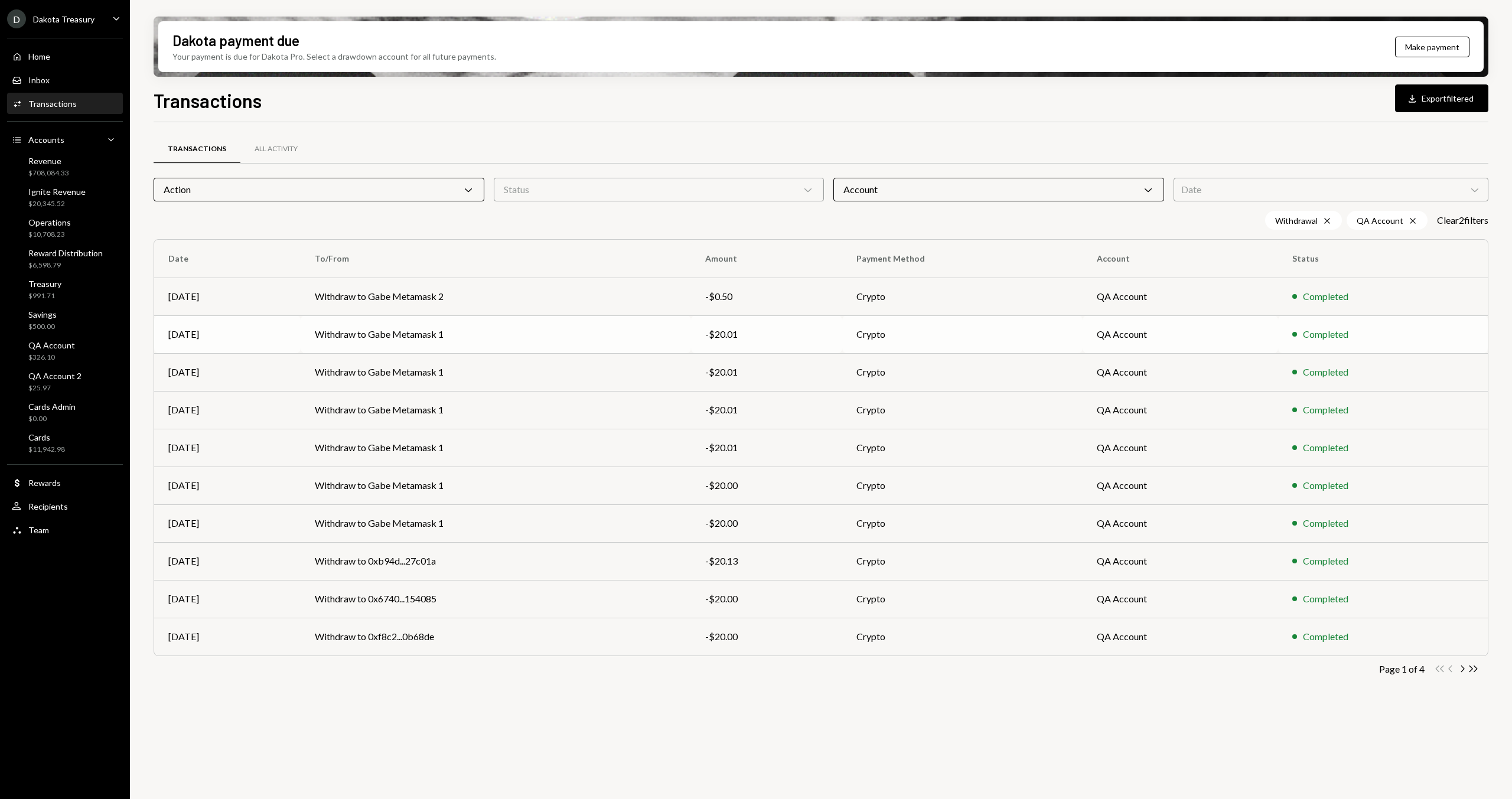
click at [515, 335] on td "Withdraw to Gabe Metamask 1" at bounding box center [495, 334] width 391 height 38
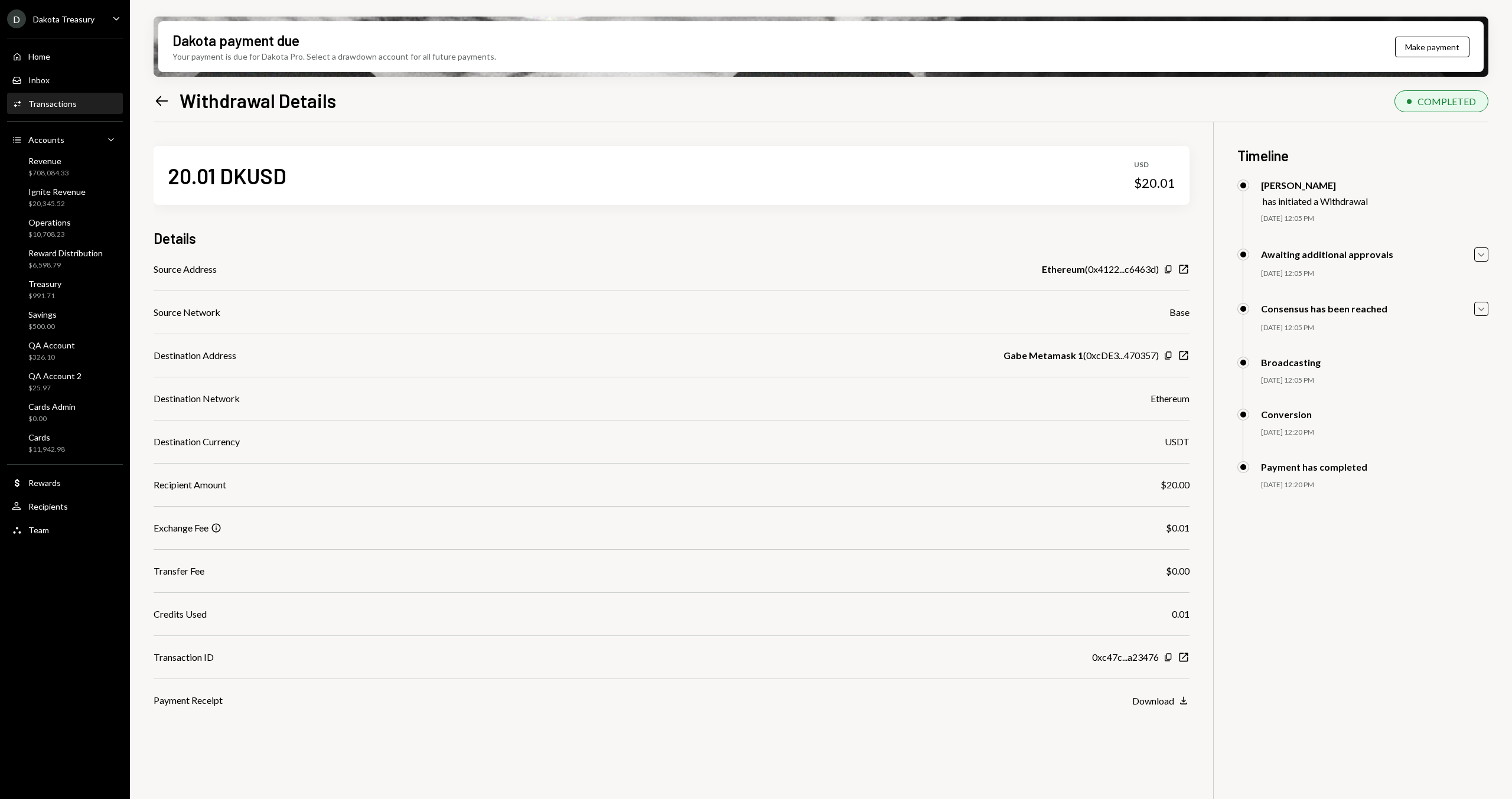
click at [486, 243] on div "Details" at bounding box center [671, 238] width 1036 height 19
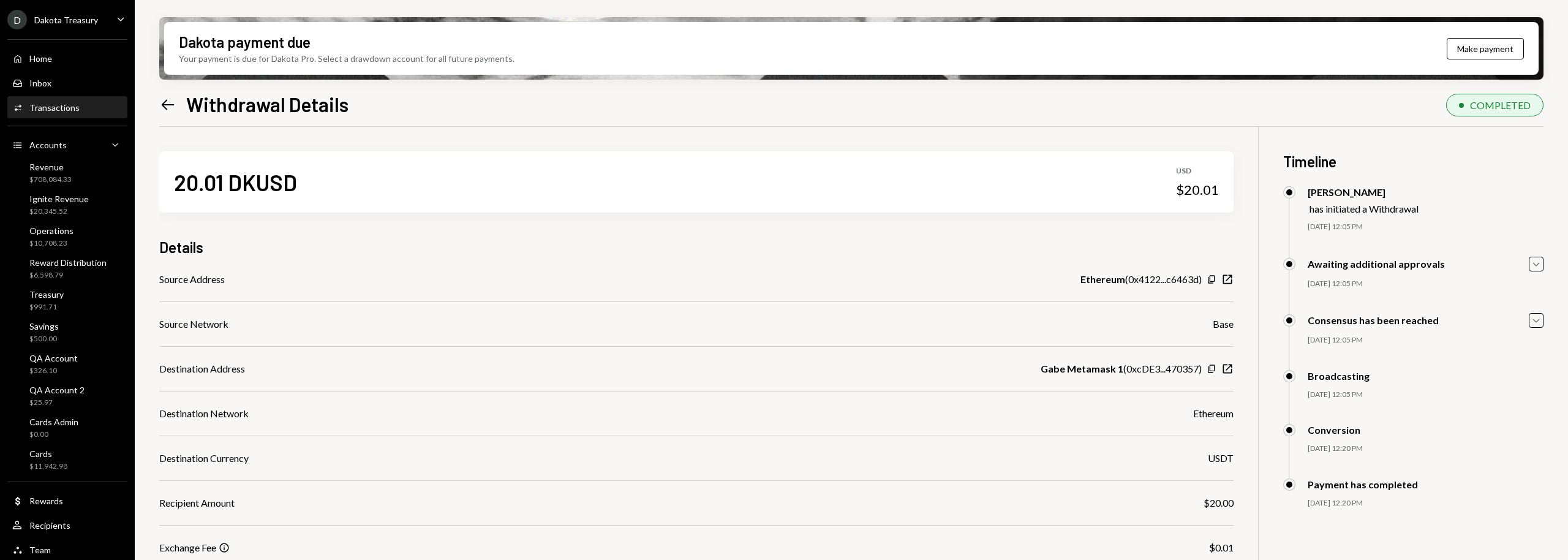
drag, startPoint x: 648, startPoint y: 316, endPoint x: 630, endPoint y: 323, distance: 19.3
click at [647, 316] on div "Source Address Ethereum ( 0x4122...c6463d ) Copy New Window Source Network Base…" at bounding box center [696, 503] width 1074 height 462
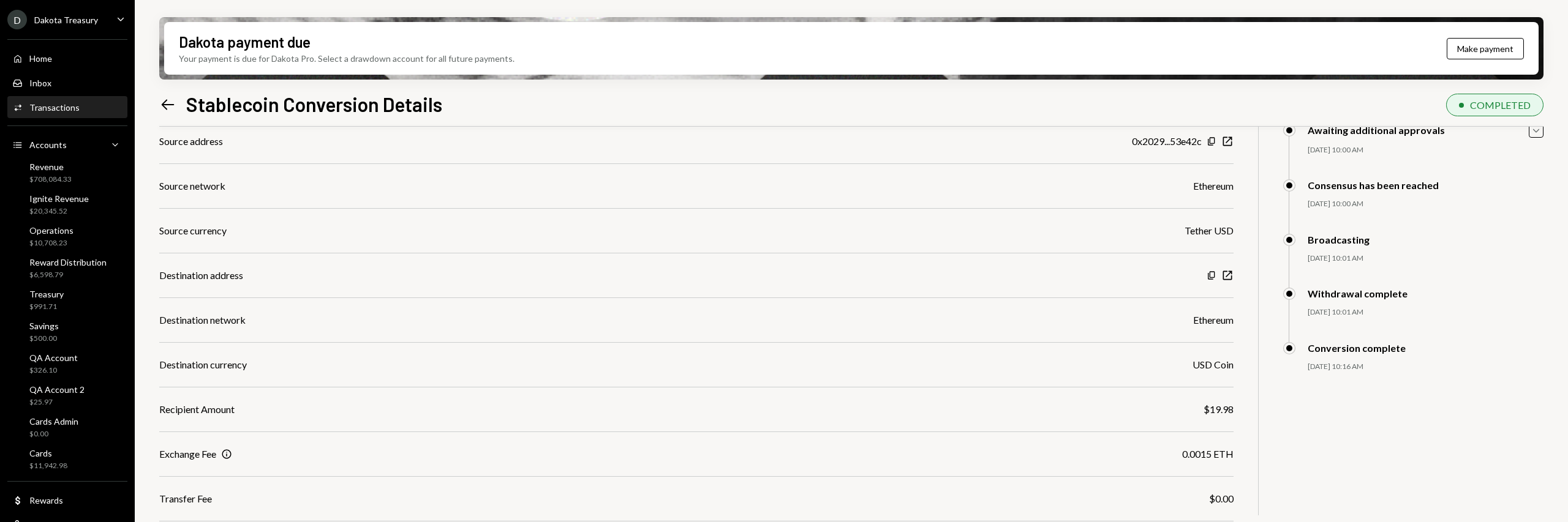
scroll to position [134, 0]
click at [416, 368] on div "Destination currency USD Coin" at bounding box center [696, 365] width 1074 height 15
click at [438, 382] on div "Source address 0x2029...53e42c Copy New Window Source network Ethereum Source c…" at bounding box center [696, 342] width 1074 height 417
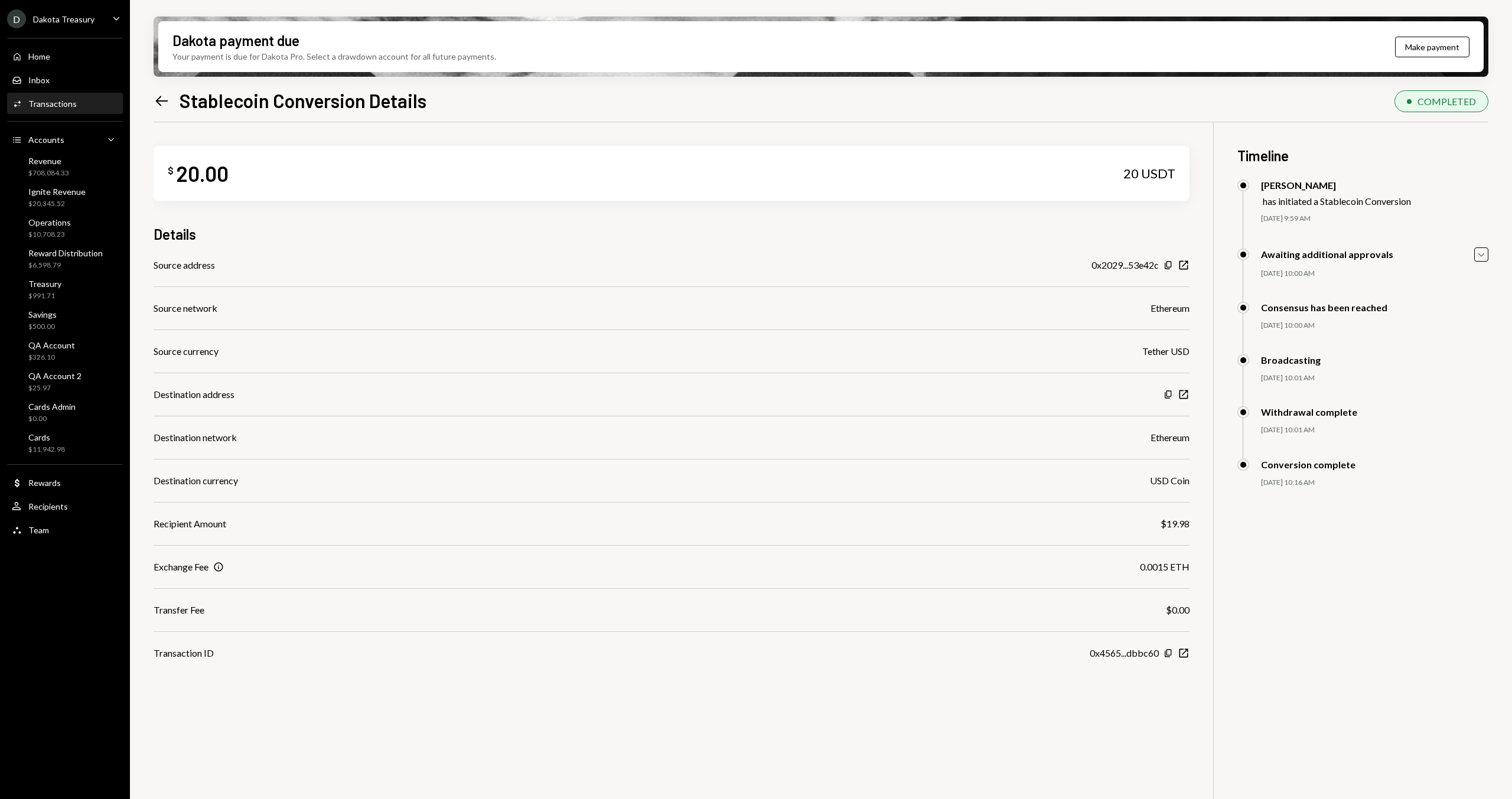
click at [451, 277] on div "Source address 0x2029...53e42c Copy New Window Source network Ethereum Source c…" at bounding box center [671, 459] width 1036 height 402
click at [494, 218] on div "$ 20.00 20 USDT Details Source address 0x2029...53e42c Copy New Window Source n…" at bounding box center [671, 391] width 1036 height 538
click at [441, 244] on div "$ 20.00 20 USDT Details Source address 0x2029...53e42c Copy New Window Source n…" at bounding box center [671, 391] width 1036 height 538
click at [391, 243] on div "Details" at bounding box center [671, 234] width 1036 height 19
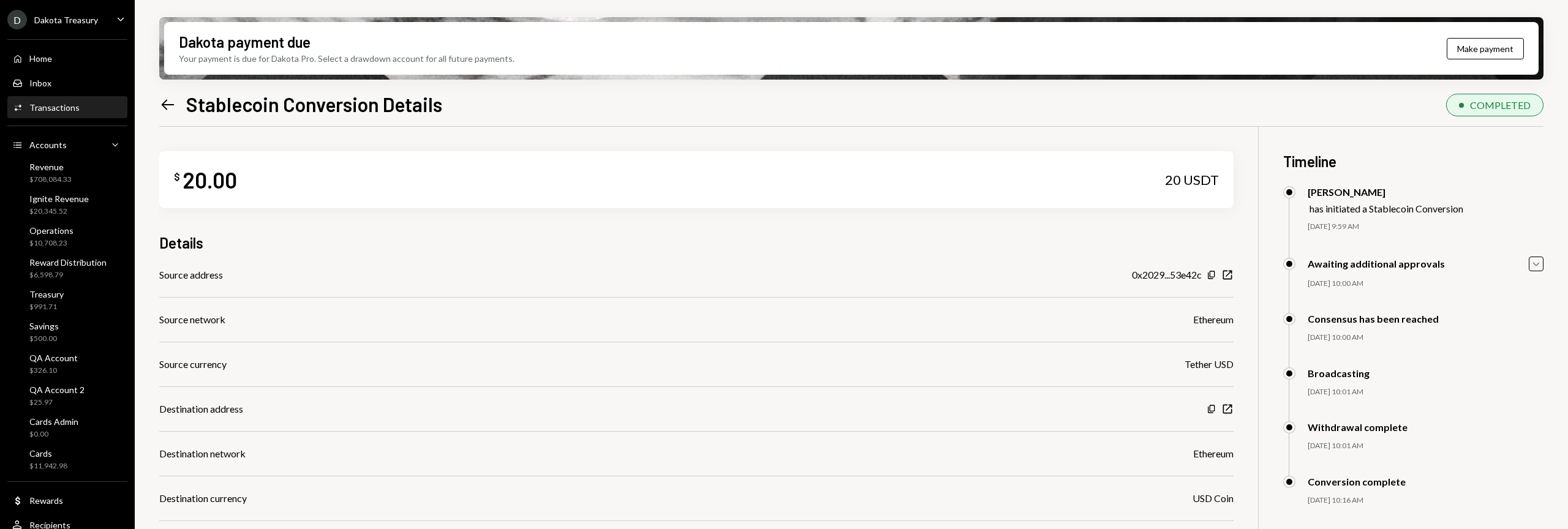
click at [514, 398] on div "Source address 0x2029...53e42c Copy New Window Source network Ethereum Source c…" at bounding box center [696, 475] width 1074 height 417
click at [423, 284] on div "Source address 0x2029...53e42c Copy New Window Source network Ethereum Source c…" at bounding box center [696, 475] width 1074 height 417
drag, startPoint x: 723, startPoint y: 528, endPoint x: 725, endPoint y: 453, distance: 75.0
click at [725, 452] on div "Source address 0x2029...53e42c Copy New Window Source network Ethereum Source c…" at bounding box center [696, 475] width 1074 height 417
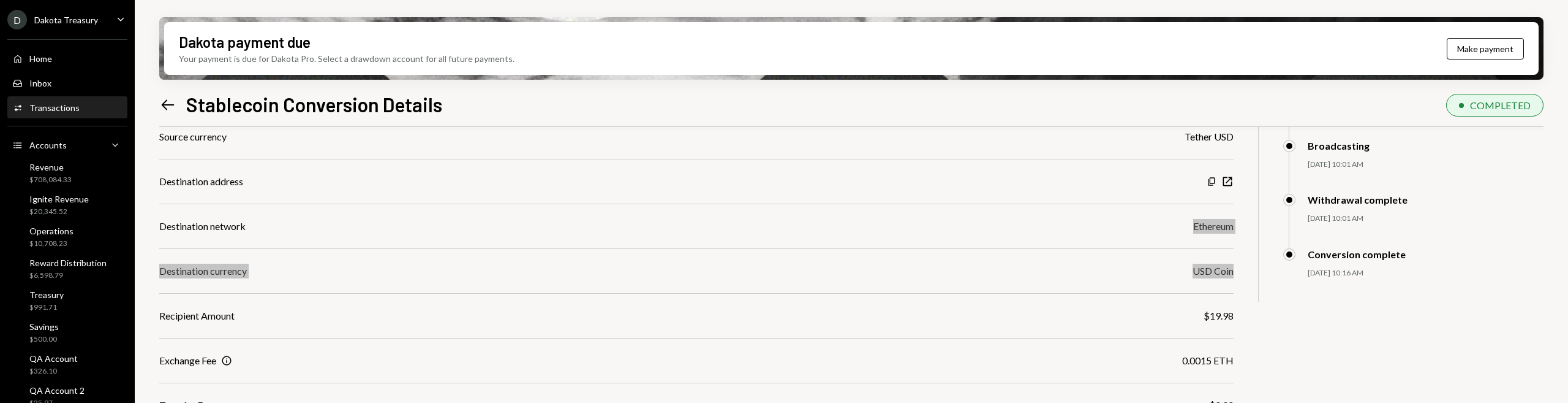
scroll to position [254, 0]
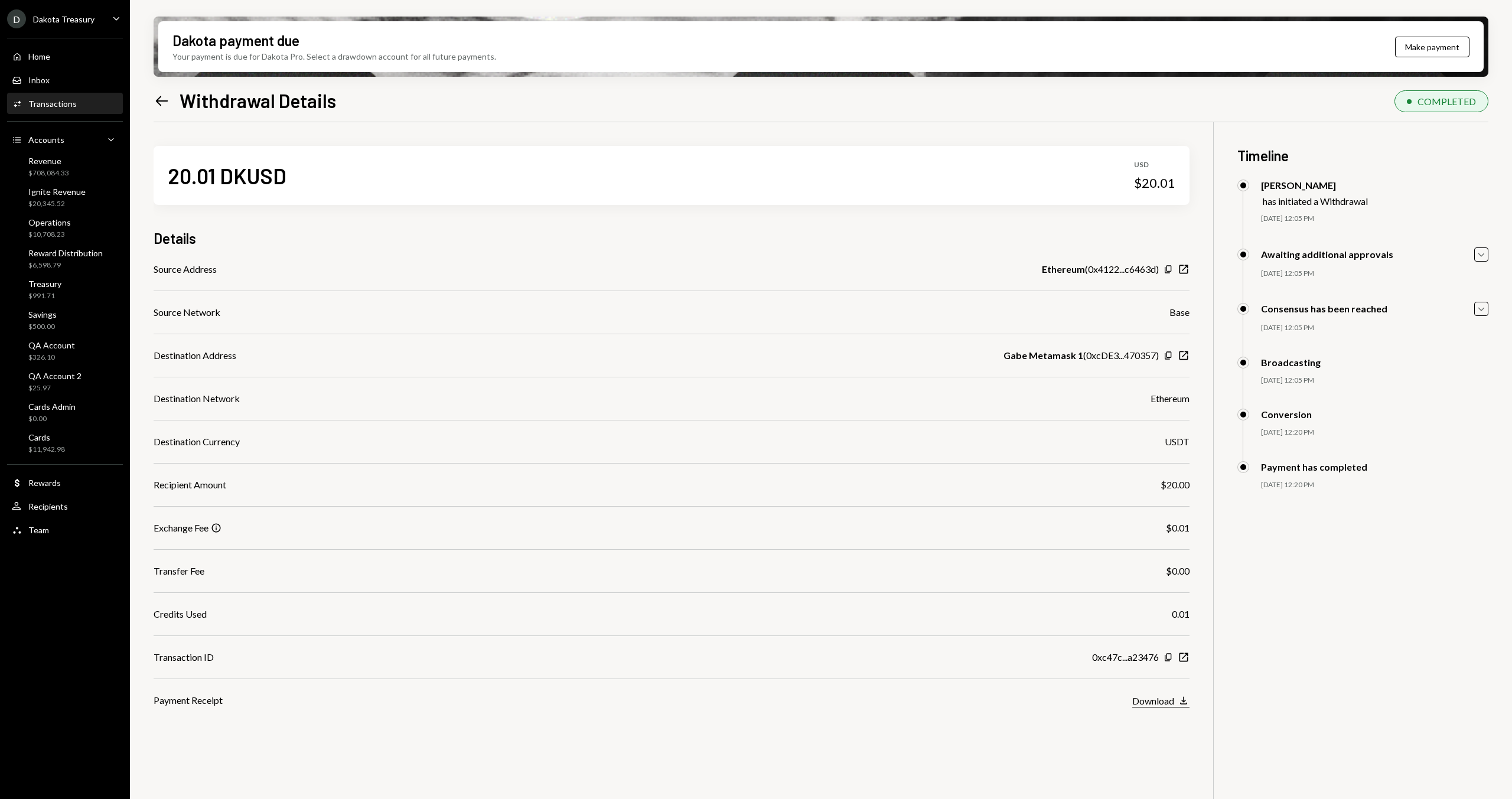
click at [1183, 388] on icon "button" at bounding box center [1184, 701] width 7 height 7
click at [153, 100] on div "Dakota payment due Your payment is due for Dakota Pro. Select a drawdown accoun…" at bounding box center [821, 400] width 1382 height 799
click at [159, 107] on icon "Left Arrow" at bounding box center [161, 101] width 17 height 17
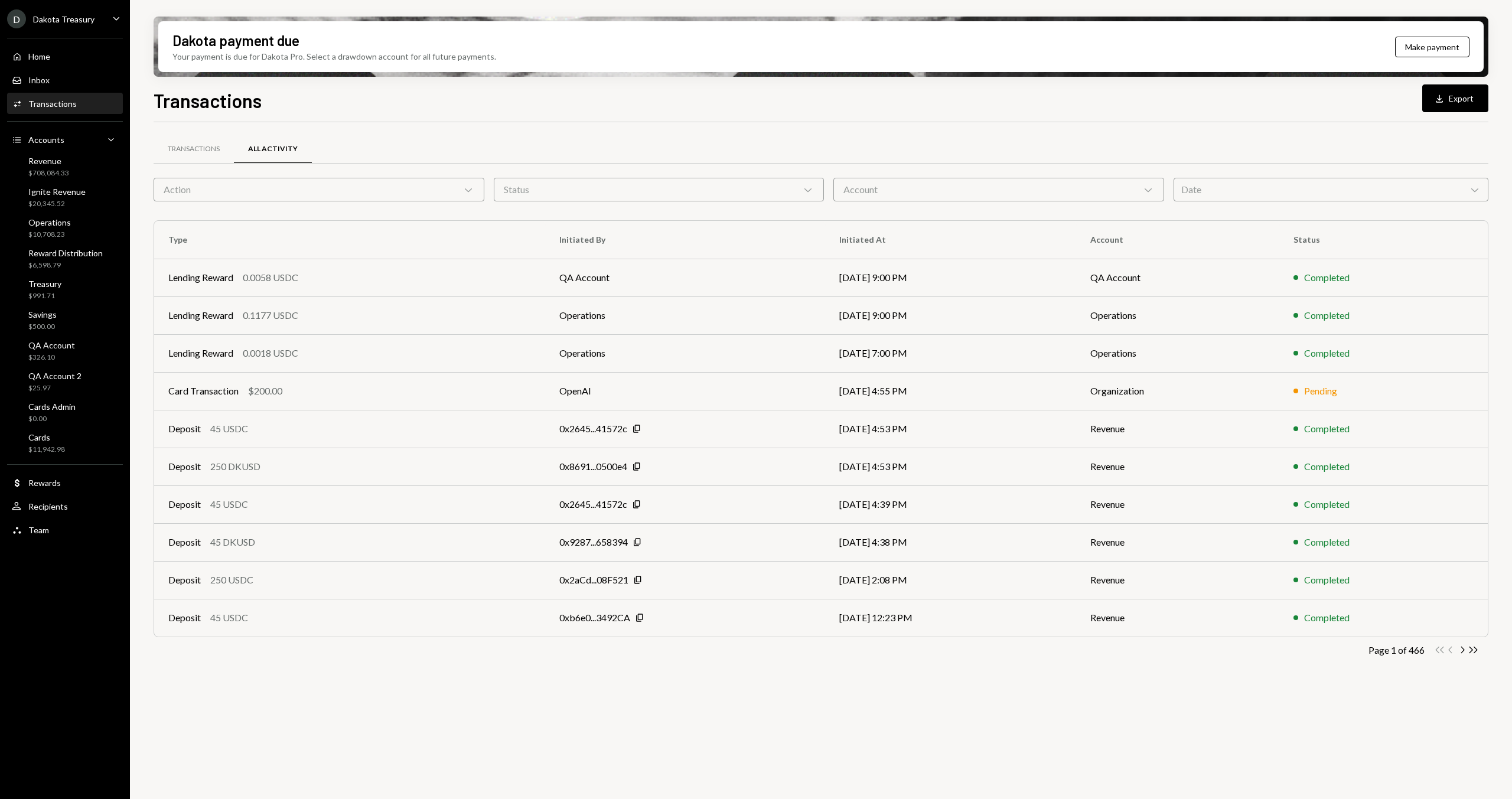
click at [330, 189] on div "Action Chevron Down" at bounding box center [318, 189] width 331 height 24
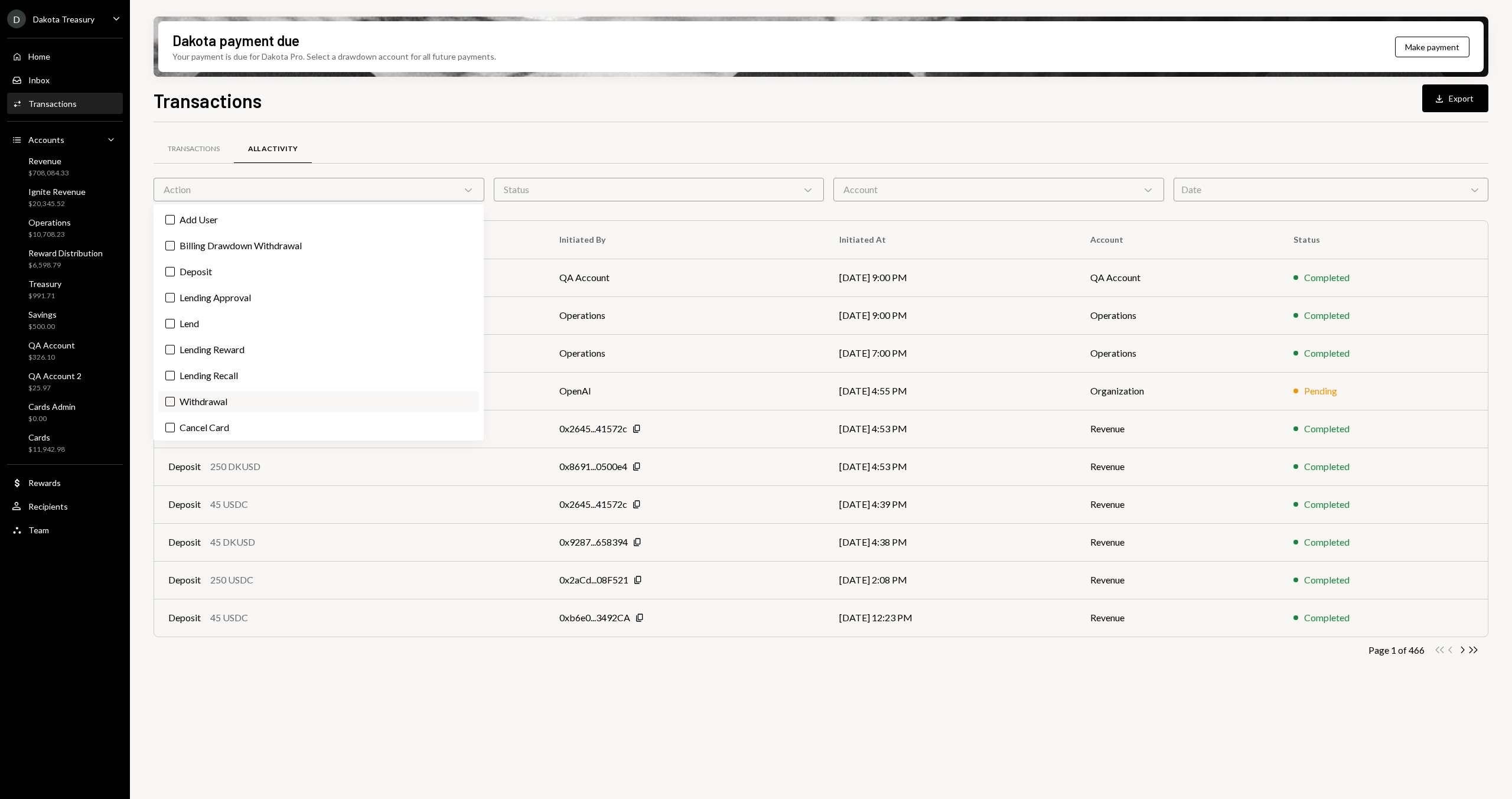
click at [289, 388] on label "Withdrawal" at bounding box center [318, 401] width 321 height 21
click at [175, 388] on button "Withdrawal" at bounding box center [170, 401] width 9 height 9
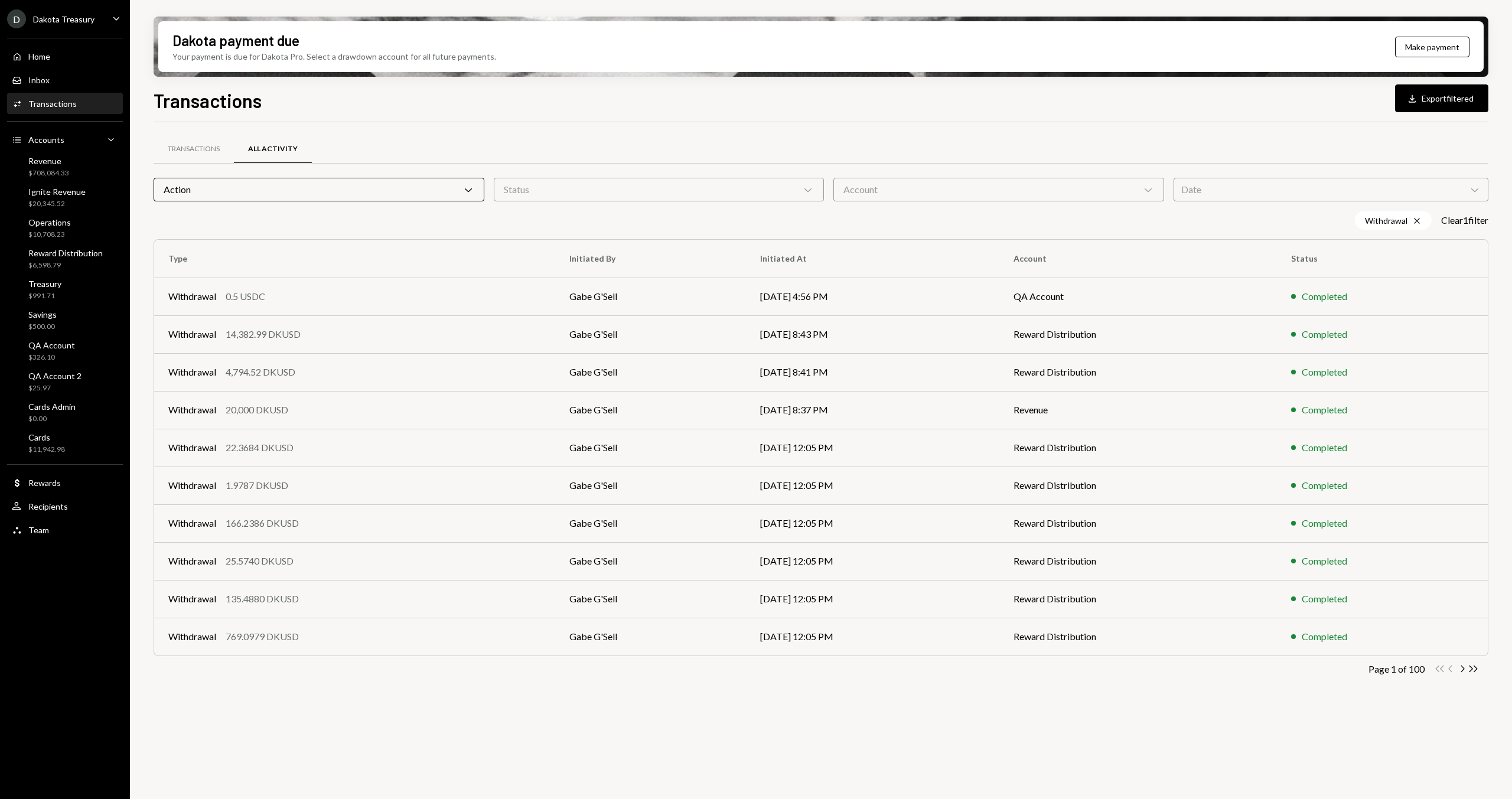
click at [941, 180] on div "Account Chevron Down" at bounding box center [998, 189] width 331 height 24
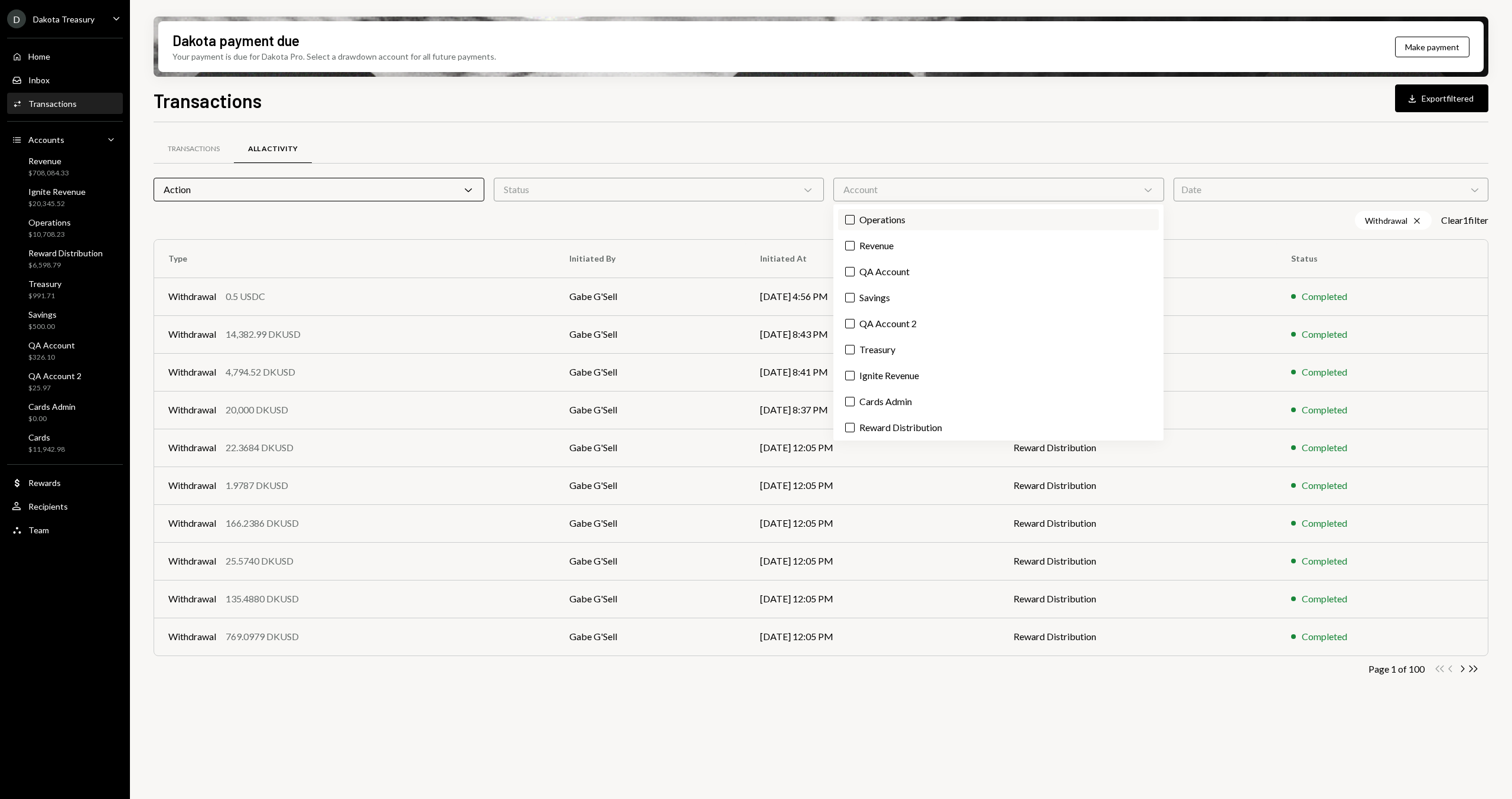
click at [949, 221] on label "Operations" at bounding box center [998, 220] width 321 height 21
click at [854, 221] on button "Operations" at bounding box center [849, 219] width 9 height 9
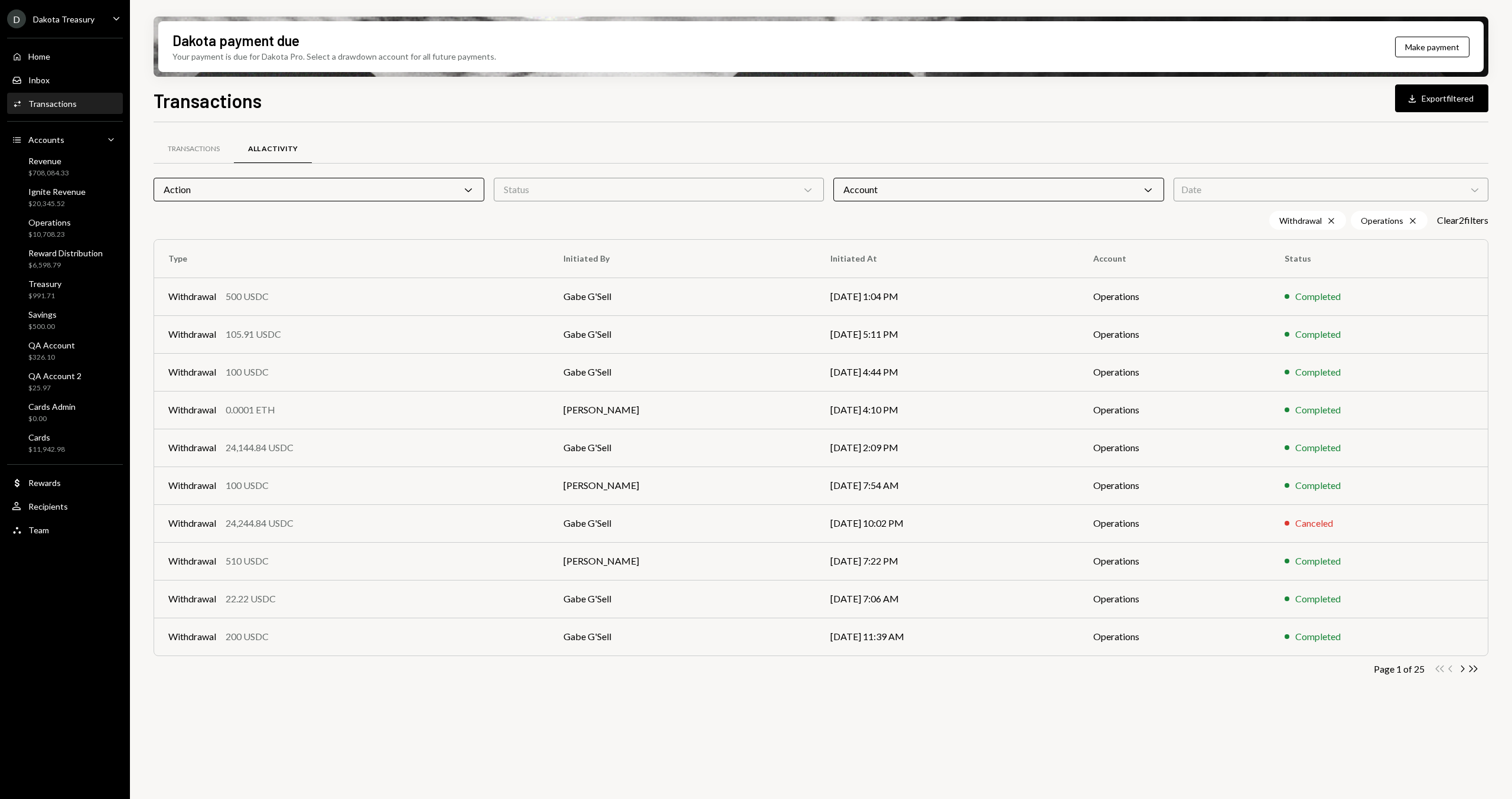
click at [846, 141] on div "Transactions All Activity" at bounding box center [821, 149] width 1335 height 30
click at [382, 289] on div "Withdrawal 500 USDC" at bounding box center [352, 296] width 367 height 14
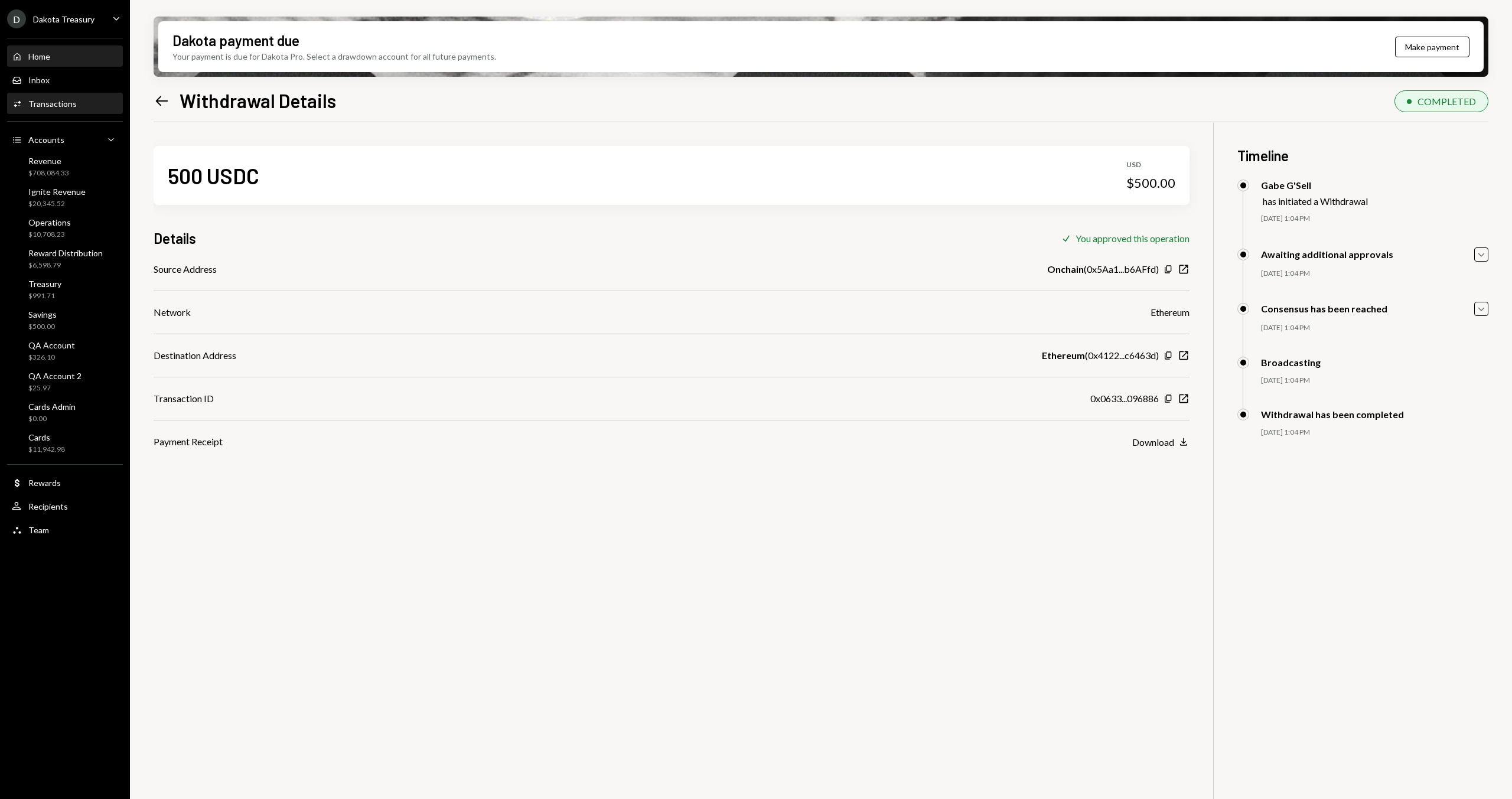
click at [61, 52] on div "Home Home" at bounding box center [65, 56] width 107 height 11
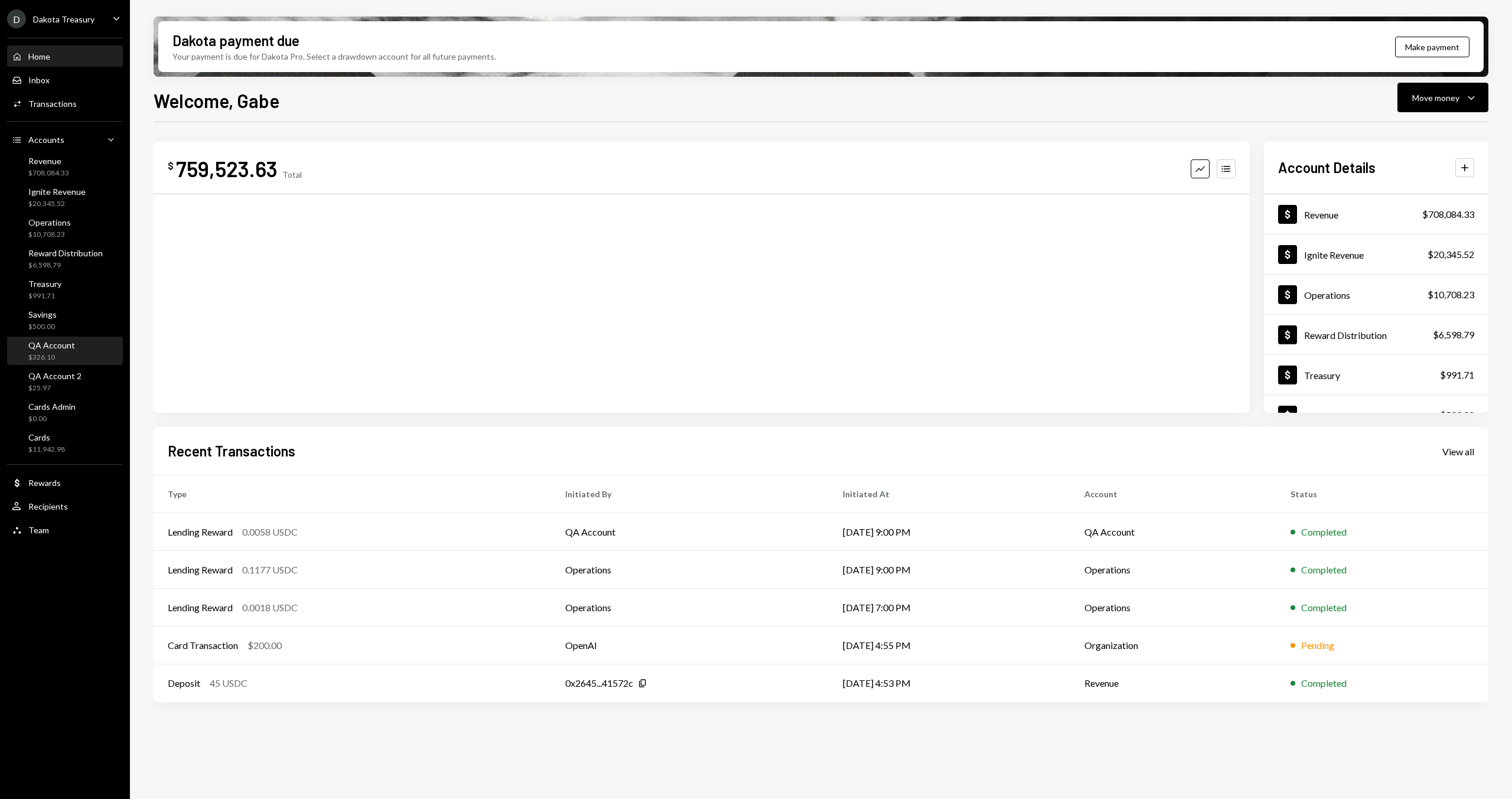
click at [80, 360] on div "QA Account $326.10" at bounding box center [65, 352] width 107 height 22
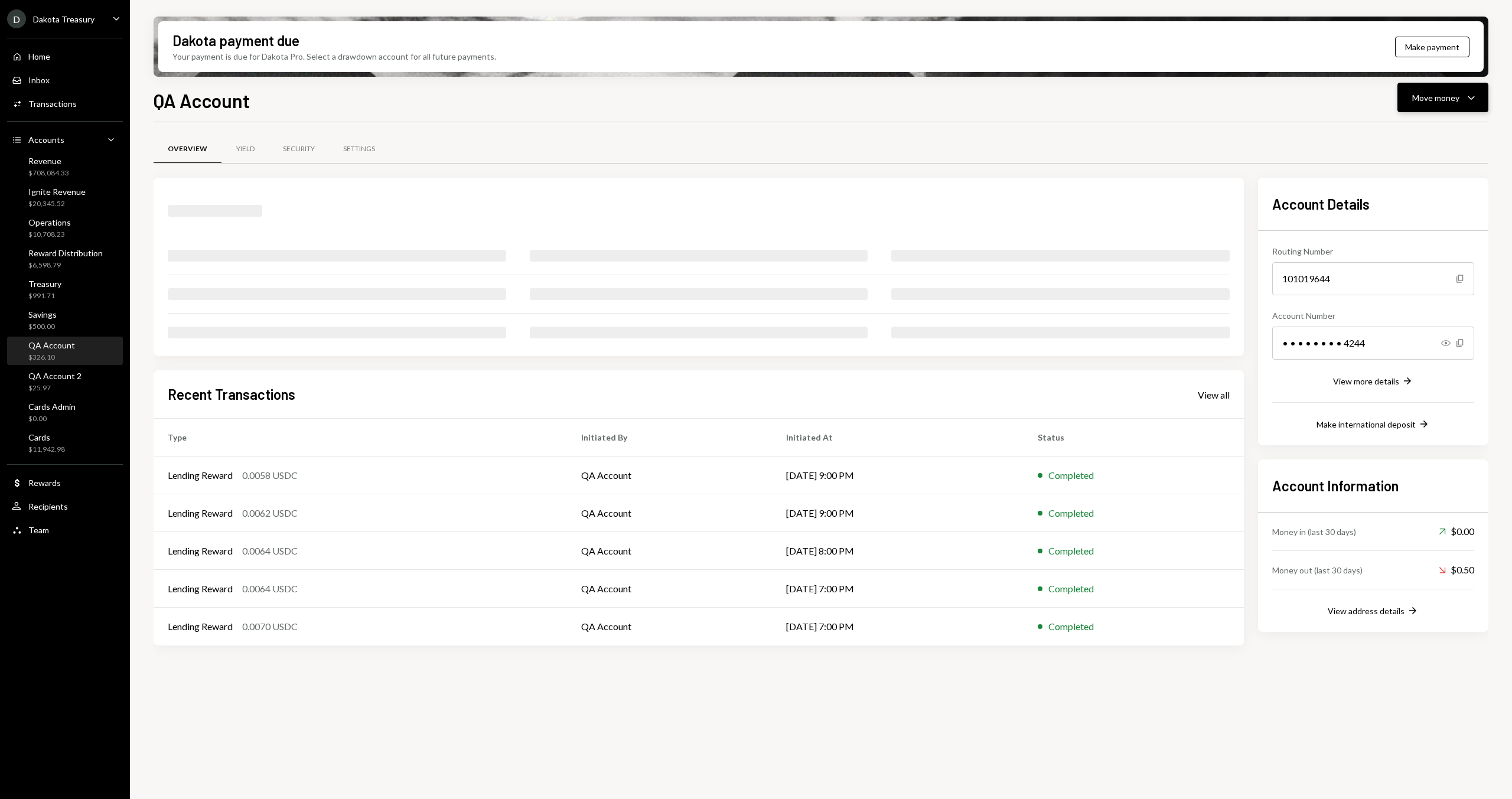
click at [1457, 106] on button "Move money Caret Down" at bounding box center [1443, 97] width 91 height 29
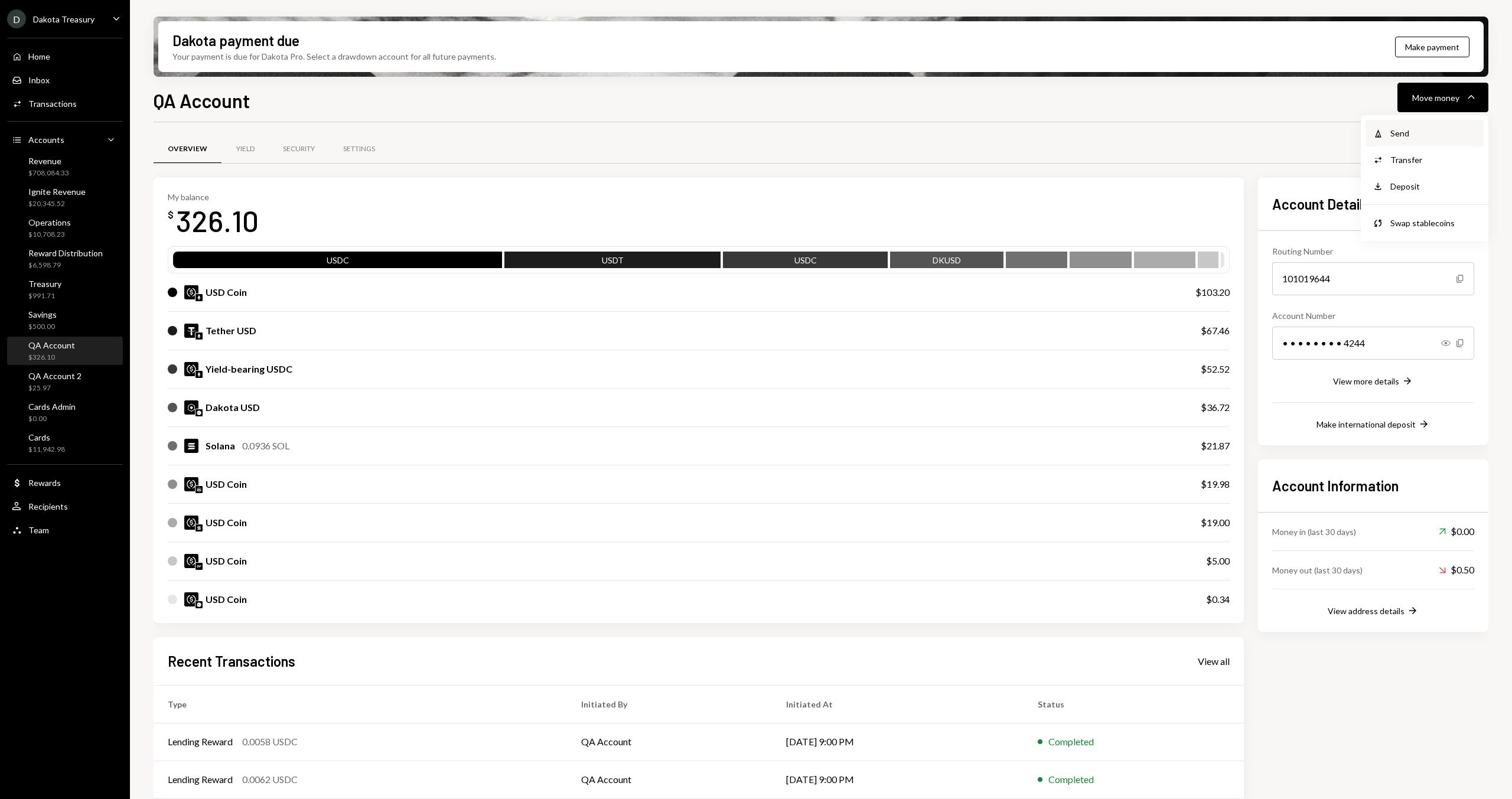
click at [1409, 133] on div "Send" at bounding box center [1433, 133] width 86 height 12
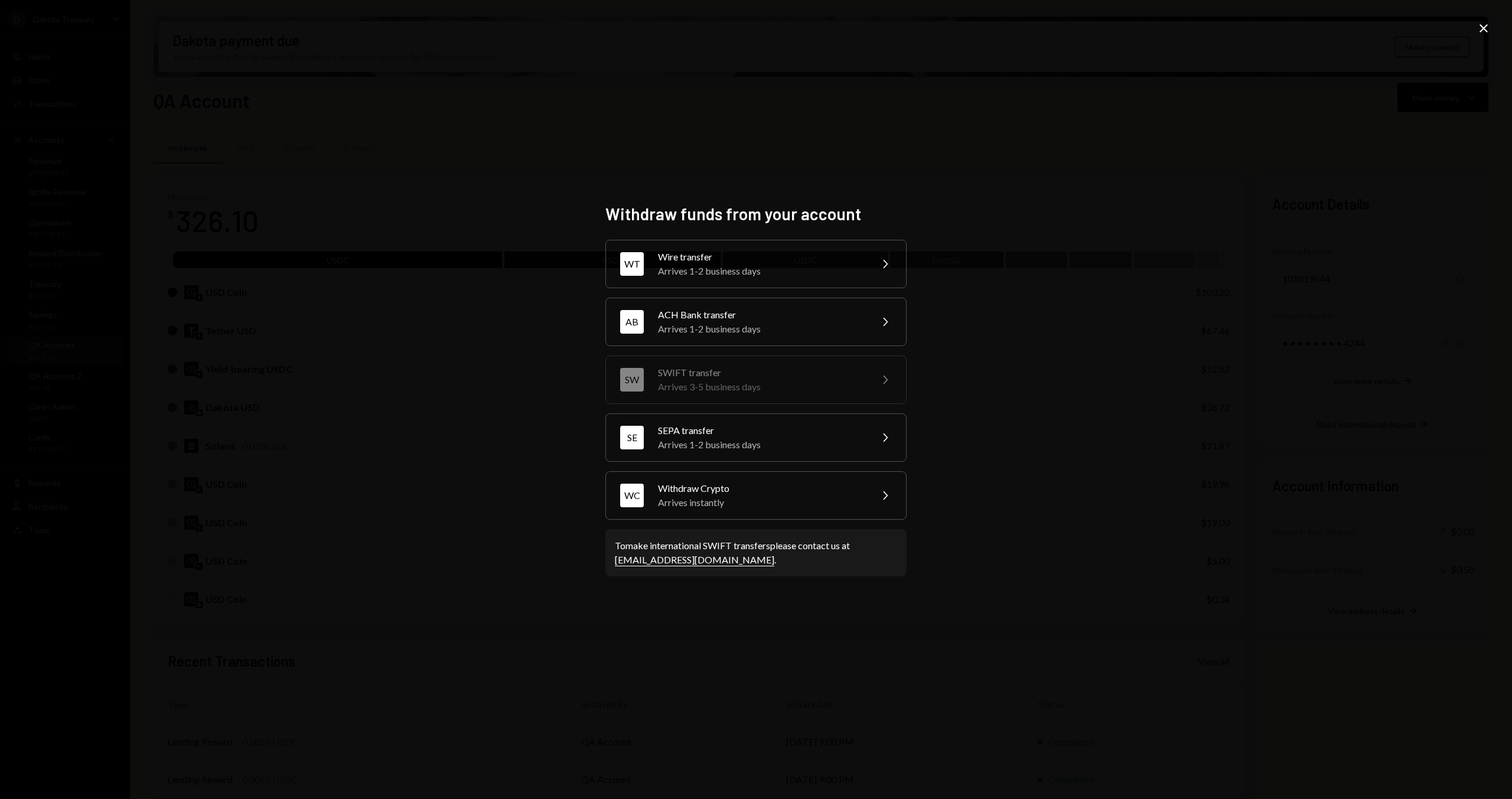
click at [1282, 67] on div "Withdraw funds from your account WT Wire transfer Arrives 1-2 business days Che…" at bounding box center [756, 400] width 1512 height 799
click at [850, 388] on div "Arrives instantly" at bounding box center [761, 502] width 206 height 14
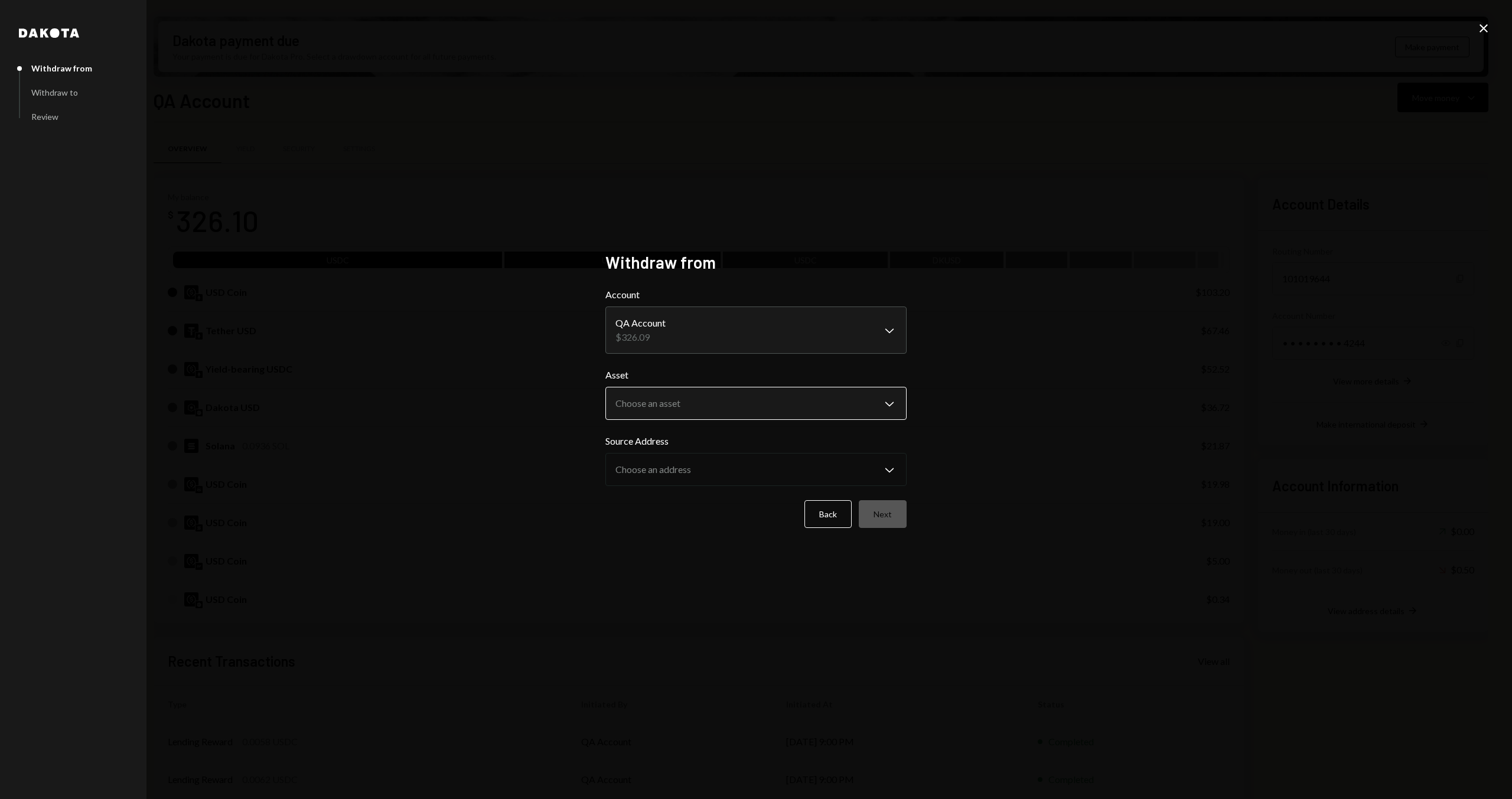
click at [694, 388] on body "D Dakota Treasury Caret Down Home Home Inbox Inbox Activities Transactions Acco…" at bounding box center [756, 400] width 1512 height 799
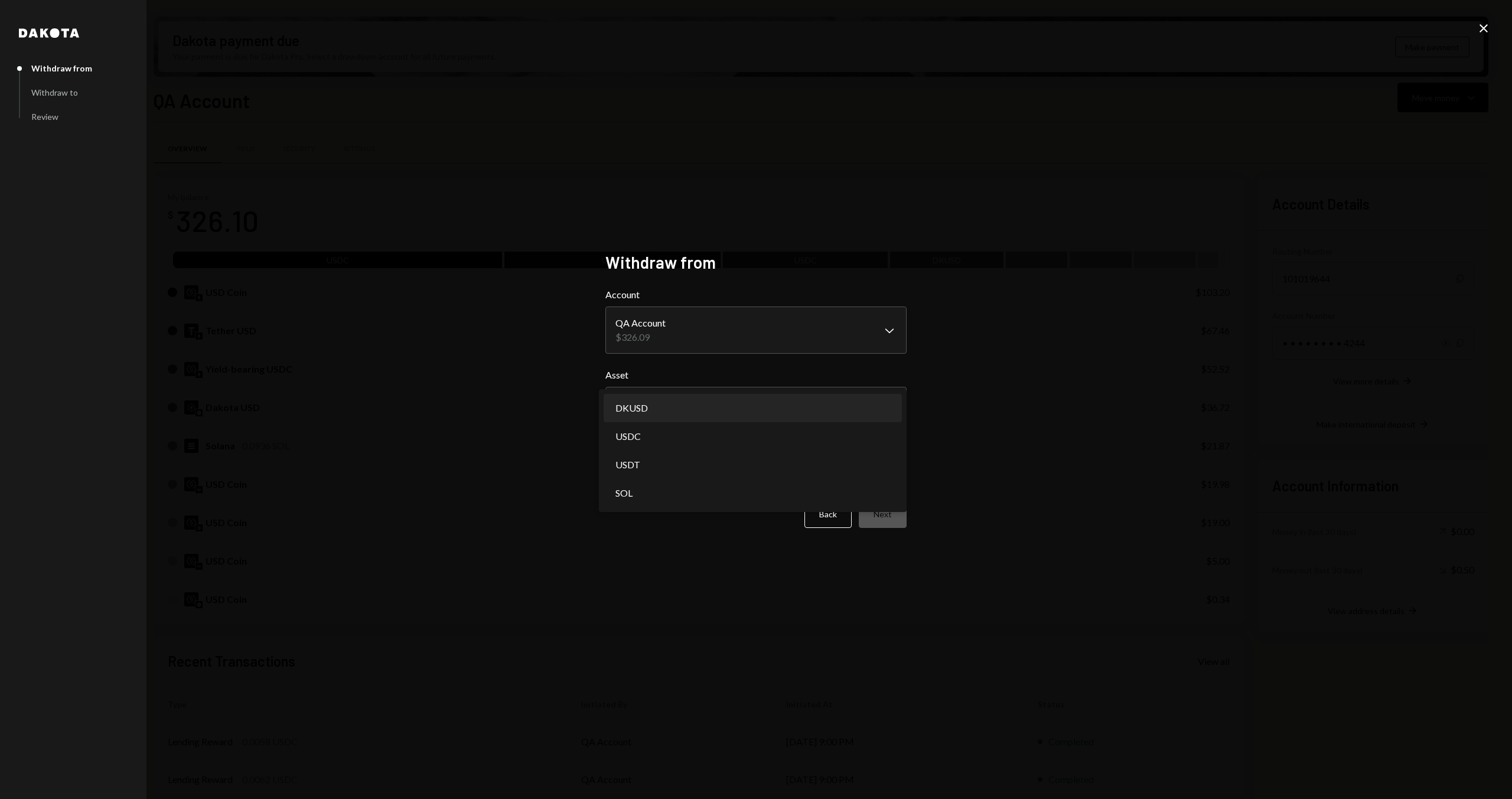
select select "*****"
click at [785, 388] on body "D Dakota Treasury Caret Down Home Home Inbox Inbox Activities Transactions Acco…" at bounding box center [756, 400] width 1512 height 799
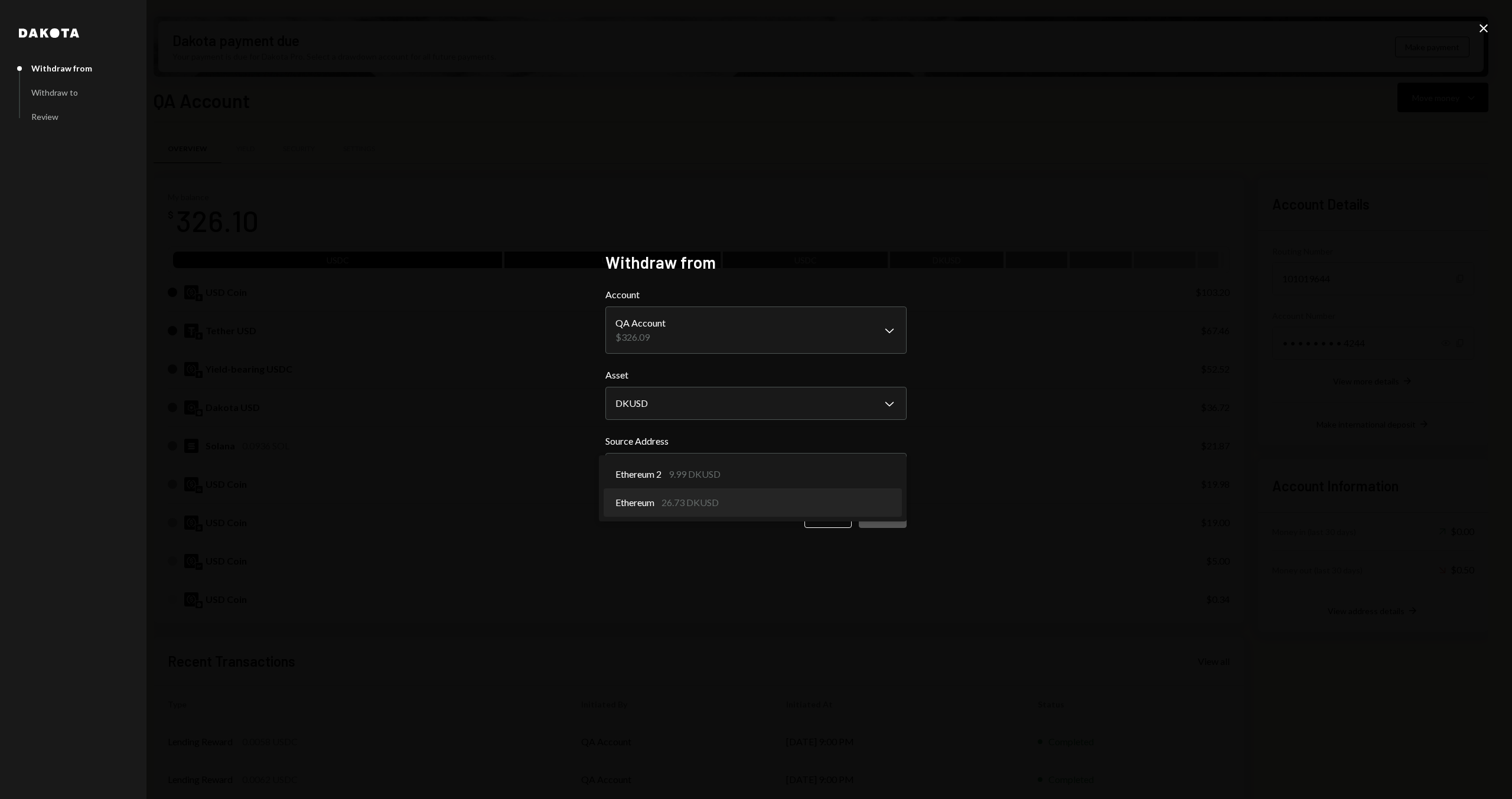
select select "**********"
click at [862, 388] on button "Next" at bounding box center [883, 514] width 48 height 28
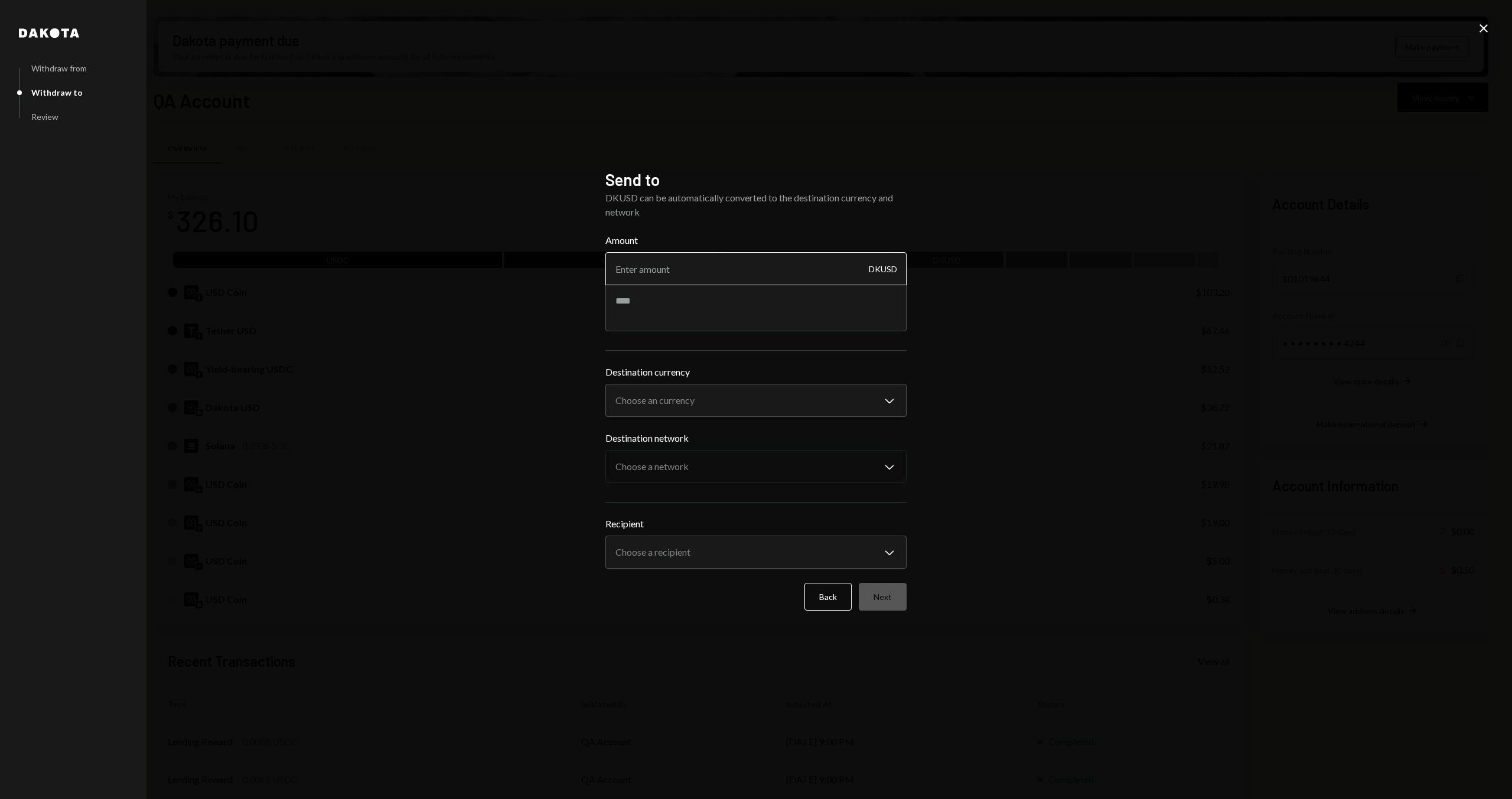
click at [724, 275] on input "Amount" at bounding box center [756, 269] width 301 height 33
click at [718, 302] on textarea at bounding box center [756, 308] width 301 height 47
click at [643, 277] on input "20" at bounding box center [756, 269] width 301 height 33
type input "20.01"
type textarea "**********"
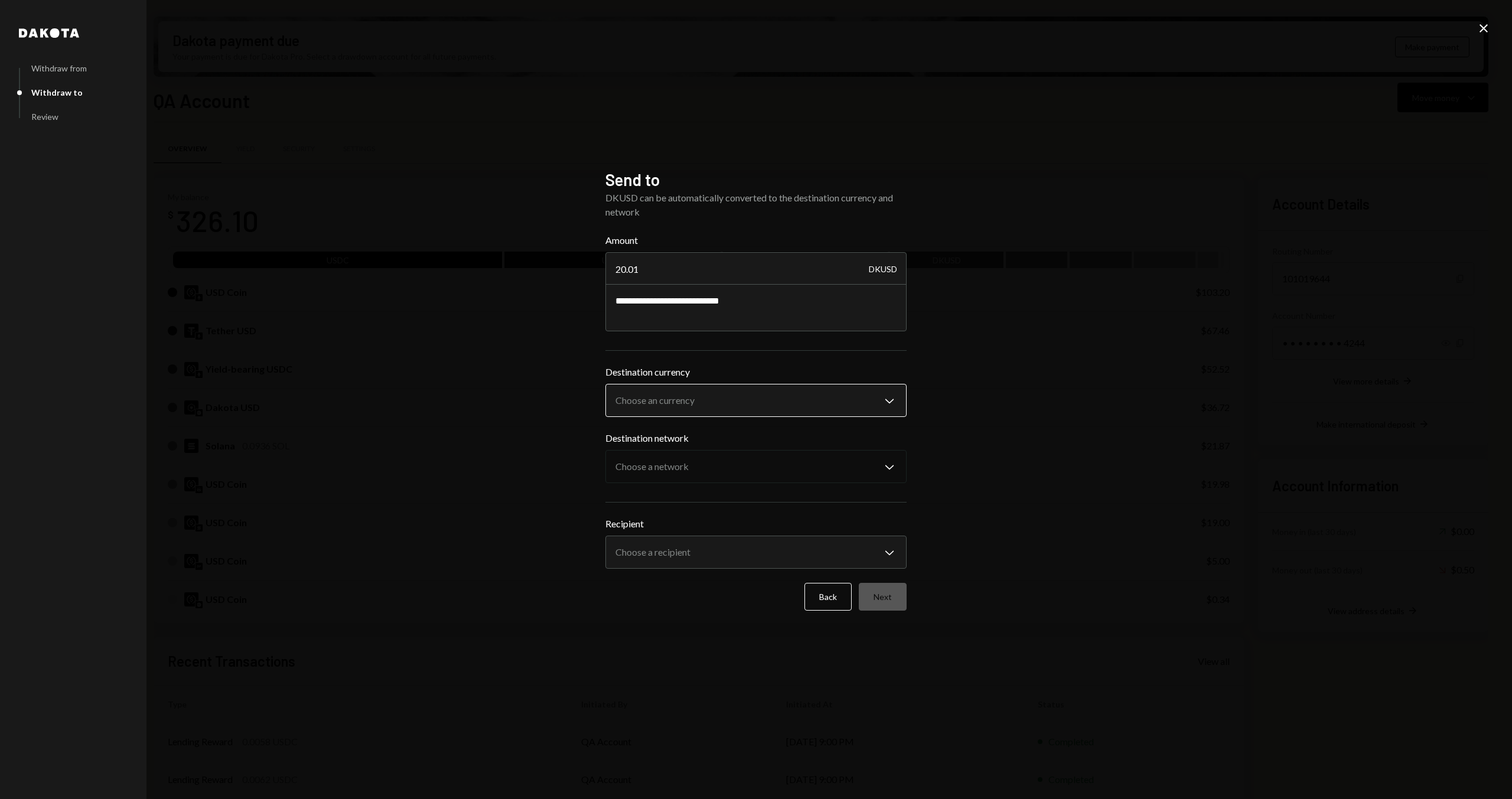
click at [694, 388] on div "**********" at bounding box center [756, 457] width 301 height 223
click at [697, 388] on body "D Dakota Treasury Caret Down Home Home Inbox Inbox Activities Transactions Acco…" at bounding box center [756, 400] width 1512 height 799
select select "****"
click at [677, 388] on body "D Dakota Treasury Caret Down Home Home Inbox Inbox Activities Transactions Acco…" at bounding box center [756, 400] width 1512 height 799
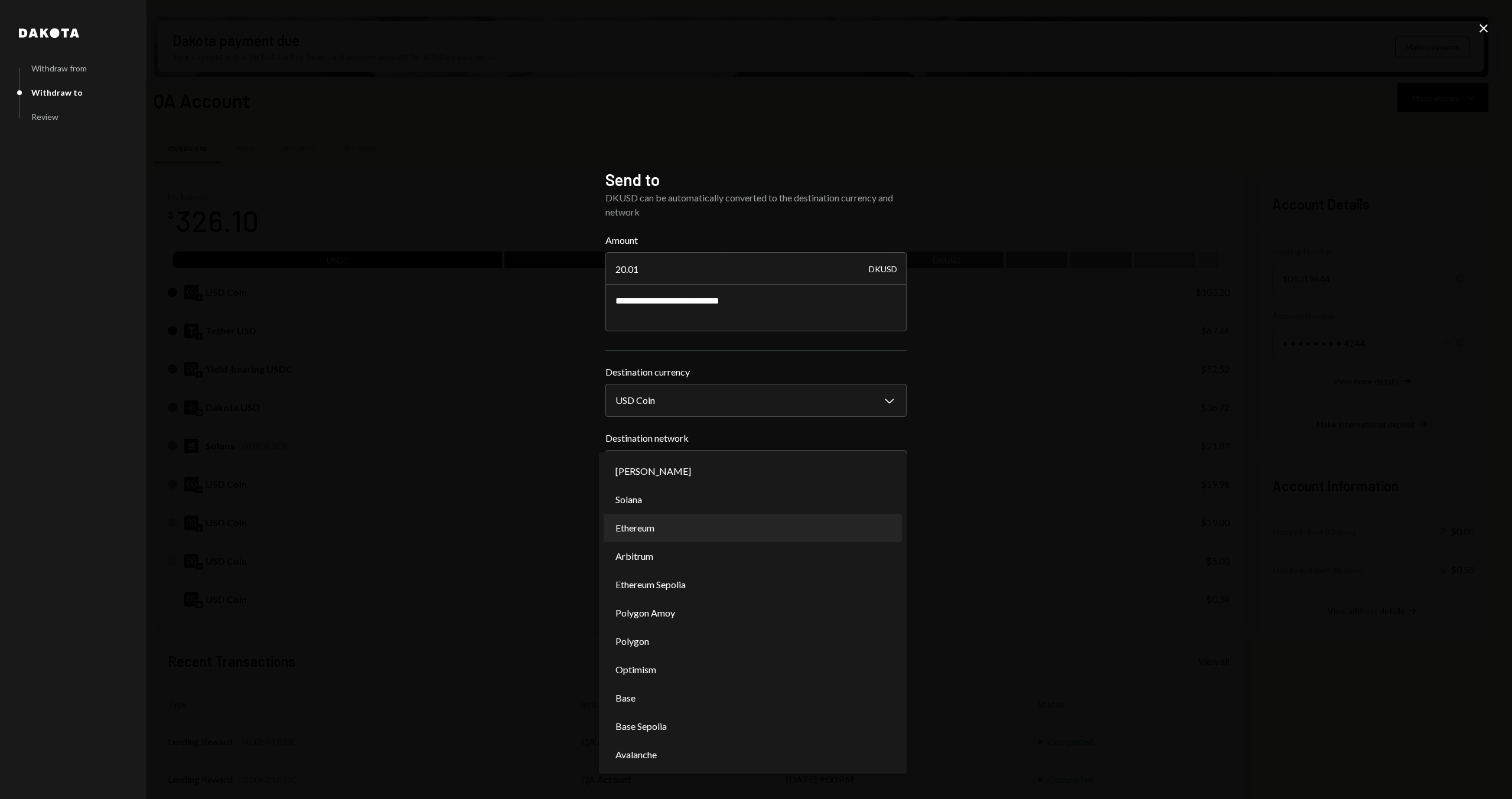
select select "**********"
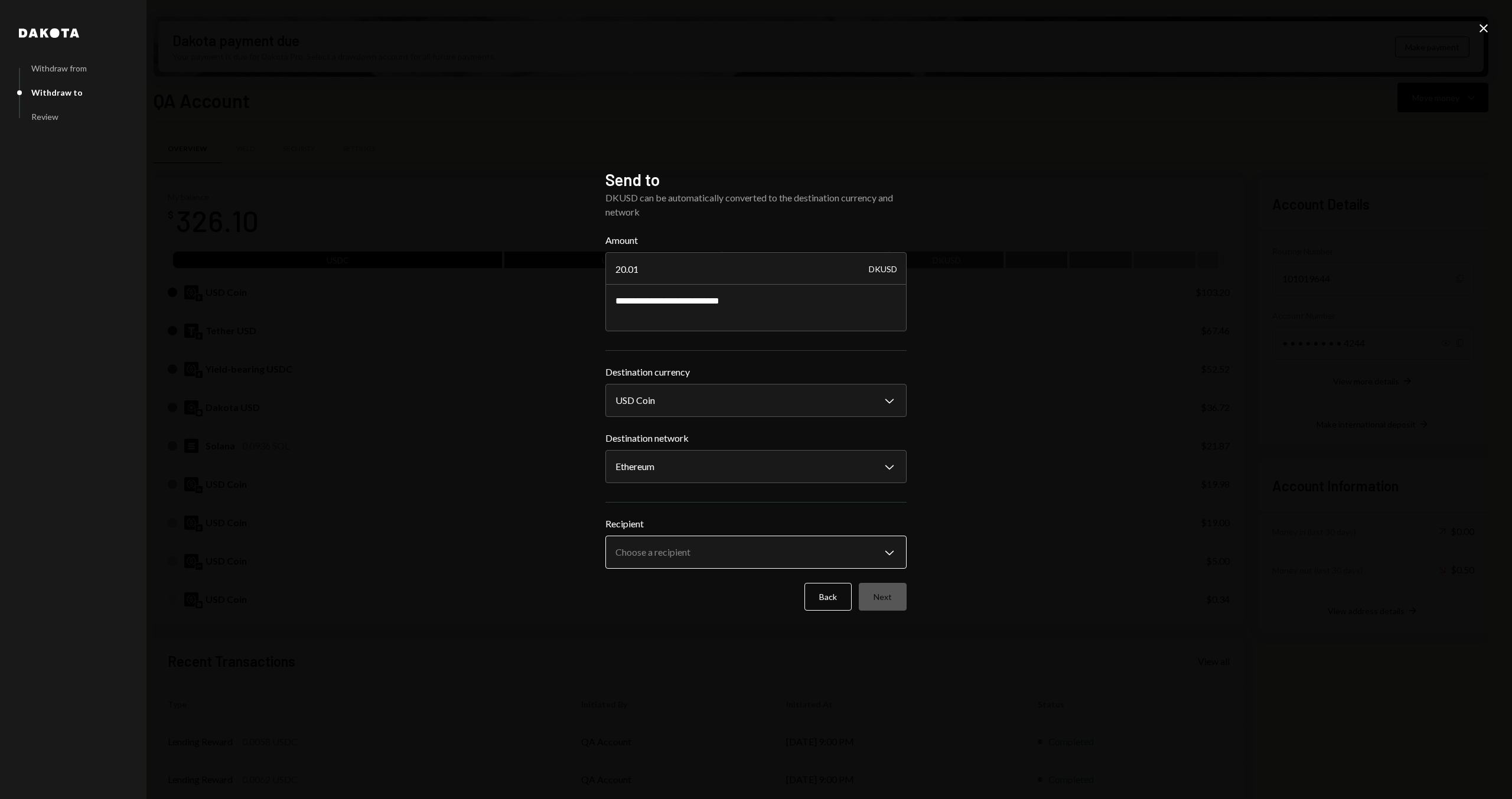
click at [671, 388] on body "D Dakota Treasury Caret Down Home Home Inbox Inbox Activities Transactions Acco…" at bounding box center [756, 400] width 1512 height 799
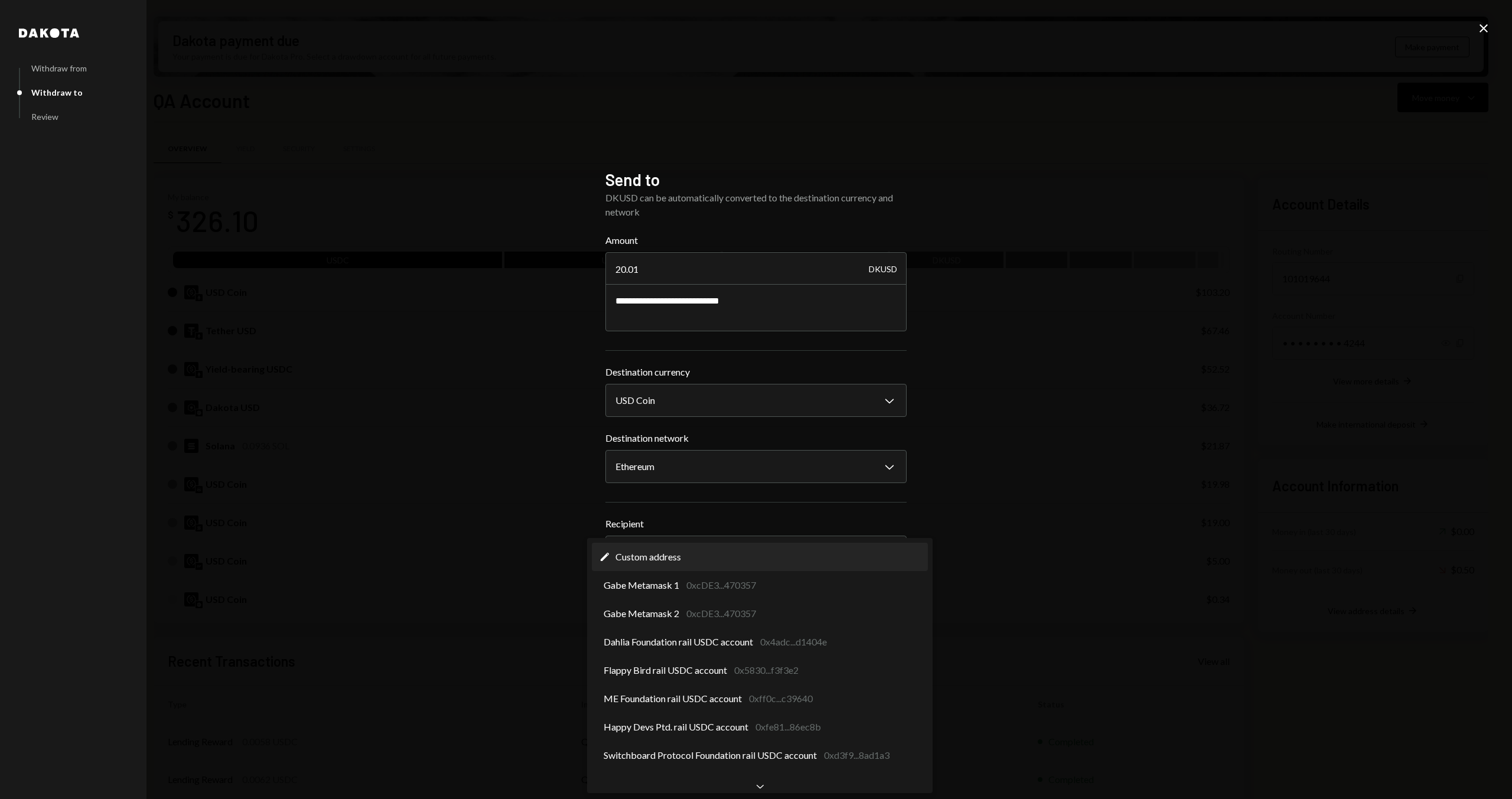
select select "**********"
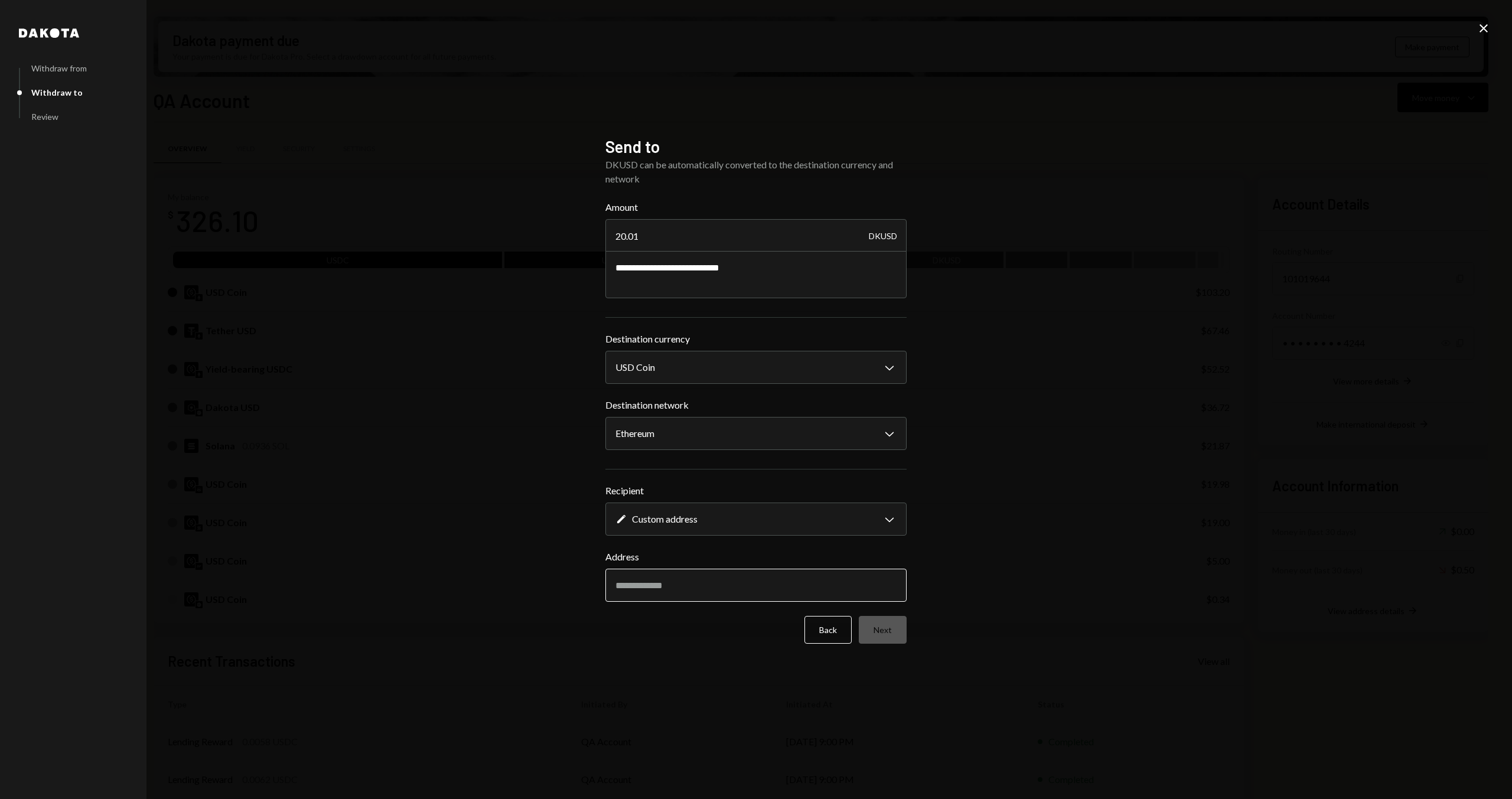
click at [708, 388] on input "Address" at bounding box center [756, 585] width 301 height 33
paste input "**********"
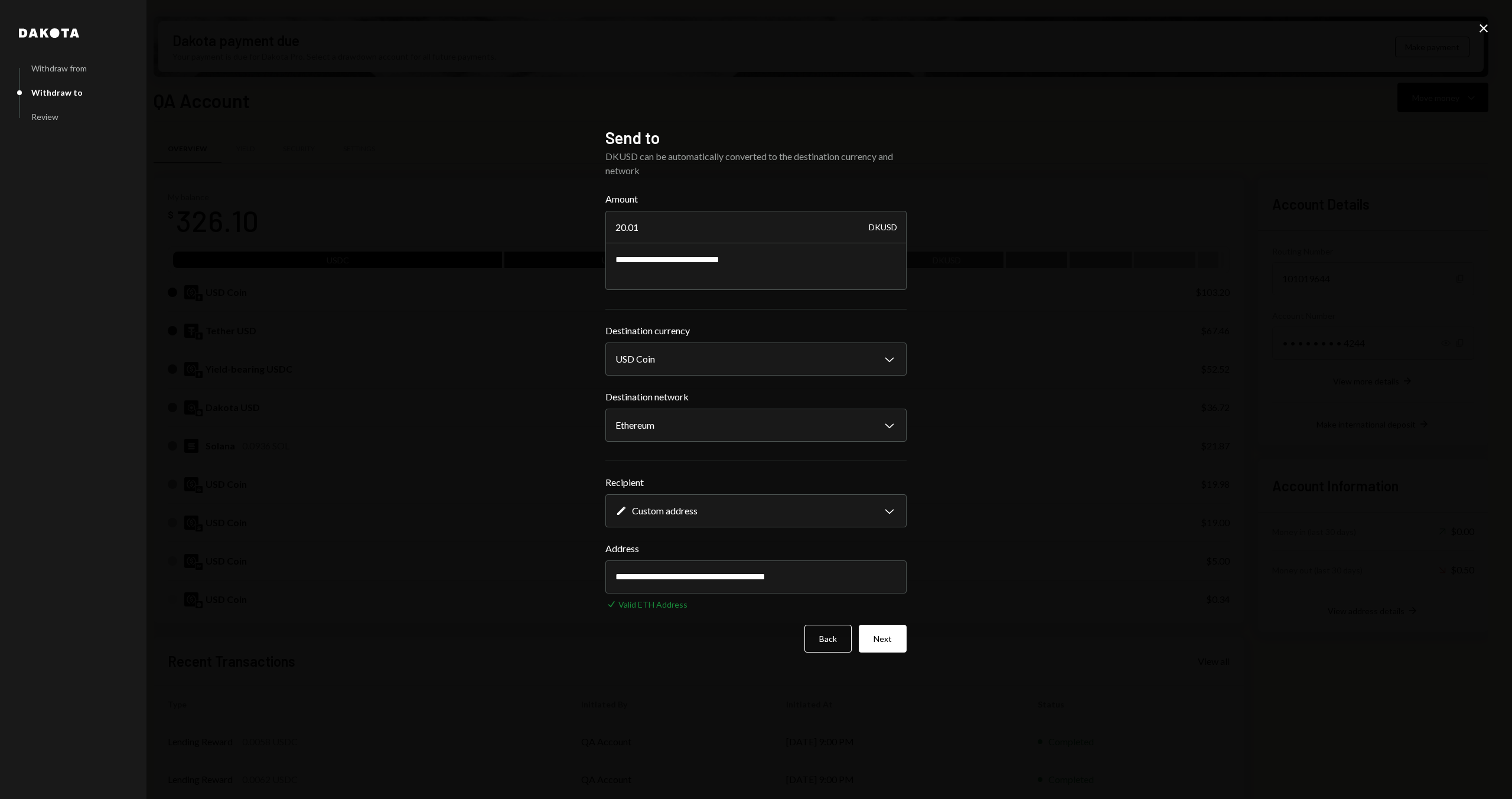
type input "**********"
click at [883, 388] on button "Next" at bounding box center [883, 639] width 48 height 28
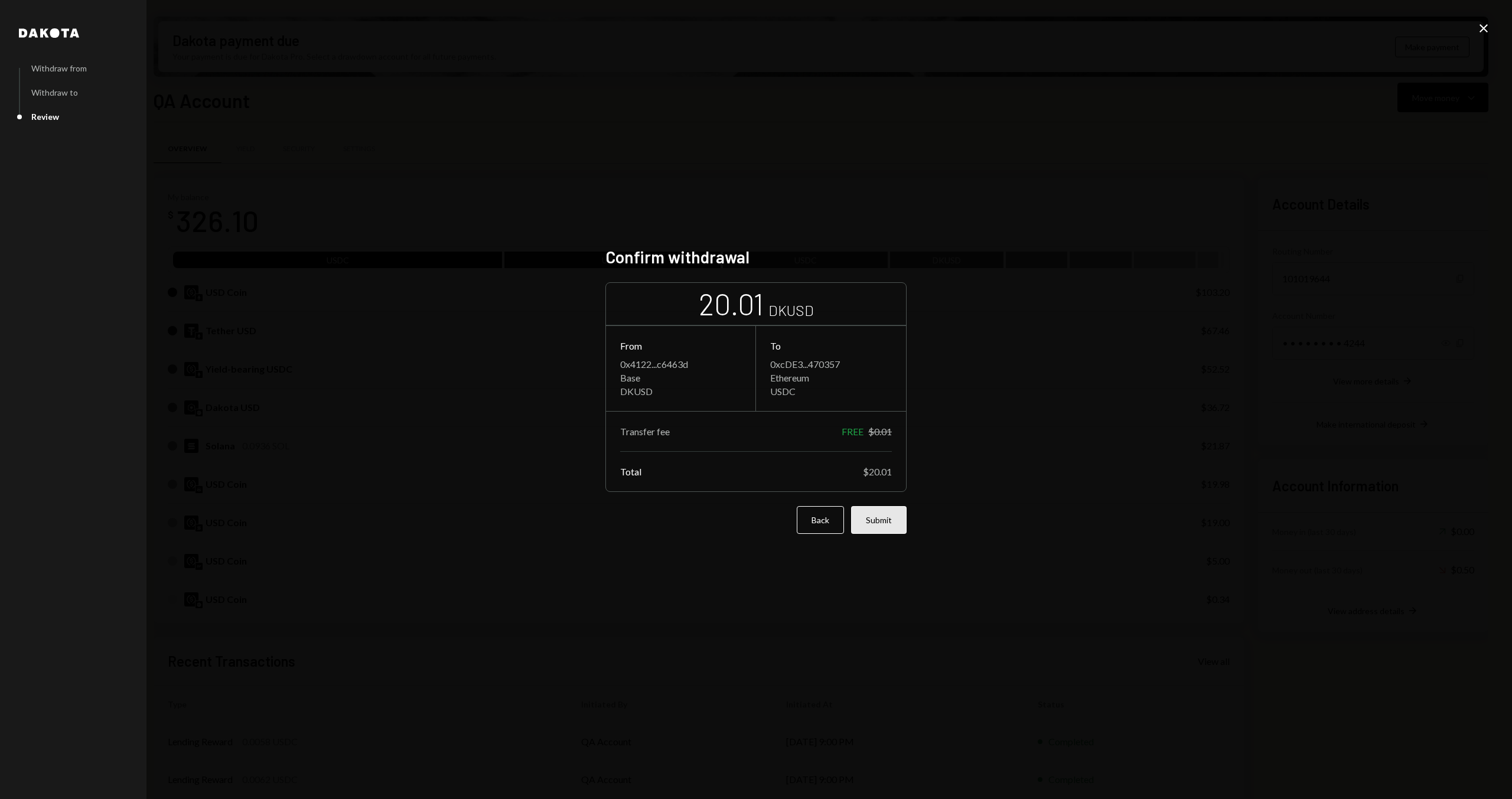
click at [901, 388] on button "Submit" at bounding box center [879, 520] width 55 height 28
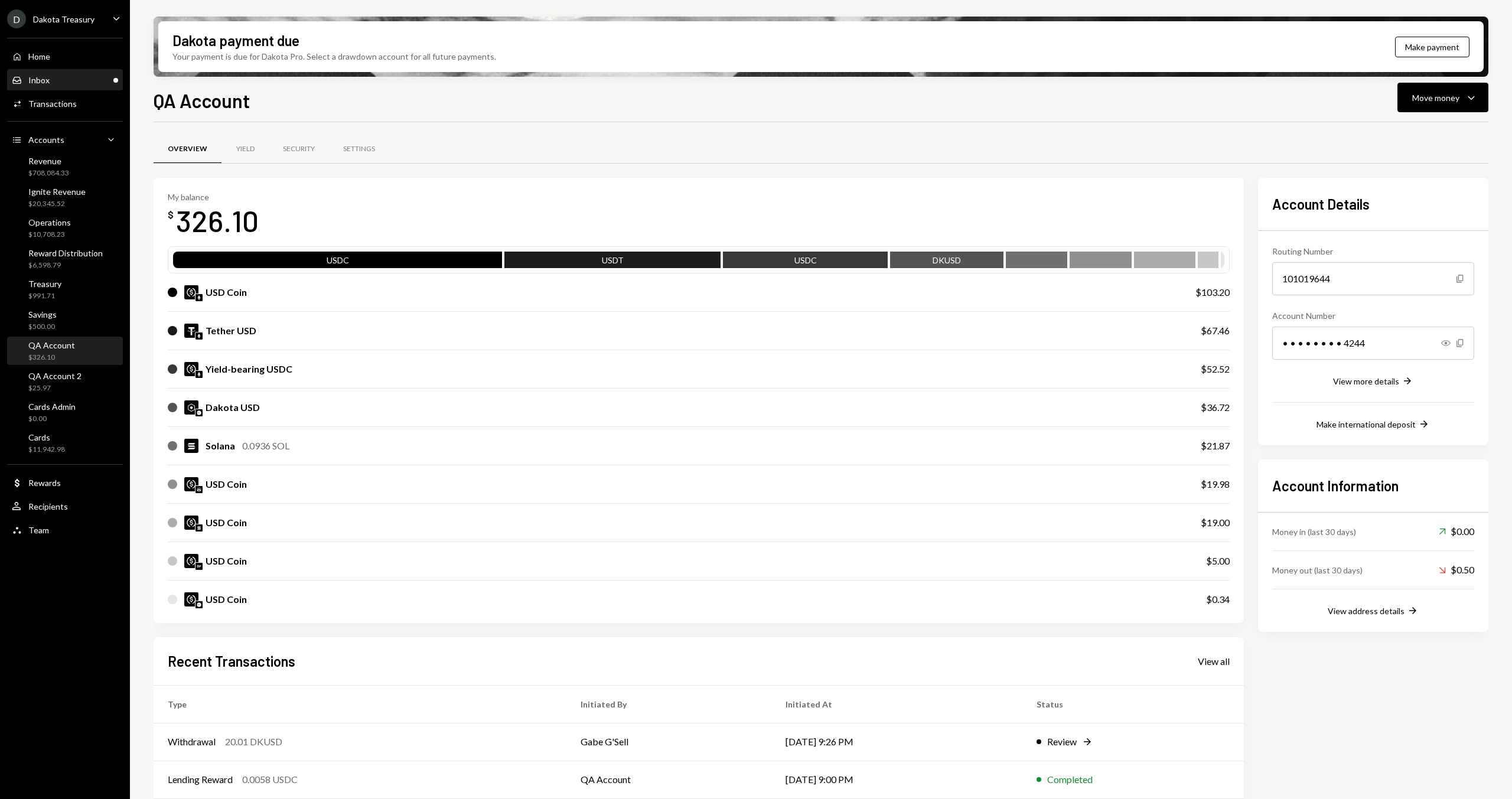
click at [74, 76] on div "Inbox Inbox" at bounding box center [65, 80] width 107 height 11
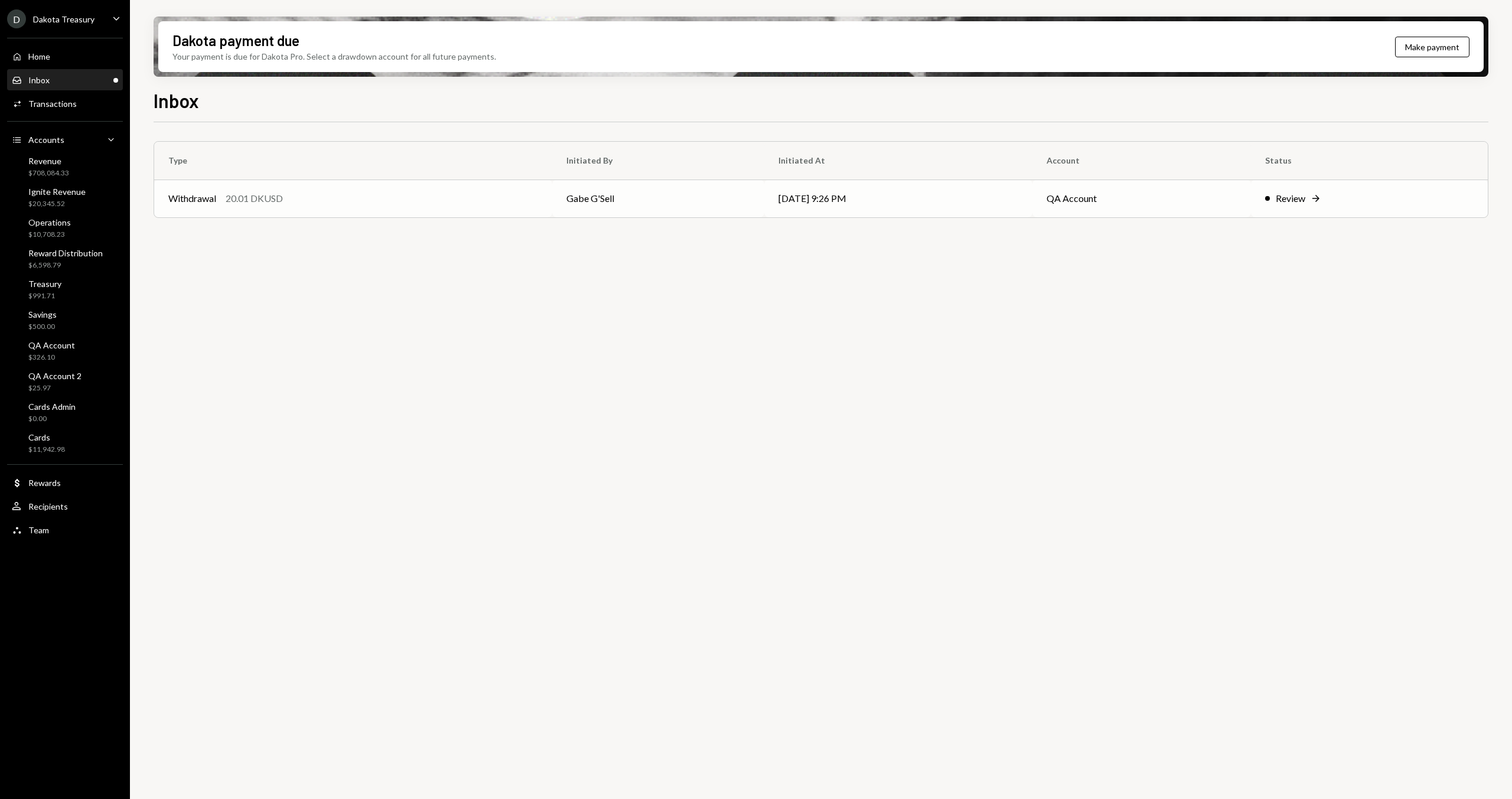
click at [348, 201] on div "Withdrawal 20.01 DKUSD" at bounding box center [353, 198] width 370 height 14
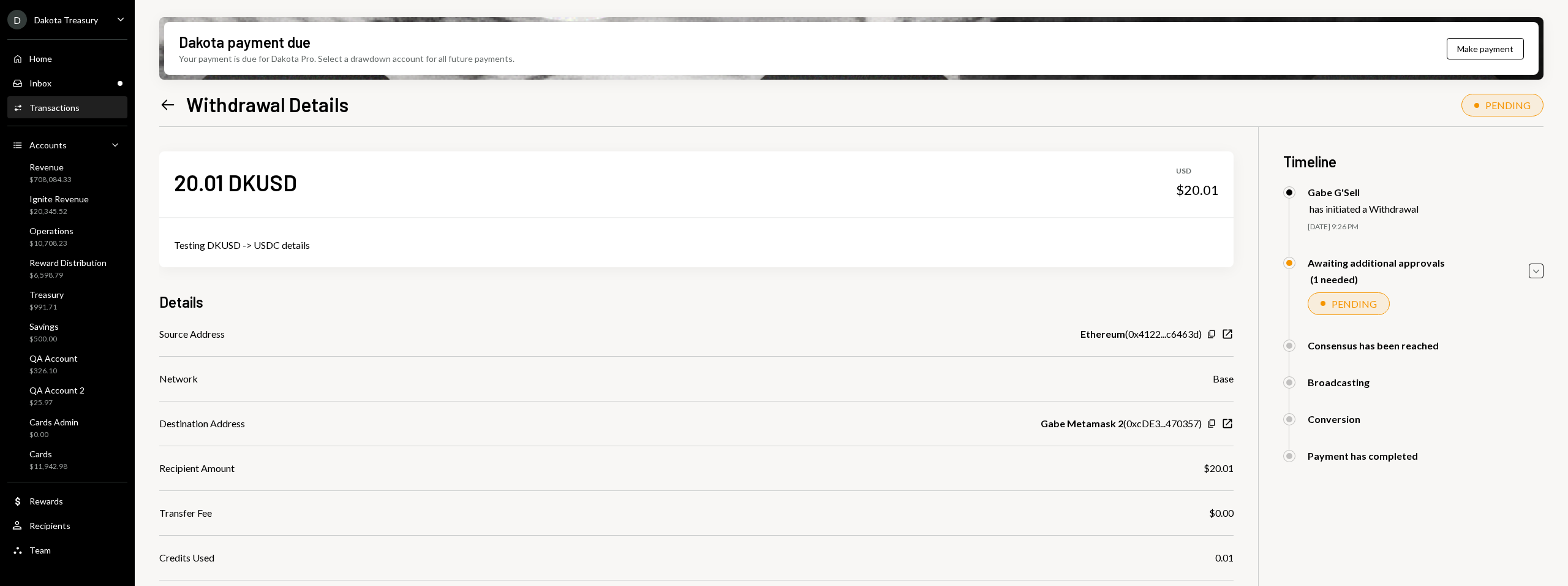
click at [430, 322] on div "20.01 DKUSD USD $20.01 Testing DKUSD -> USDC details Details Source Address Eth…" at bounding box center [696, 422] width 1074 height 591
click at [438, 276] on div "20.01 DKUSD USD $20.01 Testing DKUSD -> USDC details Details Source Address Eth…" at bounding box center [696, 422] width 1074 height 591
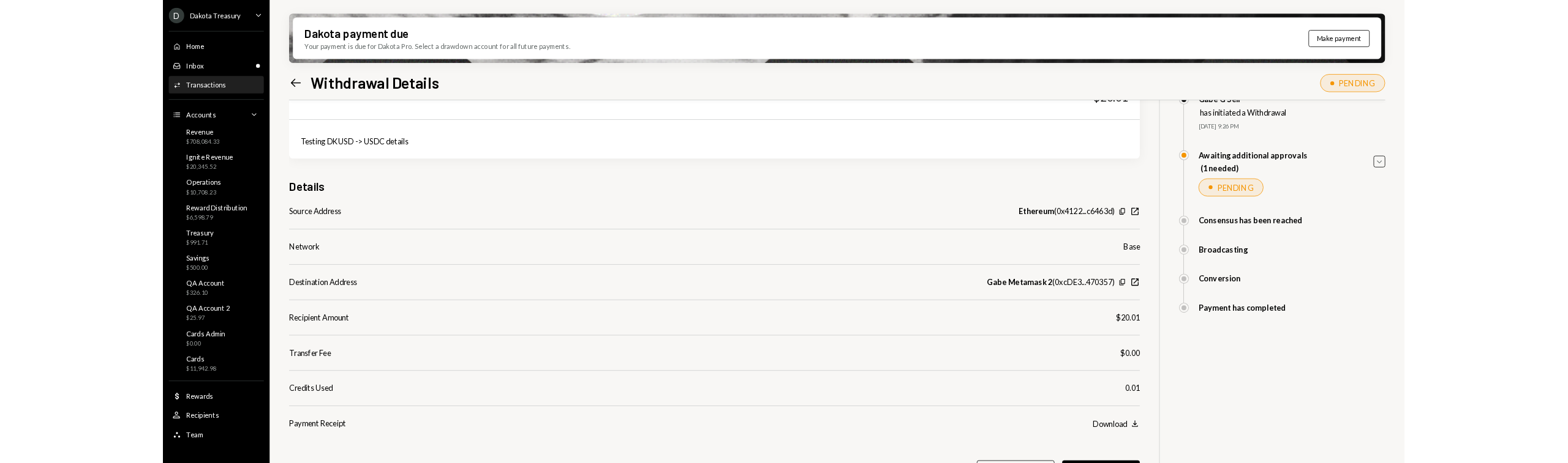
scroll to position [67, 0]
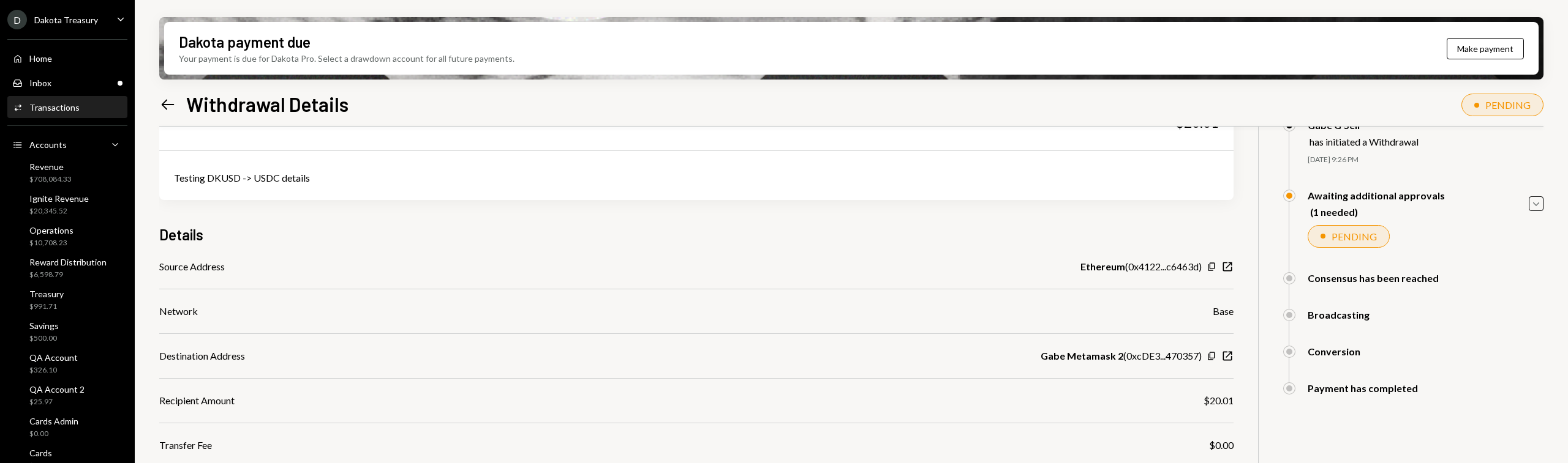
click at [507, 254] on div "20.01 DKUSD USD $20.01 Testing DKUSD -> USDC details Details Source Address Eth…" at bounding box center [696, 355] width 1074 height 590
click at [425, 207] on div "20.01 DKUSD USD $20.01 Testing DKUSD -> USDC details Details Source Address Eth…" at bounding box center [696, 355] width 1074 height 590
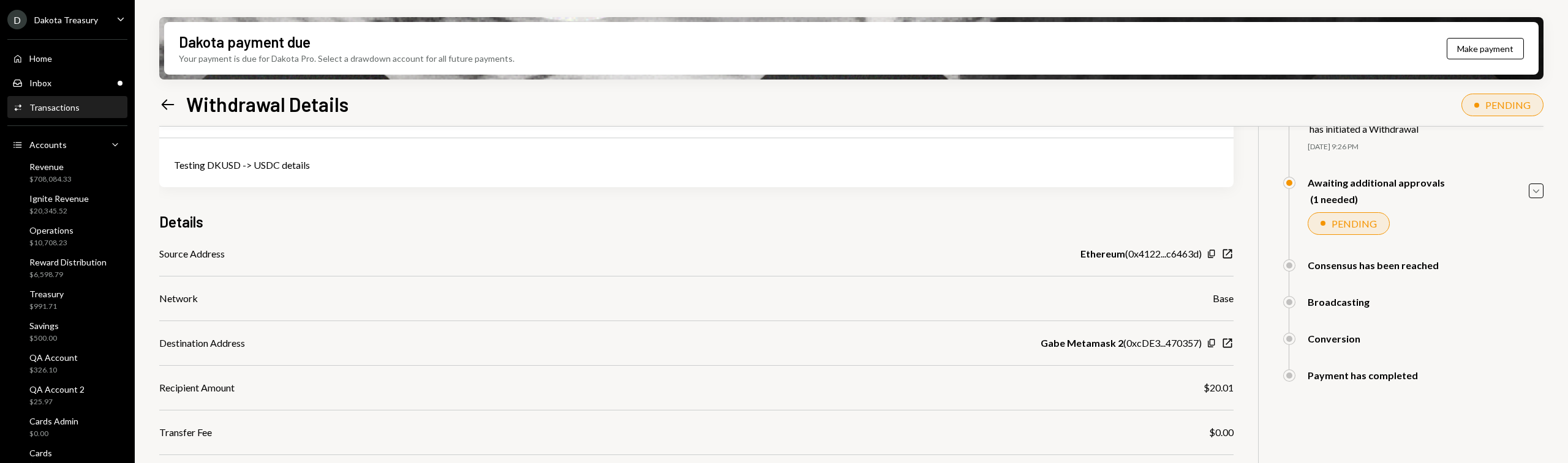
scroll to position [83, 0]
drag, startPoint x: 531, startPoint y: 220, endPoint x: 466, endPoint y: 197, distance: 68.9
click at [531, 220] on div "Details" at bounding box center [696, 218] width 1074 height 20
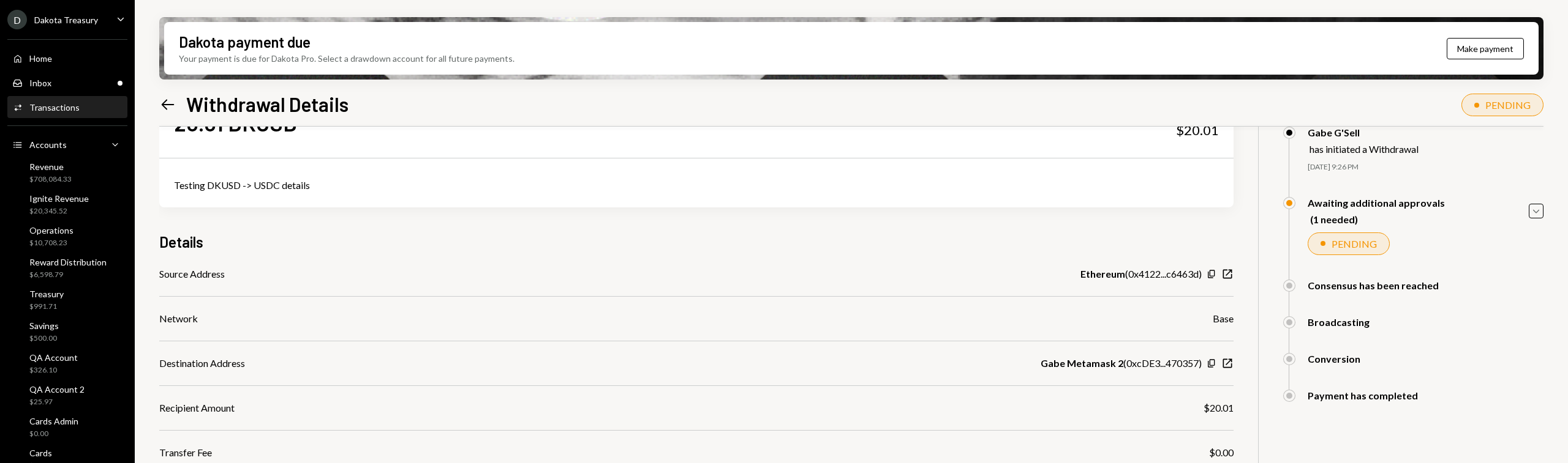
scroll to position [0, 0]
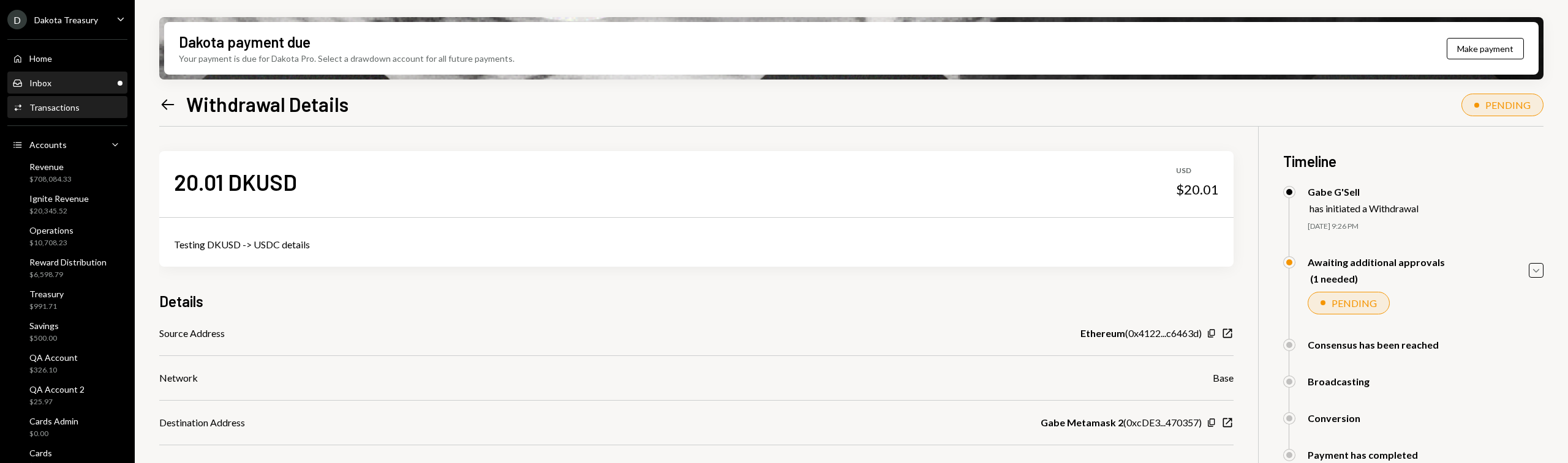
click at [48, 83] on div "Inbox" at bounding box center [40, 83] width 22 height 10
